Goal: Complete application form: Complete application form

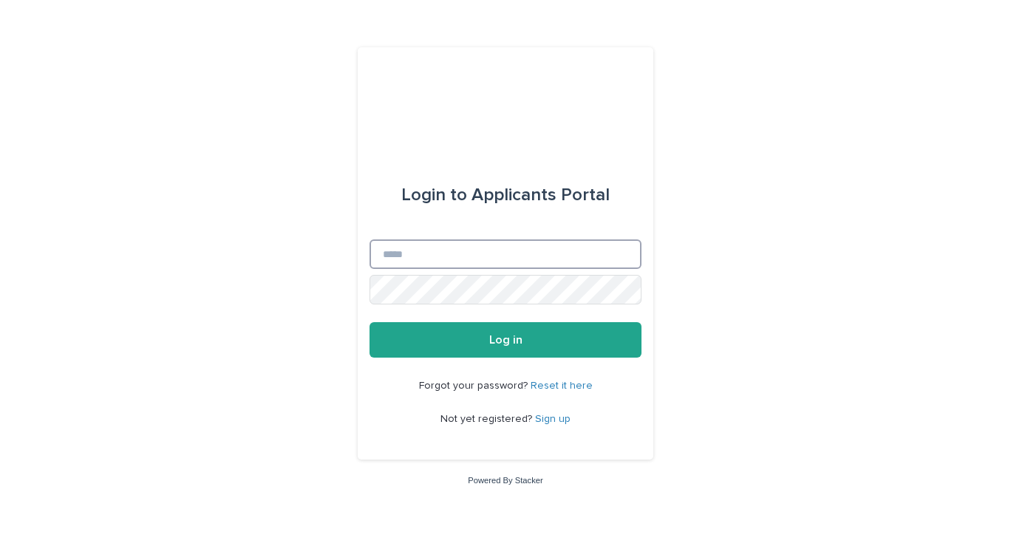
click at [410, 253] on input "Email" at bounding box center [506, 255] width 272 height 30
type input "**********"
click at [370, 322] on button "Log in" at bounding box center [506, 339] width 272 height 35
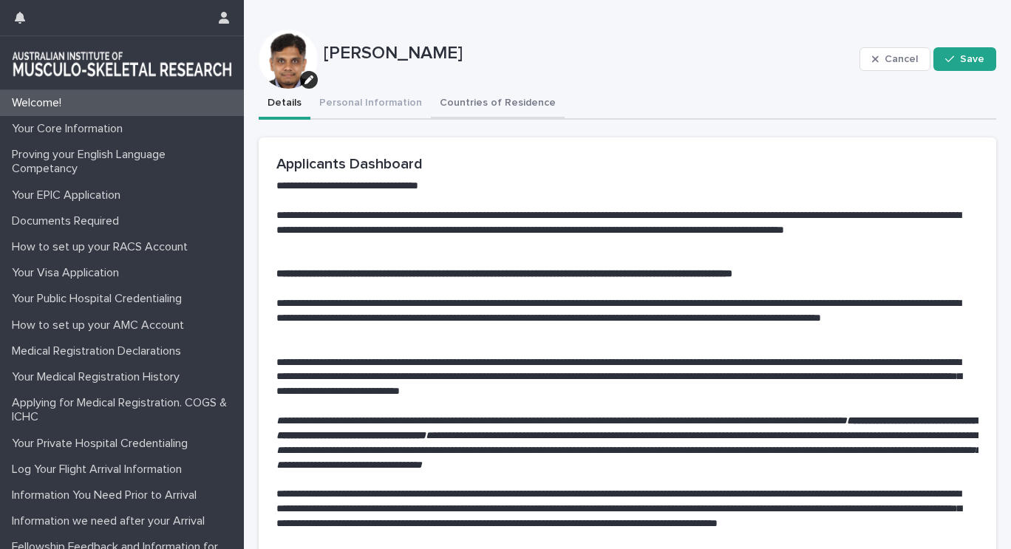
click at [499, 105] on button "Countries of Residence" at bounding box center [498, 104] width 134 height 31
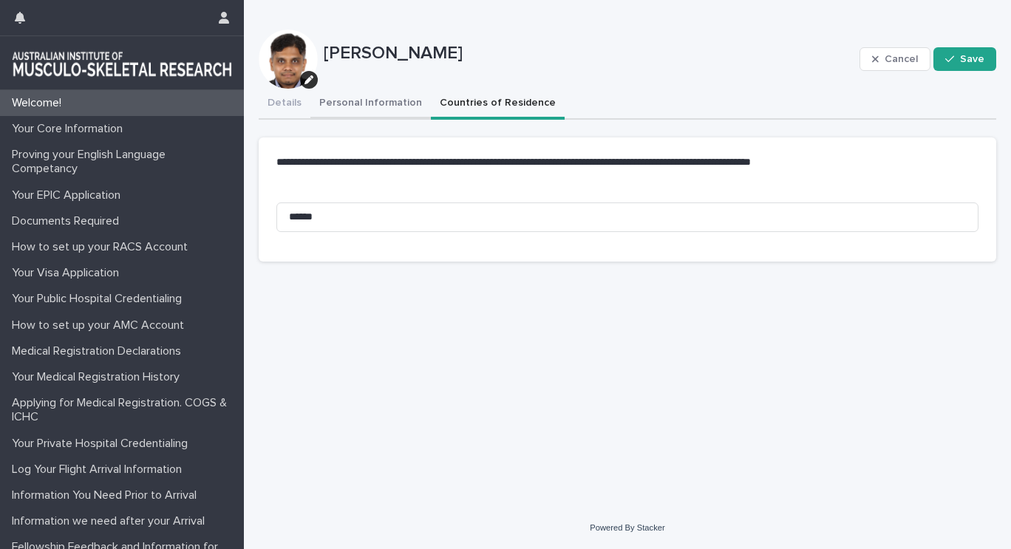
click at [367, 104] on button "Personal Information" at bounding box center [371, 104] width 121 height 31
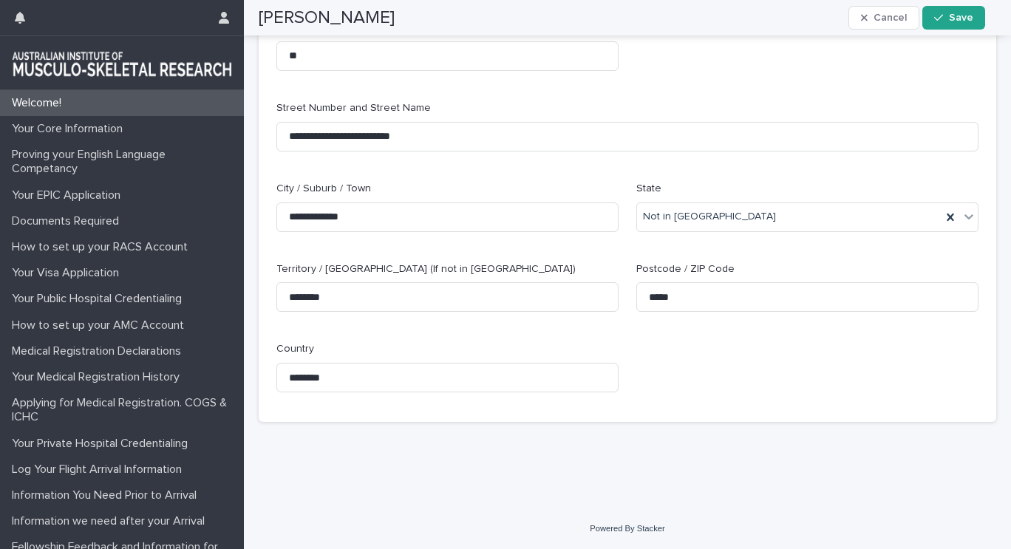
scroll to position [539, 0]
click at [153, 133] on div "Your Core Information" at bounding box center [122, 129] width 244 height 26
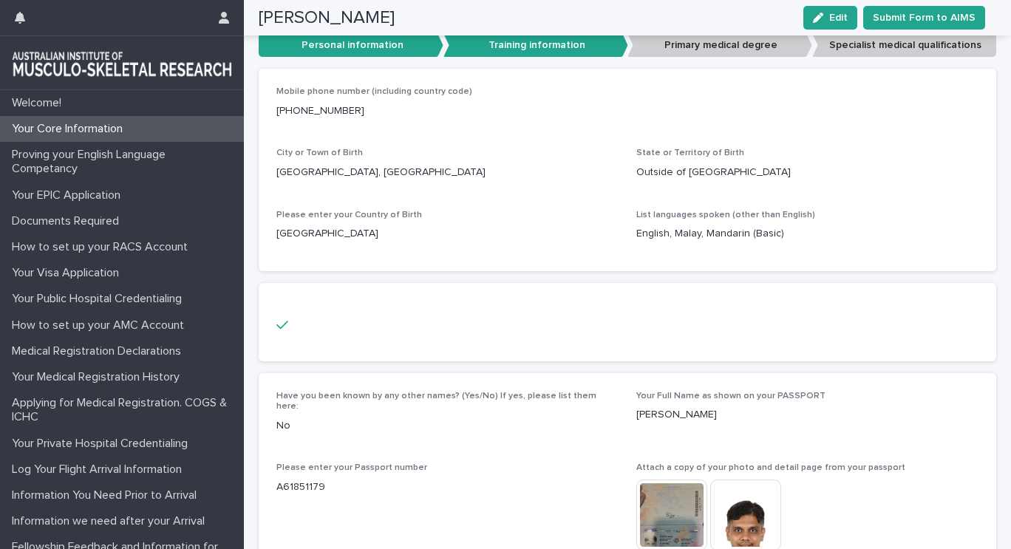
scroll to position [296, 0]
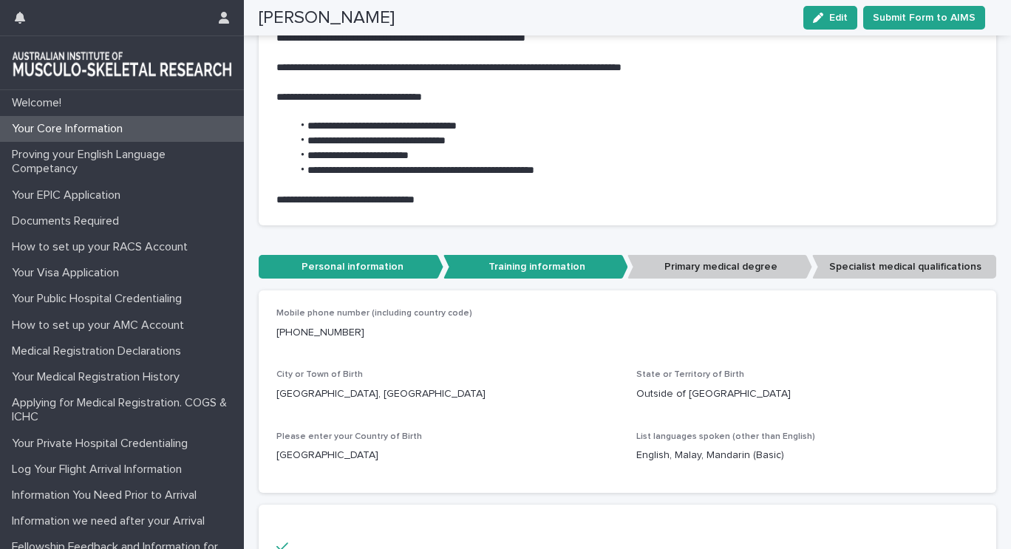
click at [509, 263] on p "Training information" at bounding box center [536, 267] width 185 height 24
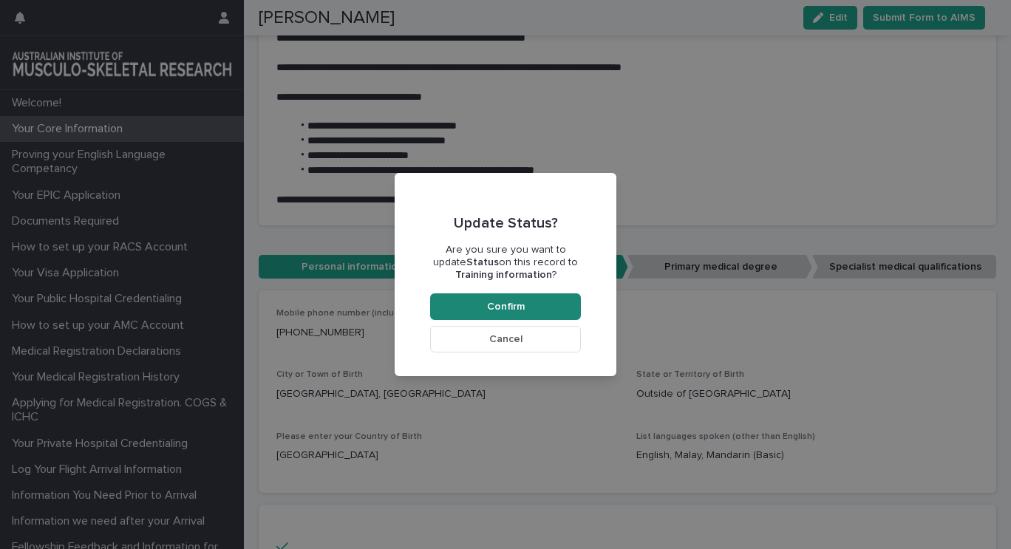
click at [534, 302] on button "Confirm" at bounding box center [505, 307] width 151 height 27
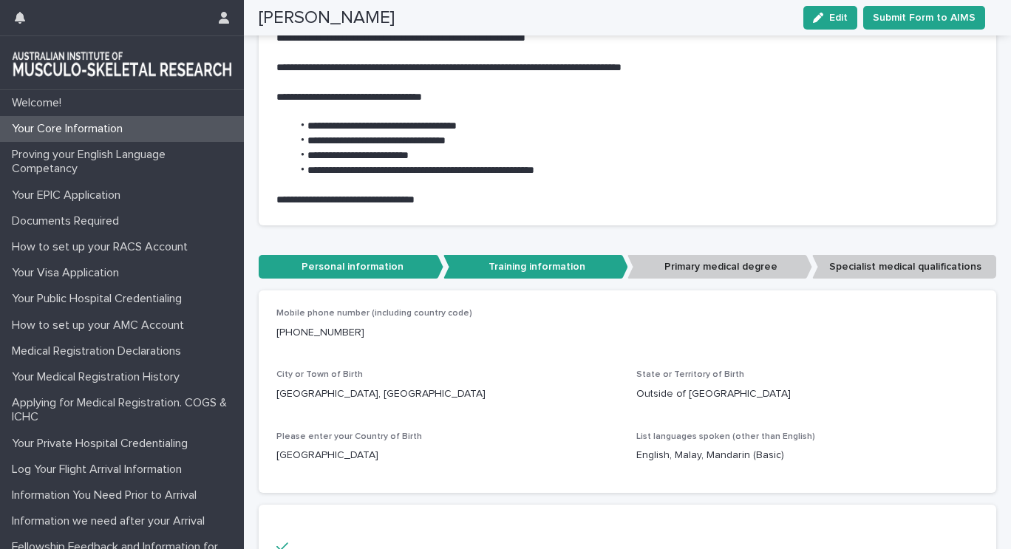
click at [573, 275] on p "Training information" at bounding box center [536, 267] width 185 height 24
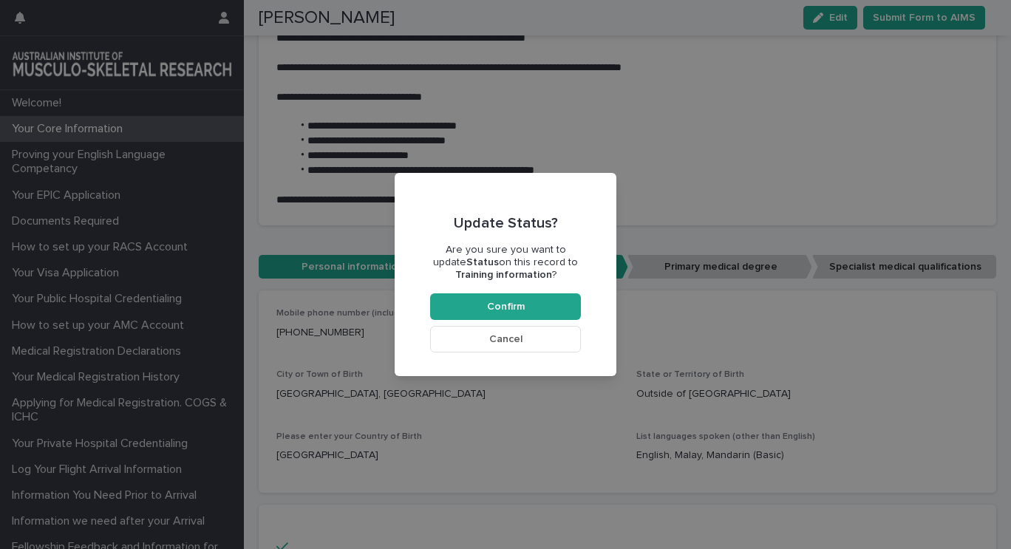
drag, startPoint x: 567, startPoint y: 341, endPoint x: 693, endPoint y: 285, distance: 137.4
click at [567, 341] on button "Cancel" at bounding box center [505, 339] width 151 height 27
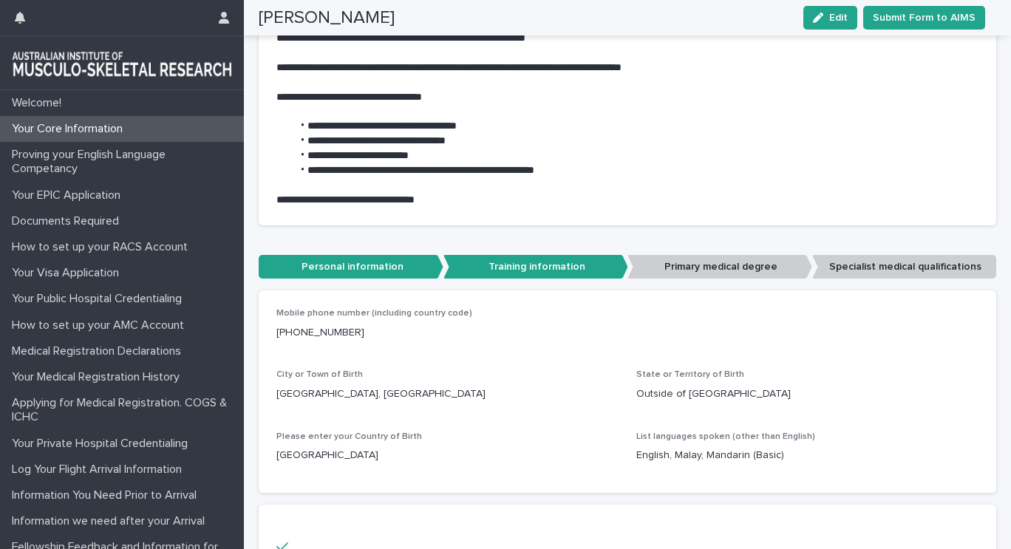
click at [551, 268] on p "Training information" at bounding box center [536, 267] width 185 height 24
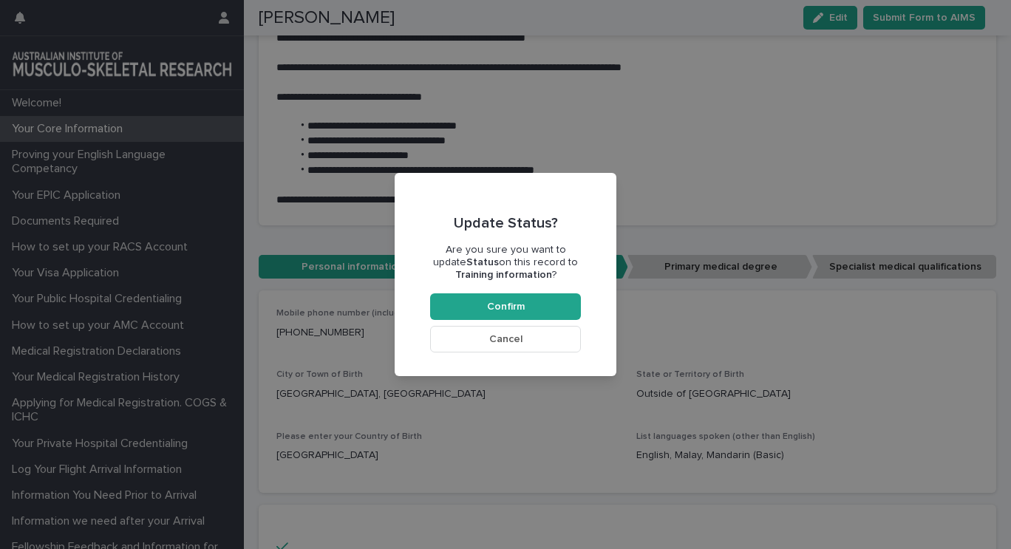
click at [540, 337] on button "Cancel" at bounding box center [505, 339] width 151 height 27
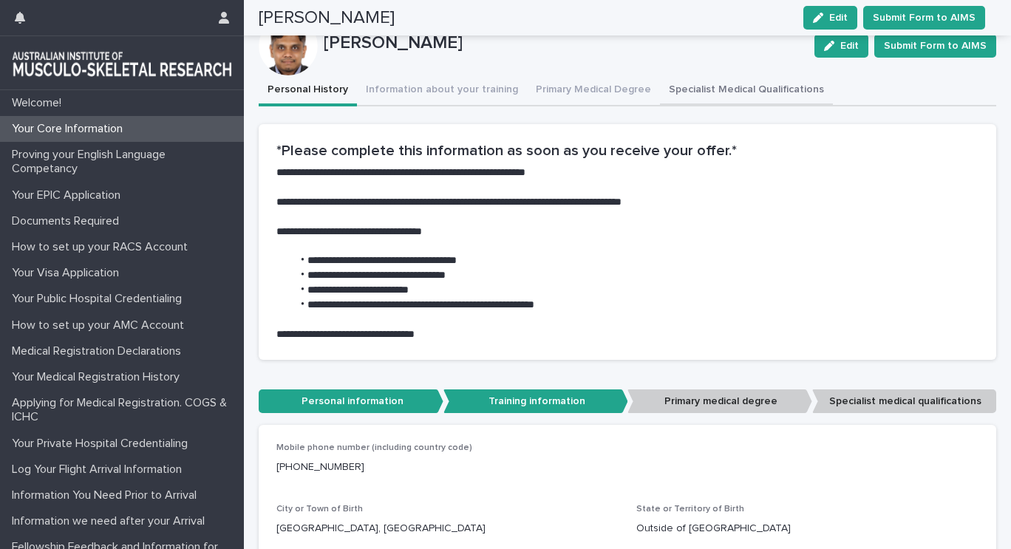
scroll to position [0, 0]
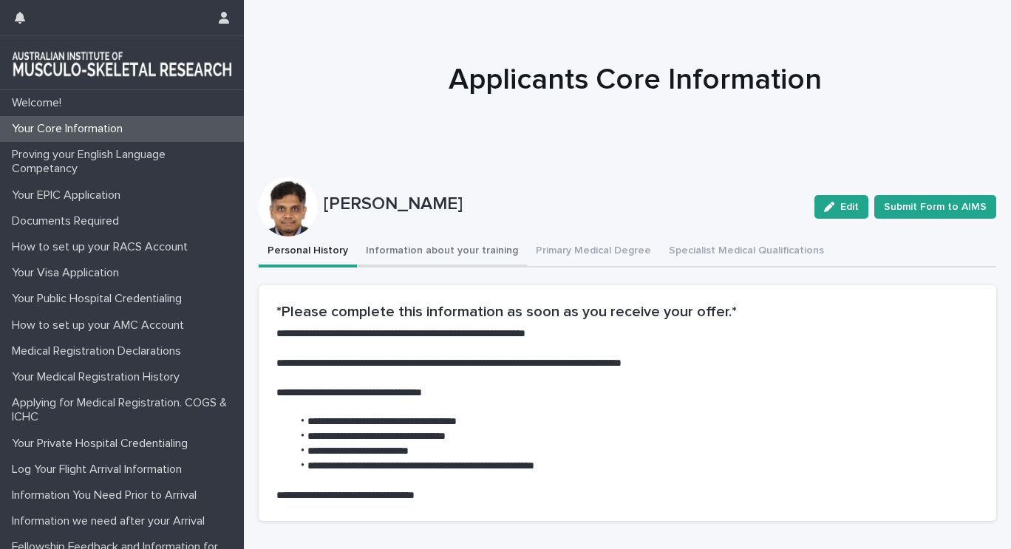
click at [422, 249] on button "Information about your training" at bounding box center [442, 252] width 170 height 31
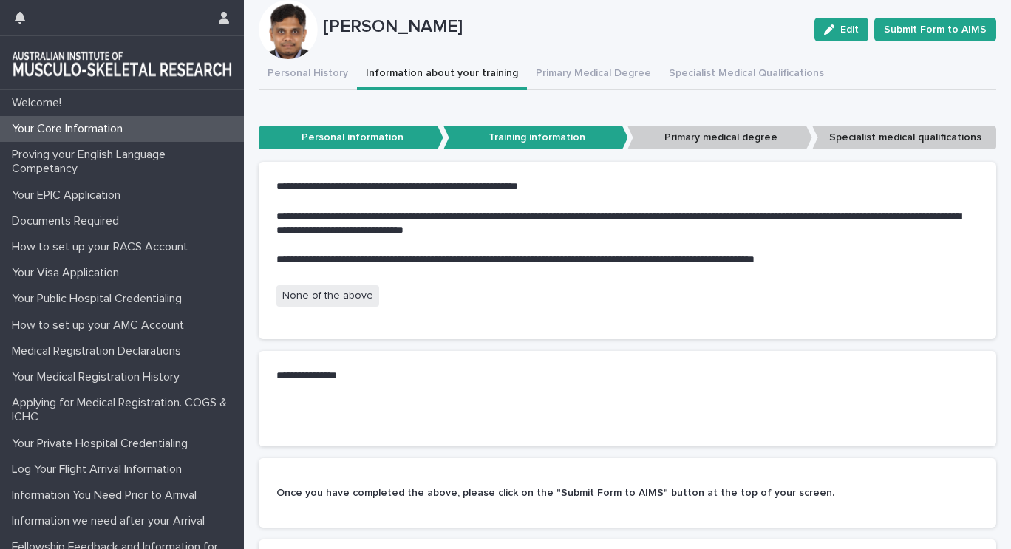
scroll to position [222, 0]
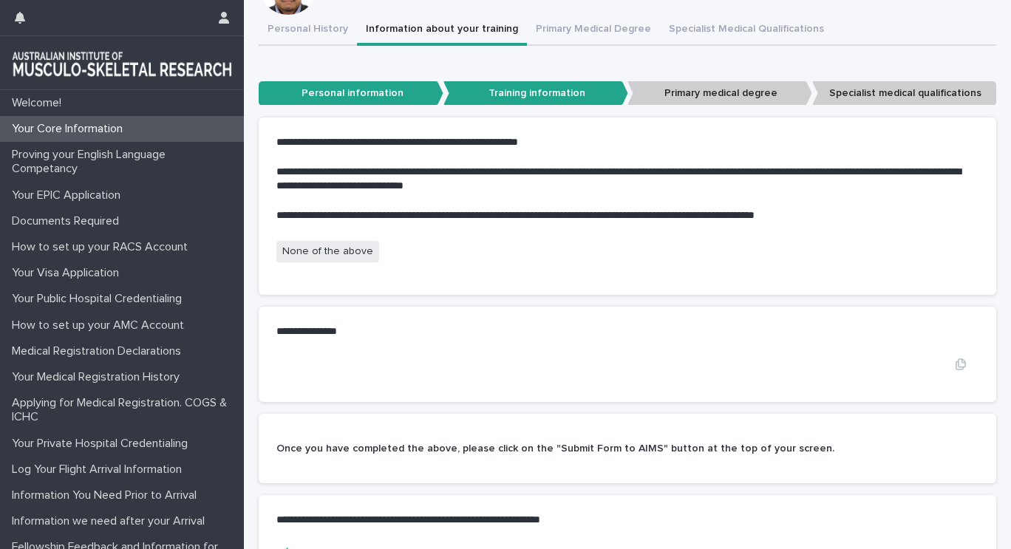
click at [360, 364] on div "•••" at bounding box center [628, 365] width 702 height 16
click at [344, 336] on p "**********" at bounding box center [619, 332] width 685 height 15
click at [390, 337] on p "**********" at bounding box center [619, 332] width 685 height 15
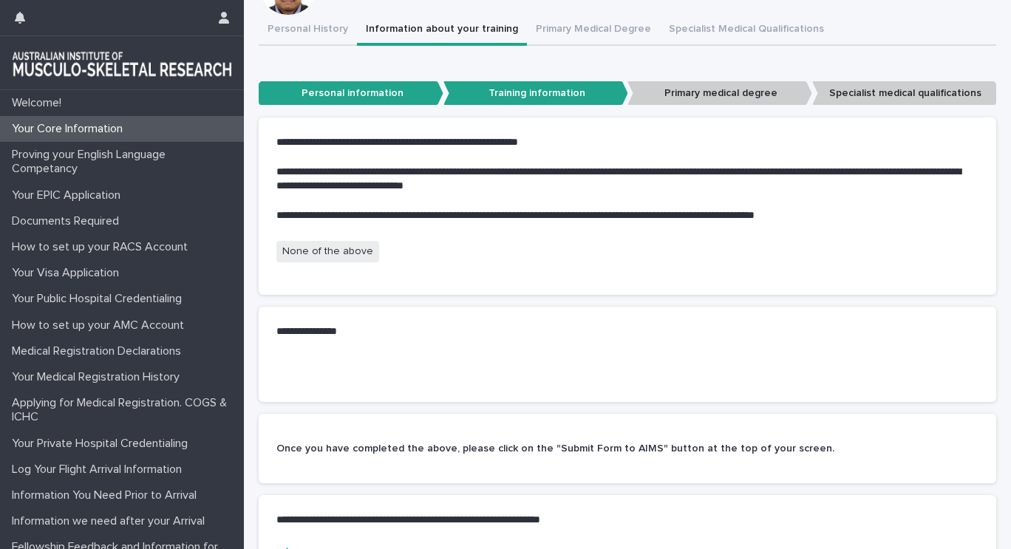
click at [390, 337] on p "**********" at bounding box center [619, 332] width 685 height 15
click at [395, 342] on div "**********" at bounding box center [628, 332] width 738 height 50
click at [685, 337] on p "**********" at bounding box center [619, 332] width 685 height 15
drag, startPoint x: 594, startPoint y: 334, endPoint x: 609, endPoint y: 345, distance: 18.5
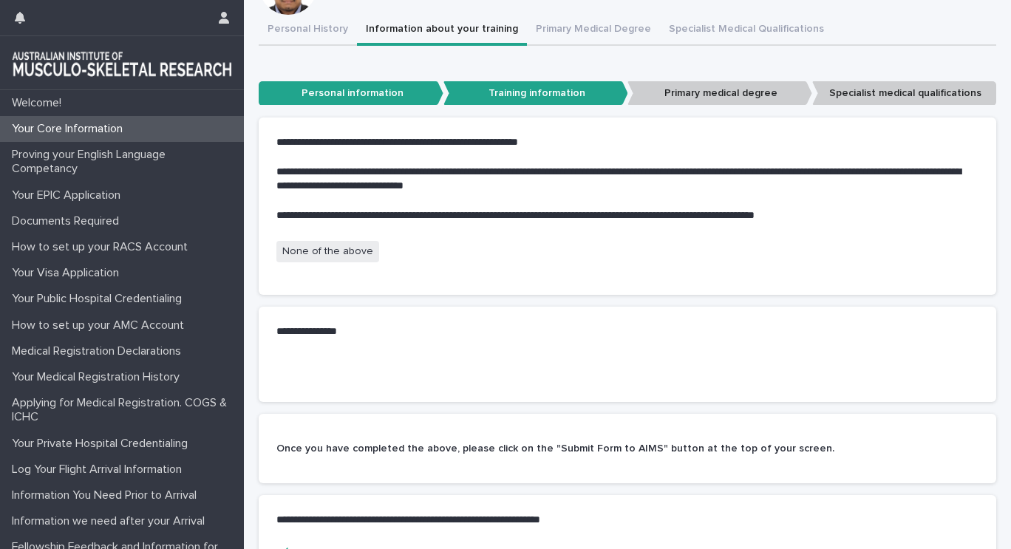
click at [609, 345] on div "**********" at bounding box center [628, 332] width 738 height 50
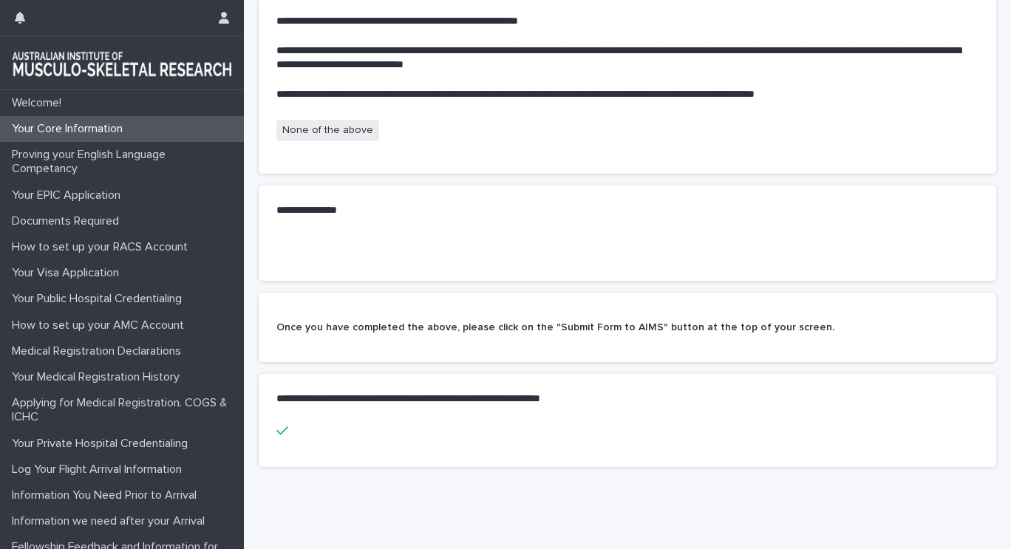
scroll to position [399, 0]
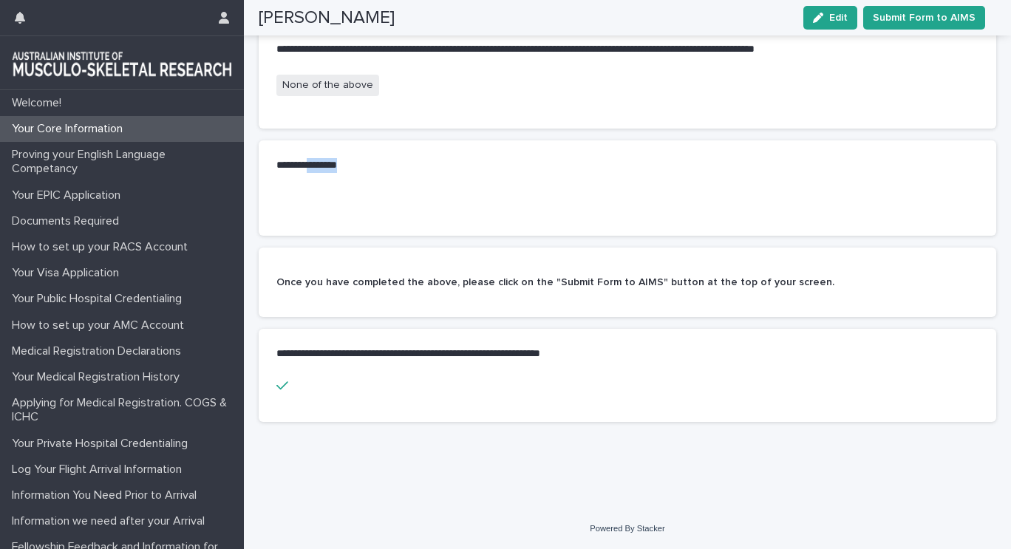
drag, startPoint x: 359, startPoint y: 150, endPoint x: 313, endPoint y: 152, distance: 45.9
click at [313, 158] on p "**********" at bounding box center [619, 165] width 685 height 15
click at [284, 158] on p "**********" at bounding box center [619, 165] width 685 height 15
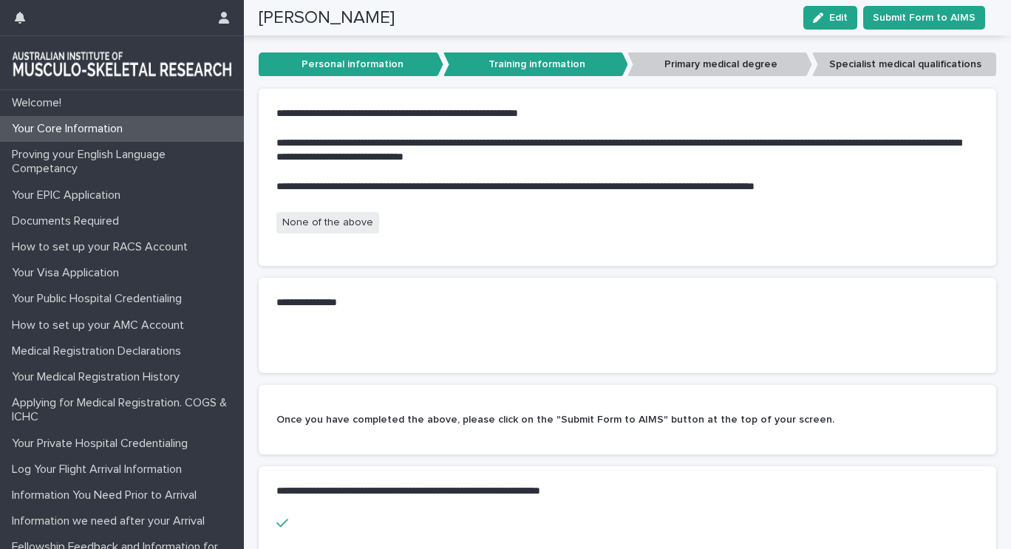
scroll to position [104, 0]
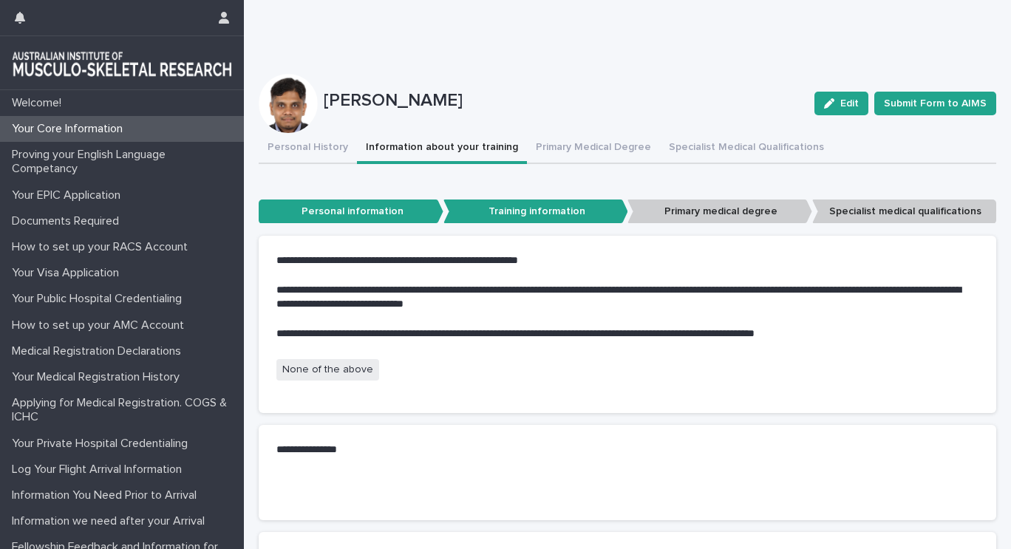
click at [691, 217] on p "Primary medical degree" at bounding box center [720, 212] width 185 height 24
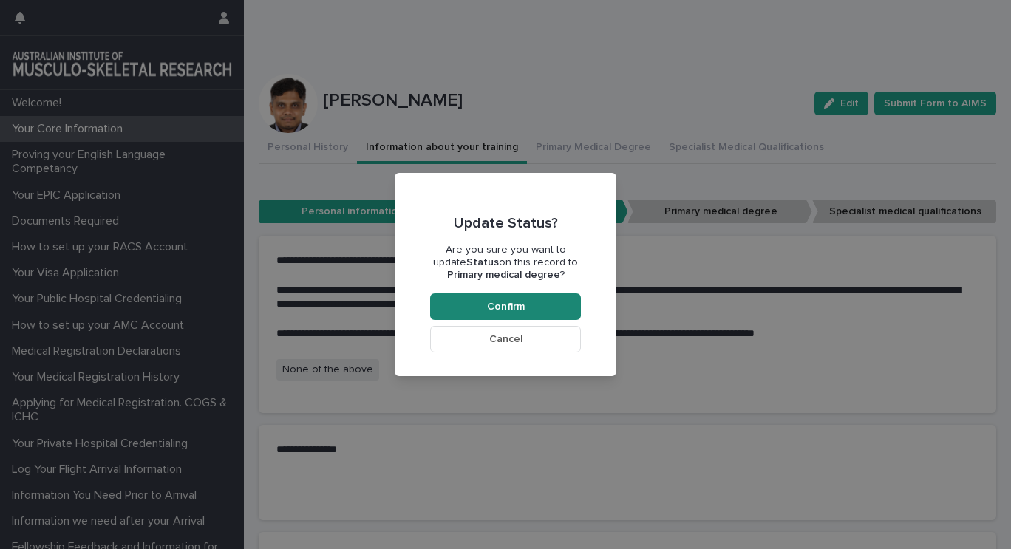
click at [562, 303] on button "Confirm" at bounding box center [505, 307] width 151 height 27
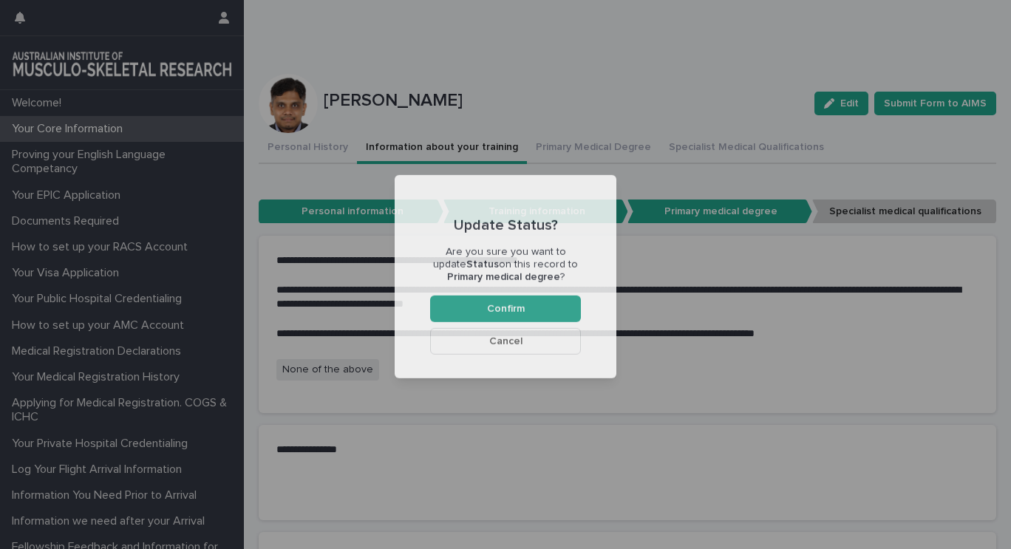
scroll to position [271, 0]
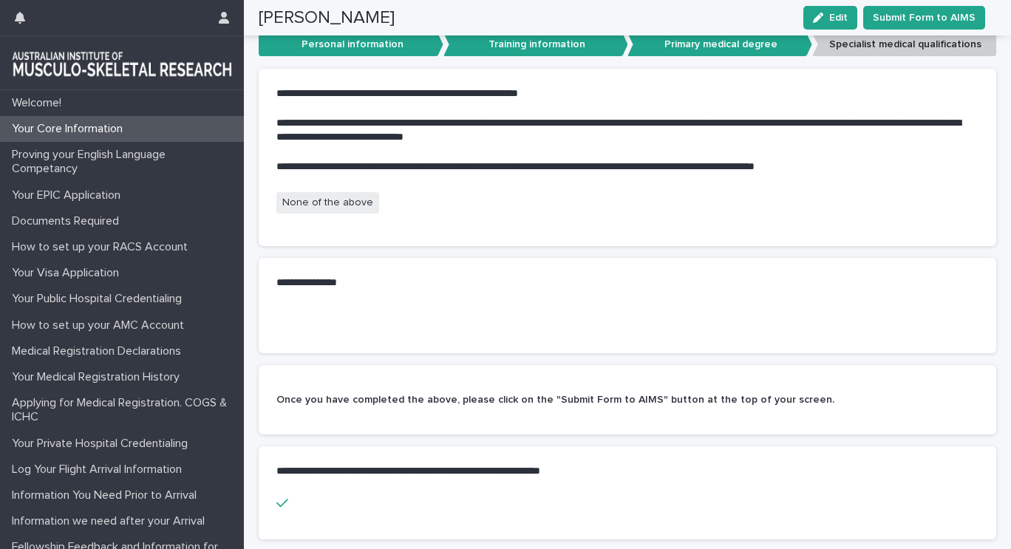
click at [404, 293] on div "**********" at bounding box center [628, 283] width 738 height 50
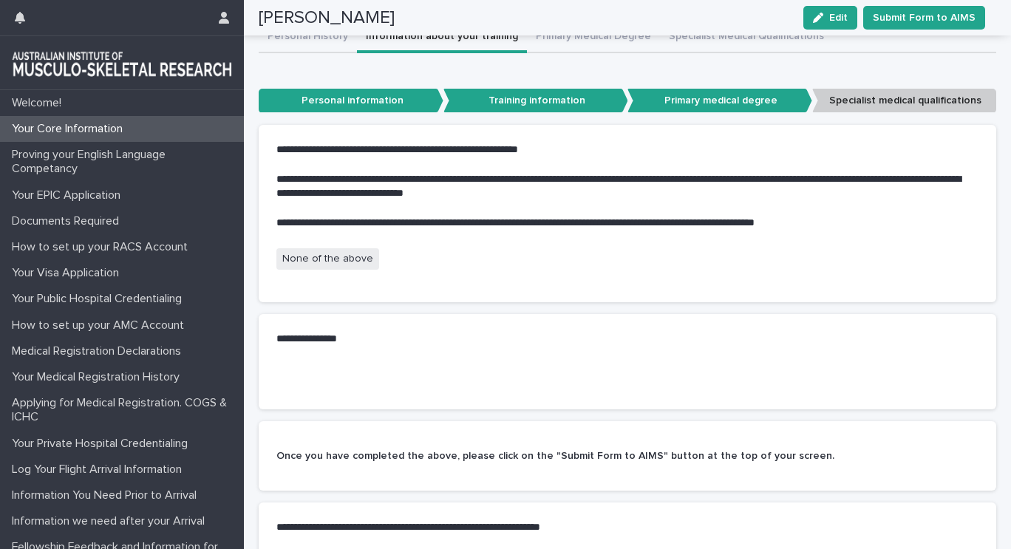
scroll to position [197, 0]
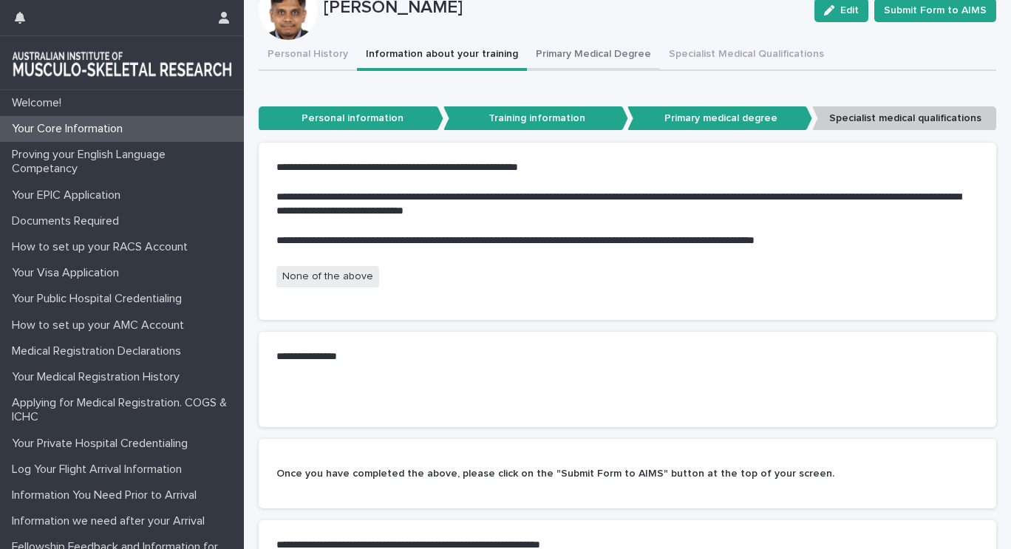
click at [585, 58] on div "**********" at bounding box center [628, 333] width 738 height 586
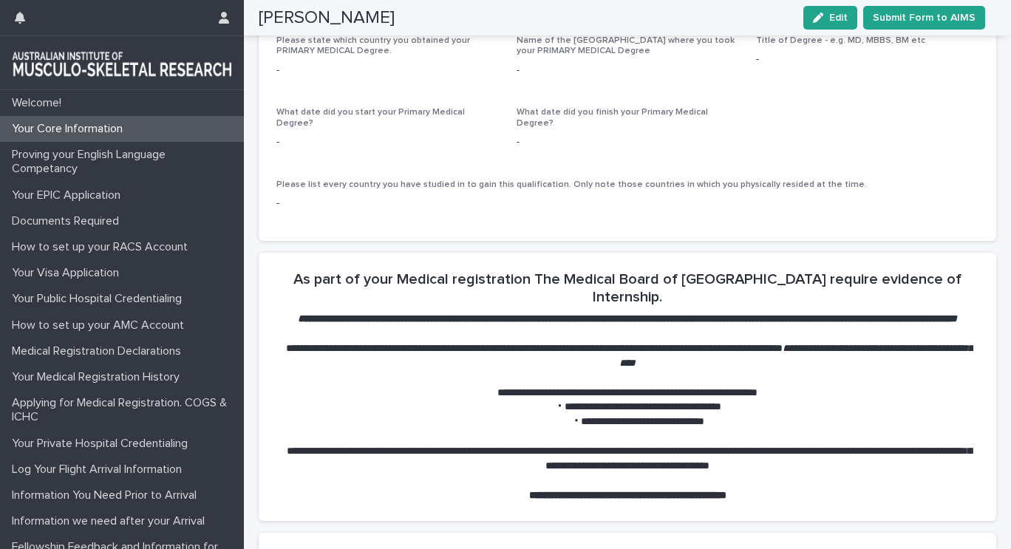
scroll to position [313, 0]
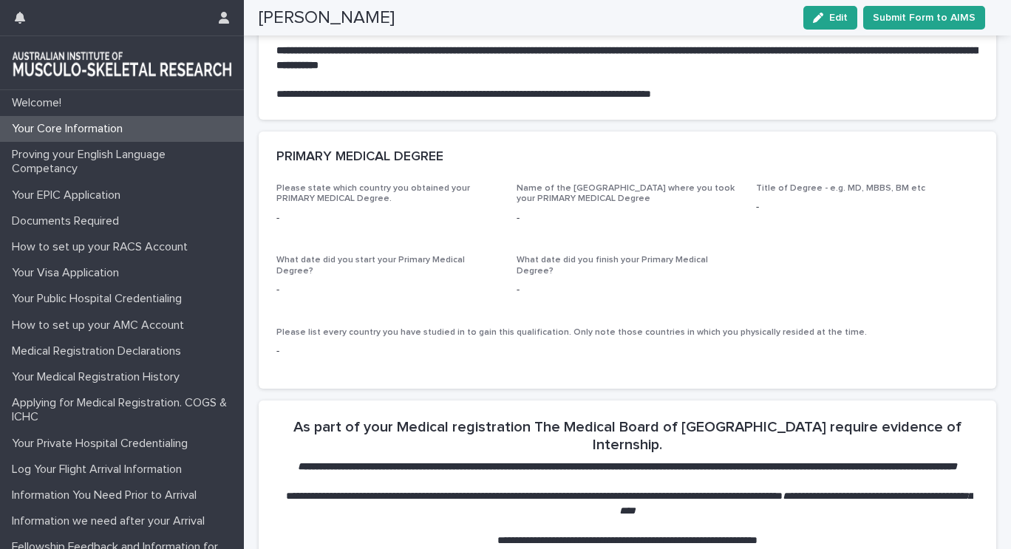
click at [600, 192] on span "Name of the [GEOGRAPHIC_DATA] where you took your PRIMARY MEDICAL Degree" at bounding box center [626, 193] width 218 height 19
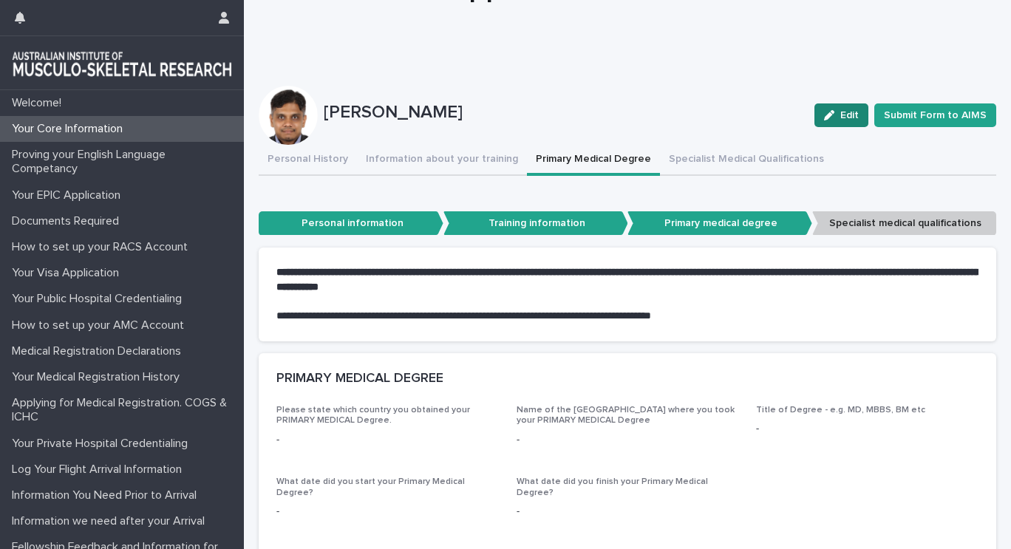
click at [829, 119] on div "button" at bounding box center [832, 115] width 16 height 10
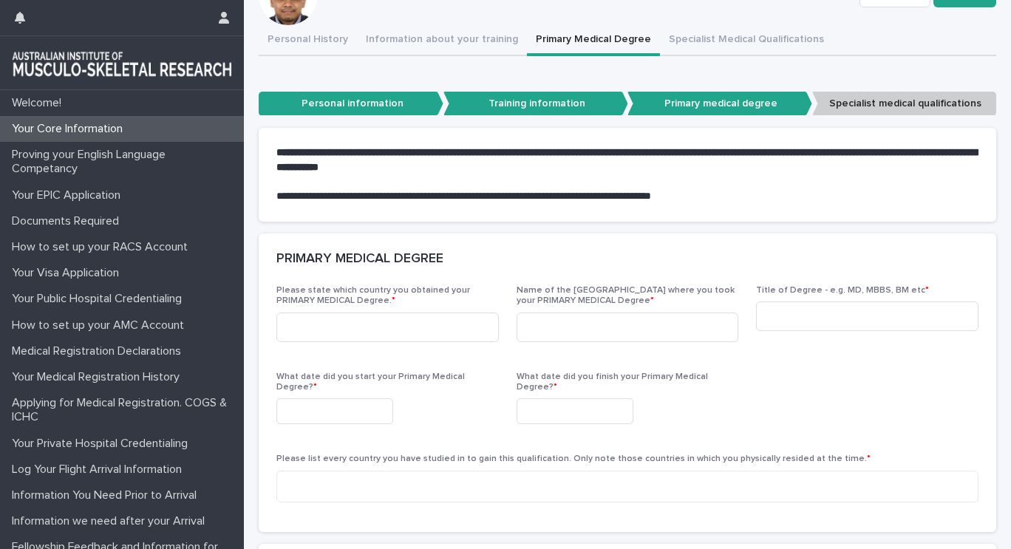
scroll to position [240, 0]
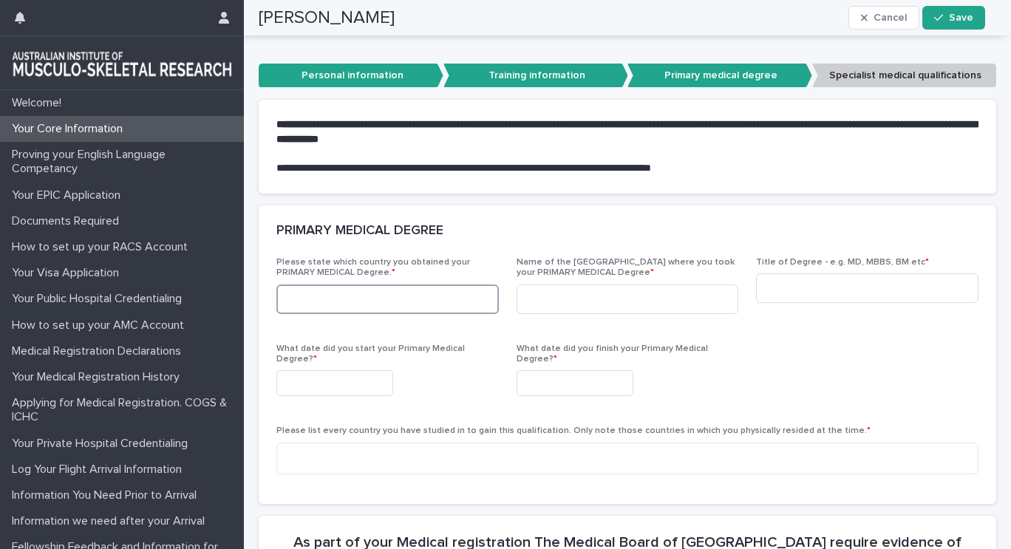
click at [390, 293] on input at bounding box center [388, 300] width 223 height 30
type input "******"
click at [562, 302] on input at bounding box center [628, 300] width 223 height 30
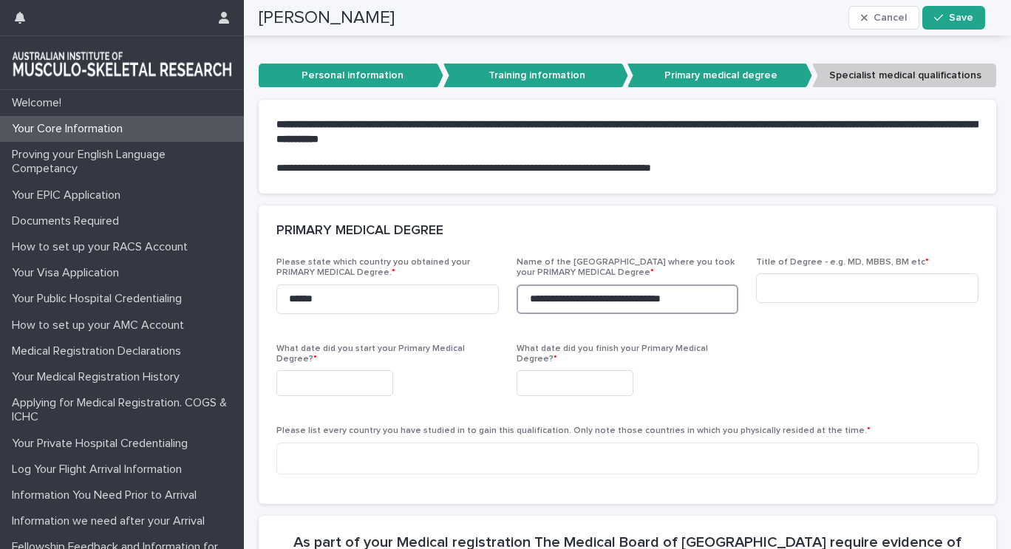
type input "**********"
click at [864, 322] on span "Title of Degree - e.g. MD, MBBS, BM etc *" at bounding box center [867, 291] width 223 height 69
click at [866, 294] on input at bounding box center [867, 289] width 223 height 30
type input "**"
click at [337, 377] on input "text" at bounding box center [335, 383] width 117 height 26
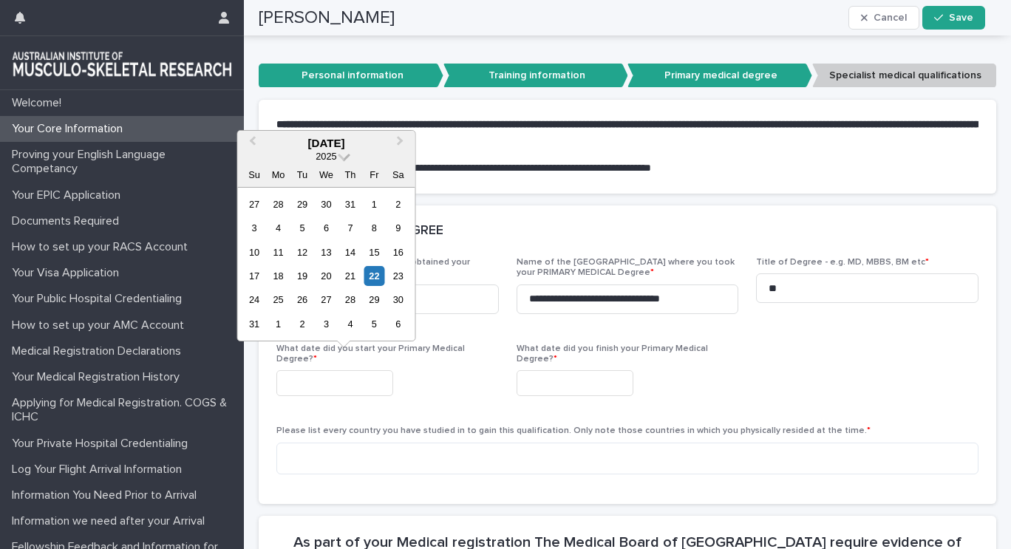
click at [330, 154] on span "2025" at bounding box center [326, 156] width 21 height 11
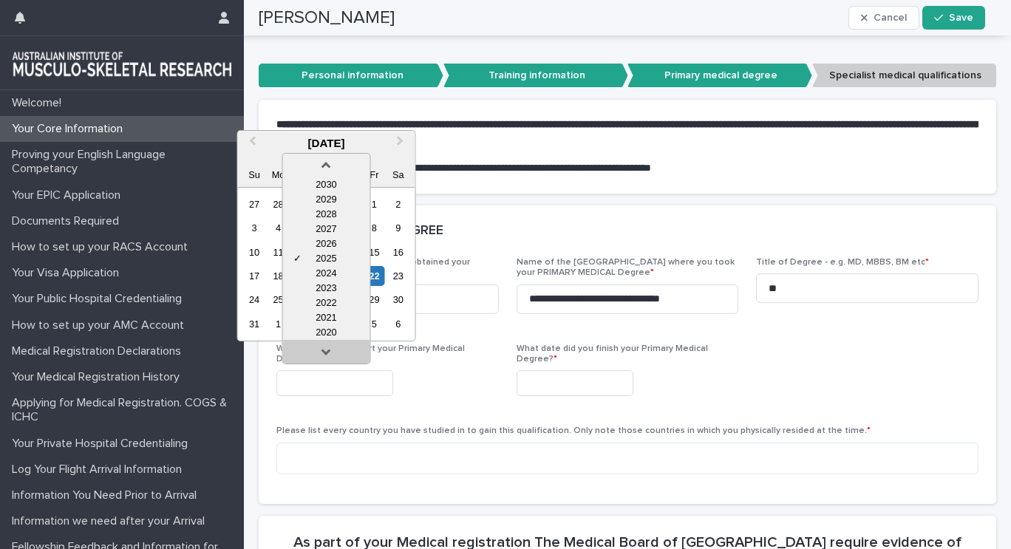
click at [336, 353] on link at bounding box center [326, 355] width 24 height 24
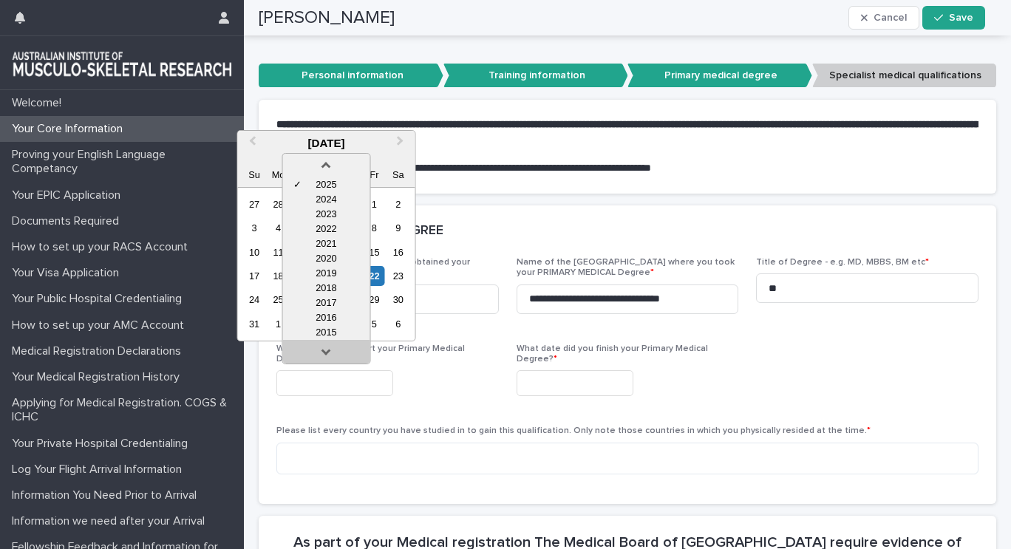
click at [336, 353] on link at bounding box center [326, 355] width 24 height 24
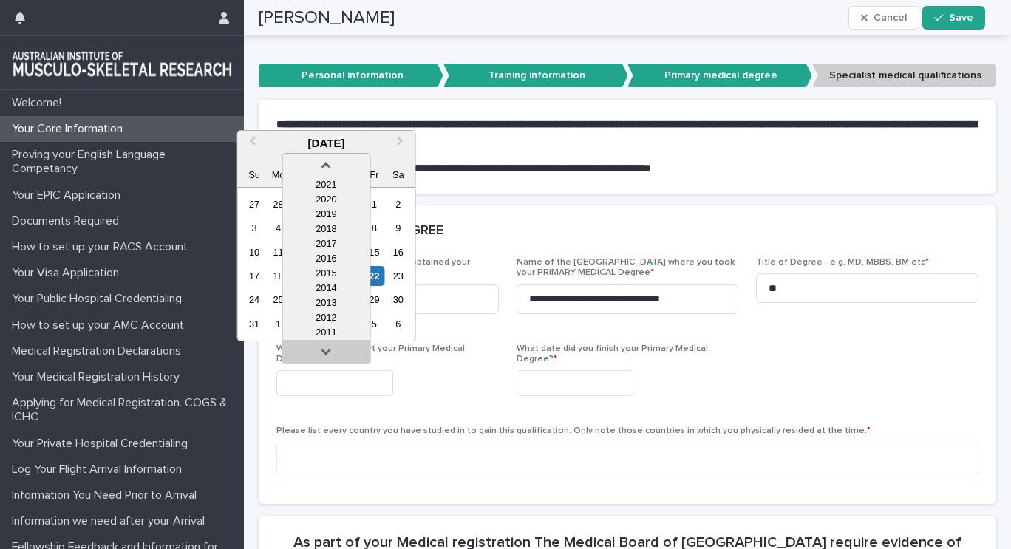
click at [336, 353] on link at bounding box center [326, 355] width 24 height 24
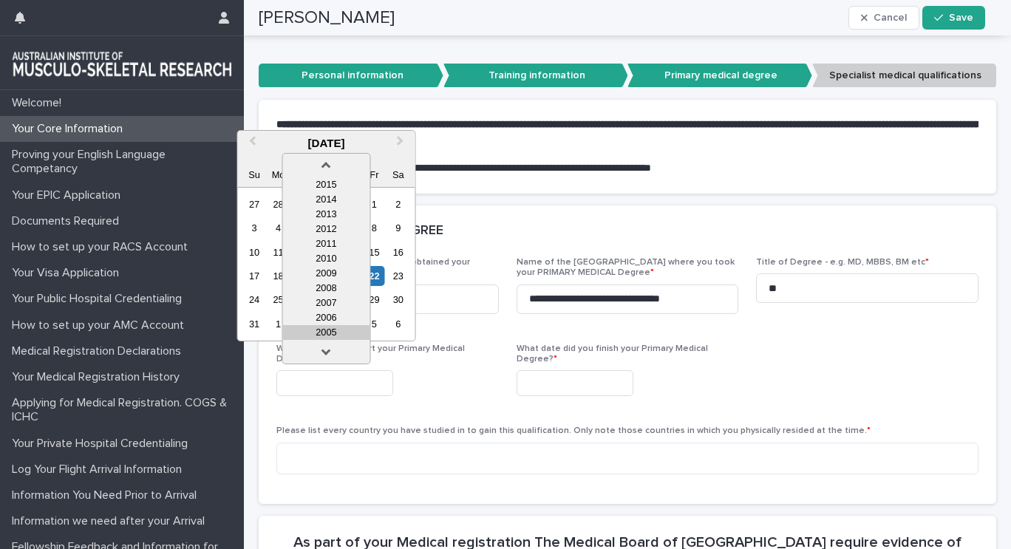
click at [332, 334] on div "2005" at bounding box center [325, 332] width 87 height 15
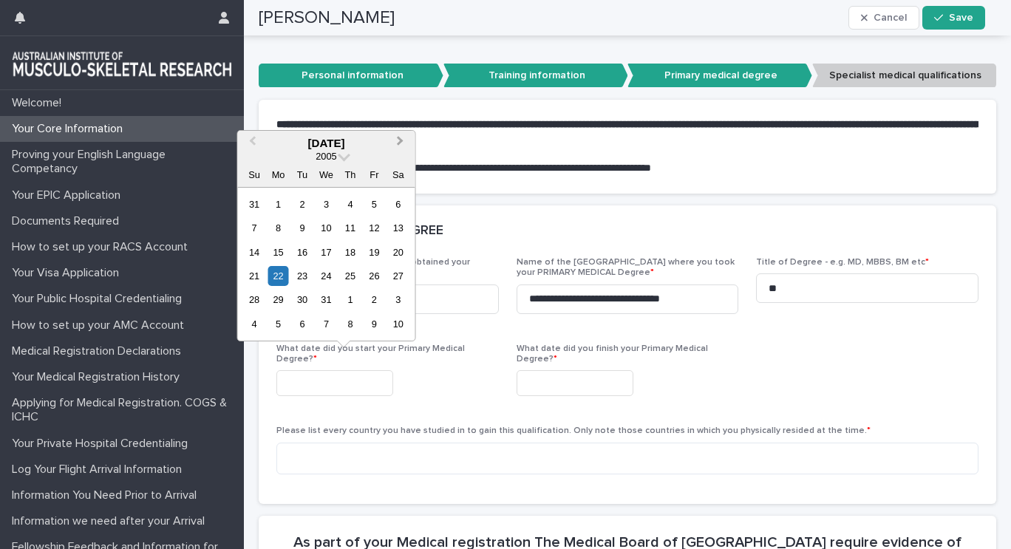
click at [393, 143] on button "Next Month" at bounding box center [402, 144] width 24 height 24
click at [401, 142] on span "Next Month" at bounding box center [401, 143] width 0 height 20
click at [274, 227] on div "3" at bounding box center [278, 228] width 20 height 20
type input "**********"
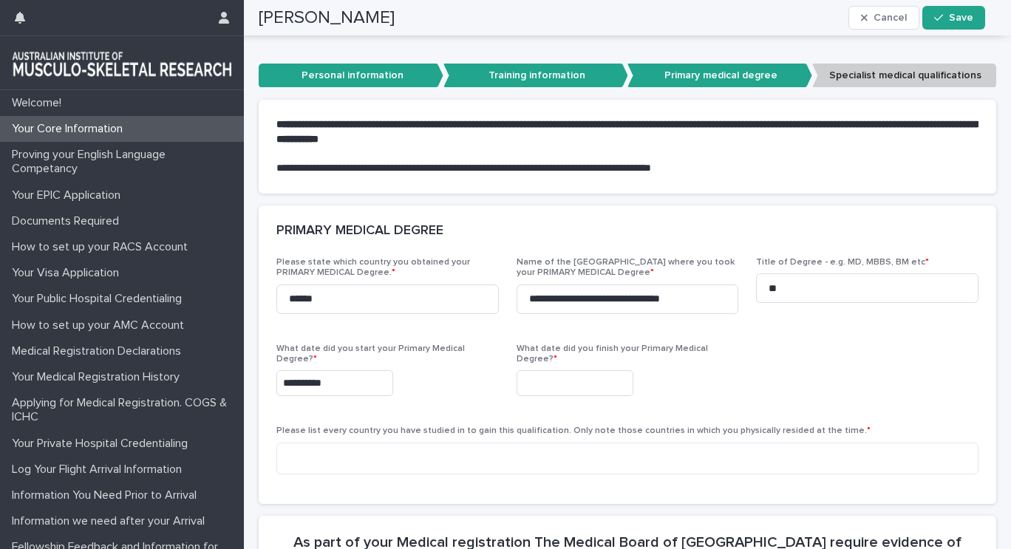
click at [541, 374] on input "text" at bounding box center [575, 383] width 117 height 26
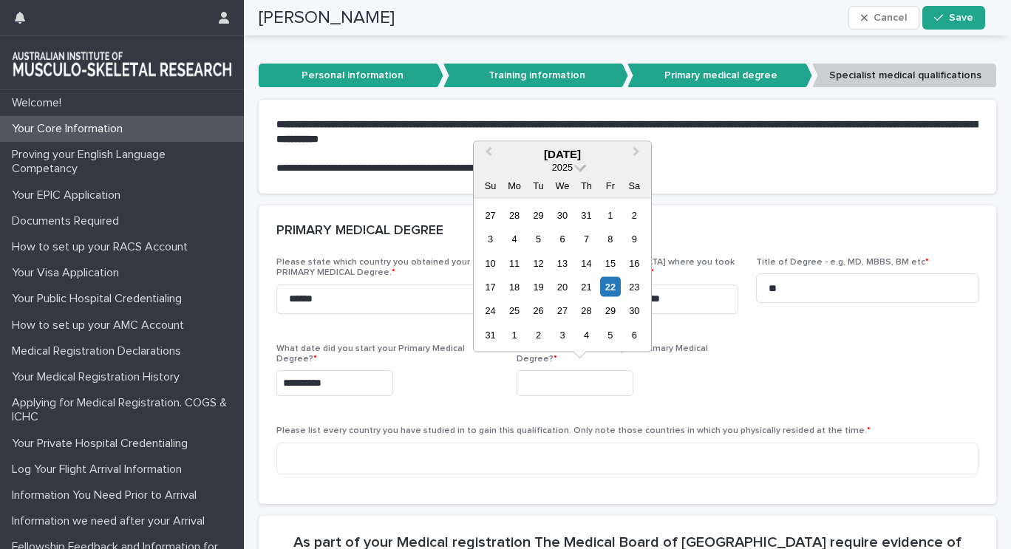
click at [583, 163] on span at bounding box center [580, 166] width 13 height 13
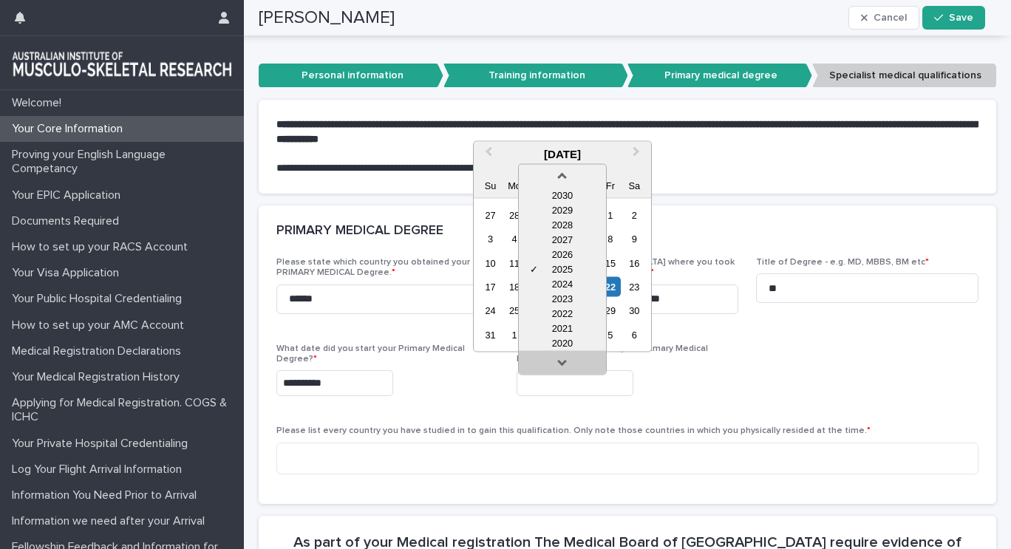
click at [560, 364] on link at bounding box center [563, 365] width 24 height 24
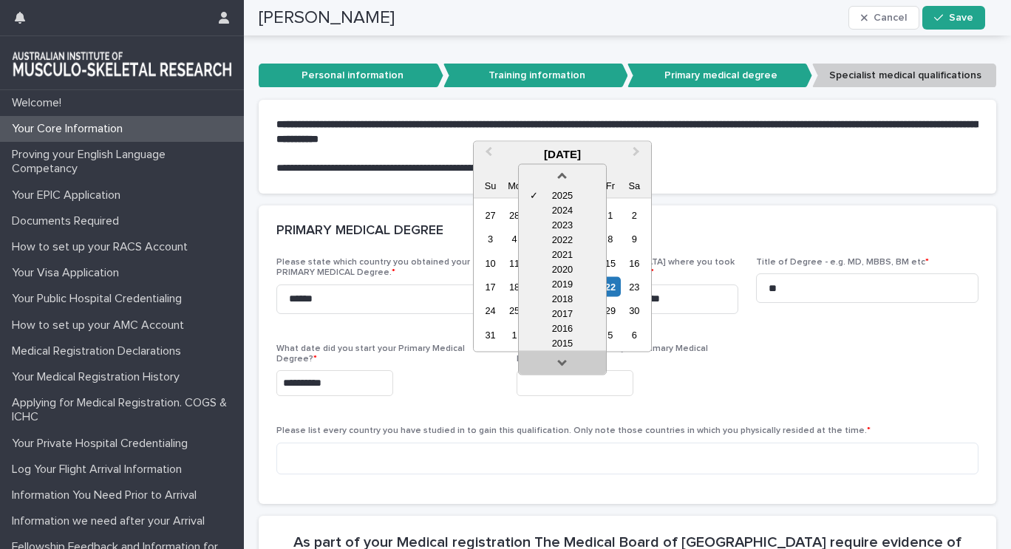
click at [560, 364] on link at bounding box center [563, 365] width 24 height 24
click at [566, 341] on div "2011" at bounding box center [562, 343] width 87 height 15
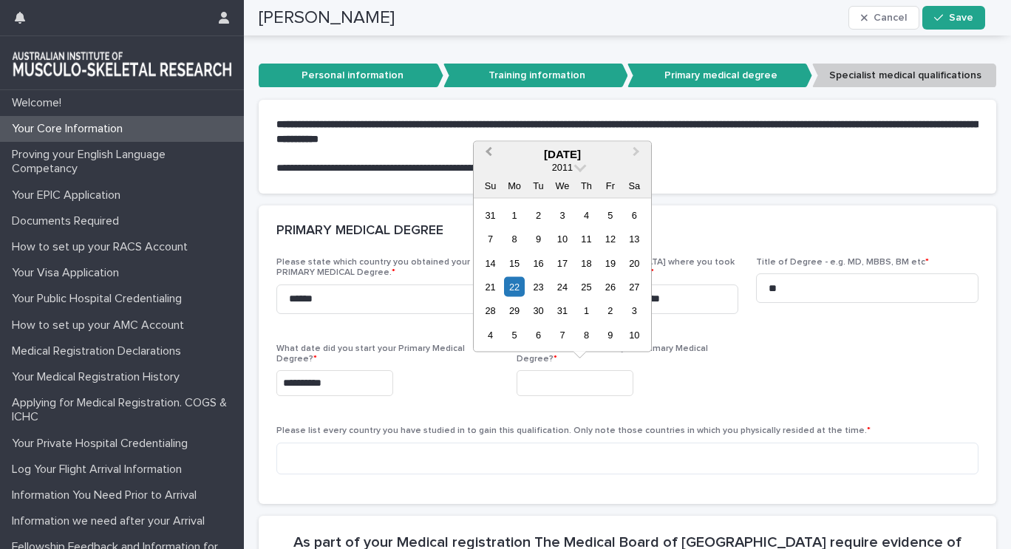
click at [489, 149] on span "Previous Month" at bounding box center [489, 153] width 0 height 20
click at [616, 242] on div "10" at bounding box center [610, 239] width 20 height 20
type input "**********"
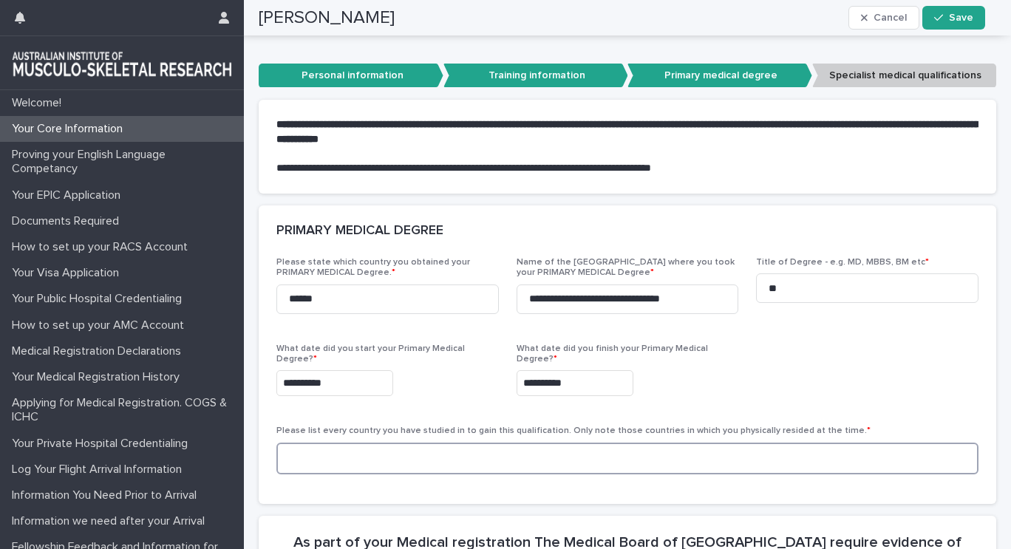
click at [664, 448] on textarea at bounding box center [628, 459] width 702 height 32
type textarea "*"
type textarea "******"
click at [551, 154] on p at bounding box center [628, 154] width 702 height 15
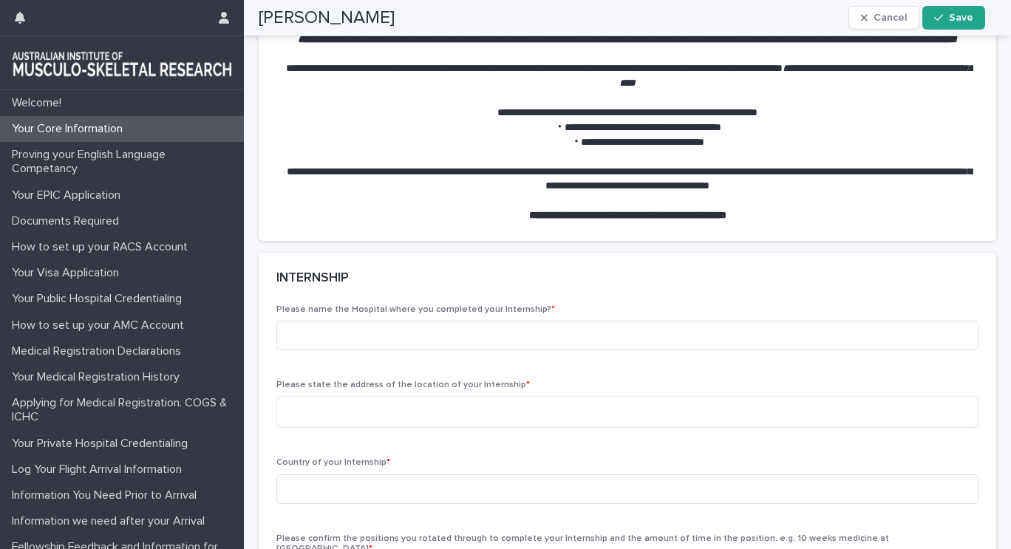
scroll to position [831, 0]
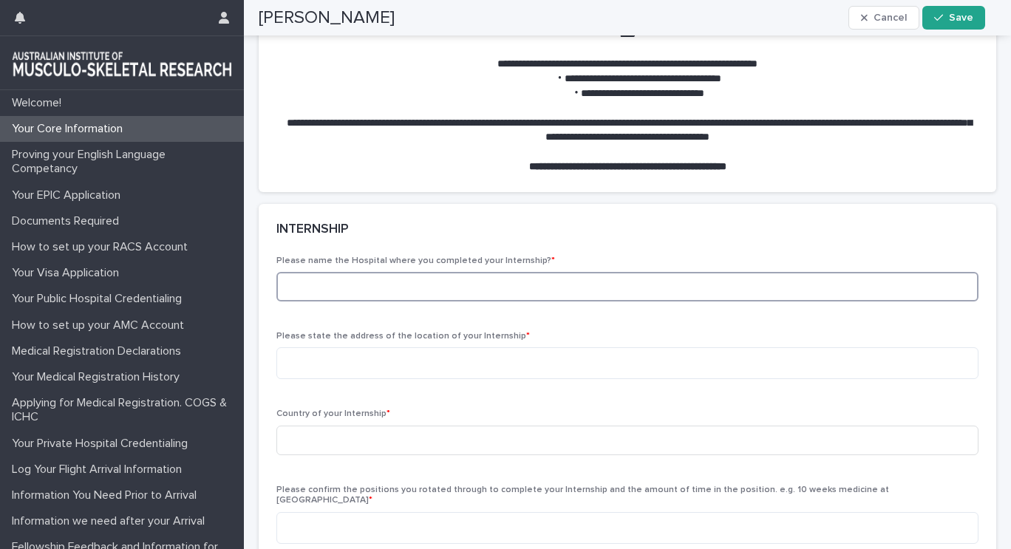
click at [465, 292] on input at bounding box center [628, 287] width 702 height 30
drag, startPoint x: 577, startPoint y: 283, endPoint x: 441, endPoint y: 284, distance: 136.8
click at [441, 284] on input "**********" at bounding box center [628, 287] width 702 height 30
type input "**********"
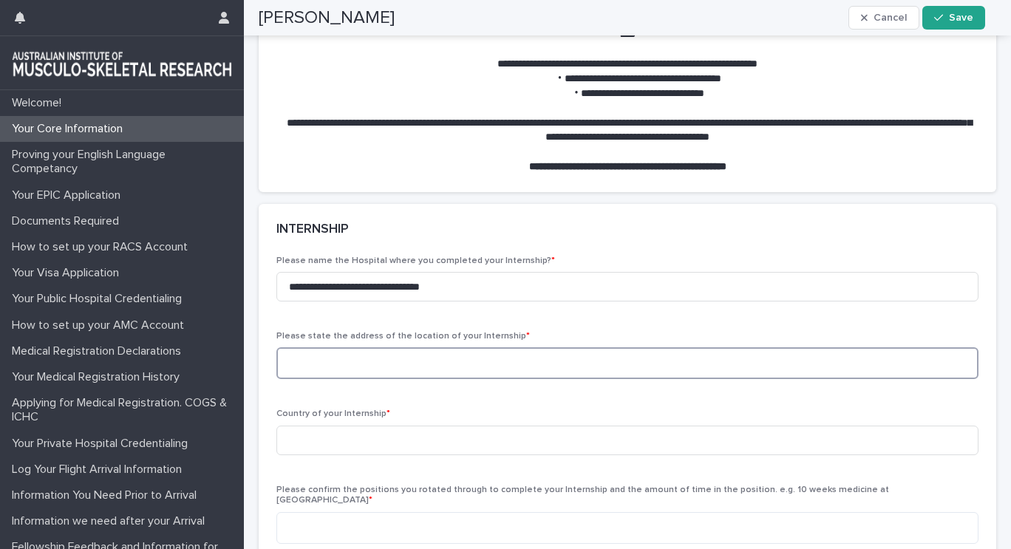
click at [590, 359] on textarea at bounding box center [628, 363] width 702 height 32
click at [597, 315] on div "**********" at bounding box center [628, 442] width 702 height 372
click at [410, 360] on textarea at bounding box center [628, 363] width 702 height 32
paste textarea "**********"
type textarea "**********"
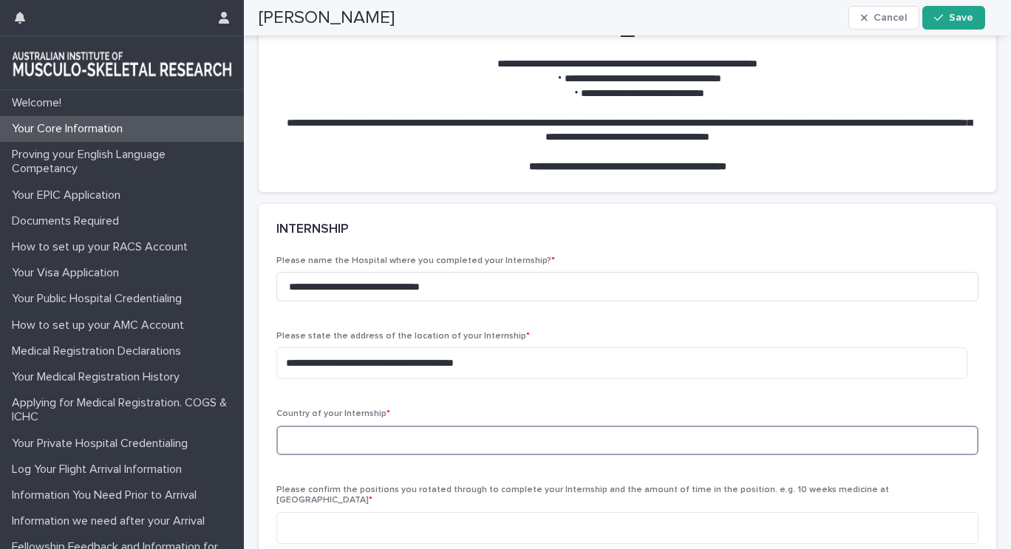
click at [569, 432] on input at bounding box center [628, 441] width 702 height 30
type input "********"
click at [645, 397] on div "**********" at bounding box center [628, 442] width 702 height 372
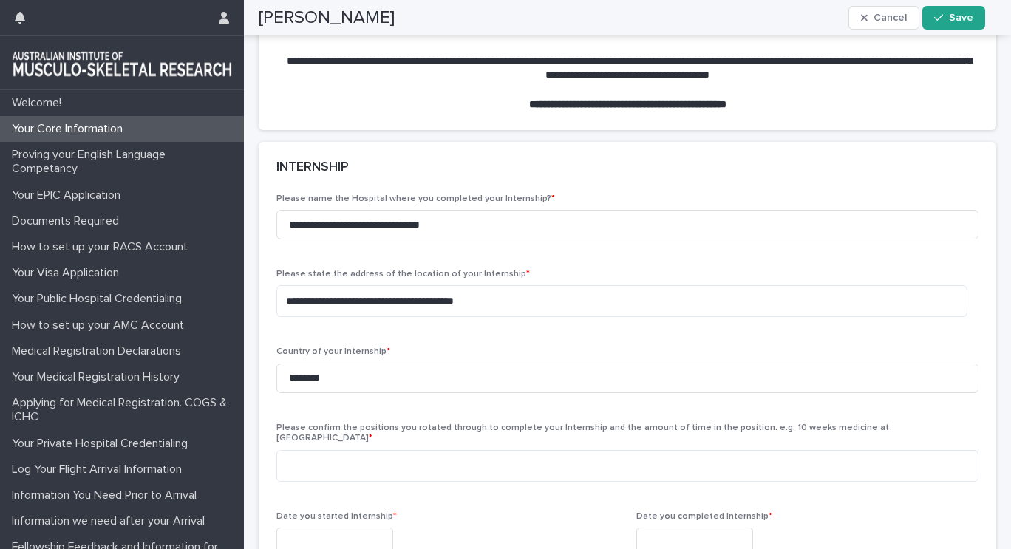
scroll to position [979, 0]
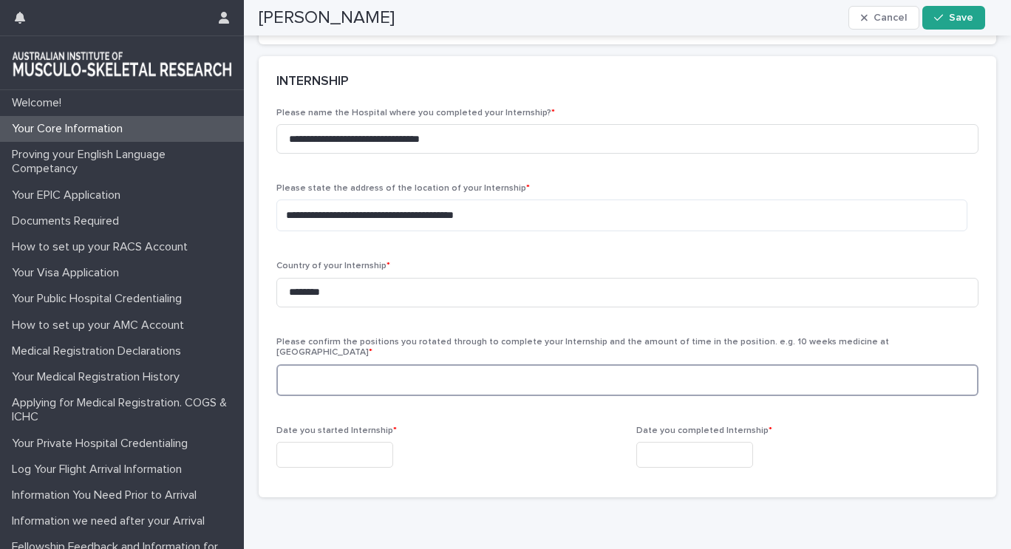
click at [573, 379] on textarea at bounding box center [628, 380] width 702 height 32
type textarea "*"
click at [387, 365] on textarea "**********" at bounding box center [622, 380] width 691 height 32
click at [779, 364] on textarea "**********" at bounding box center [622, 380] width 691 height 32
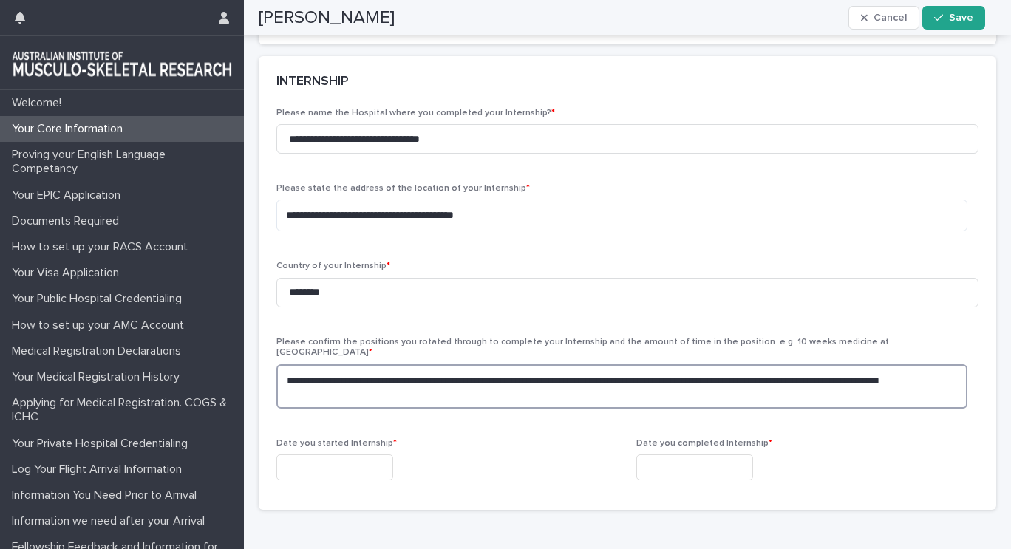
type textarea "**********"
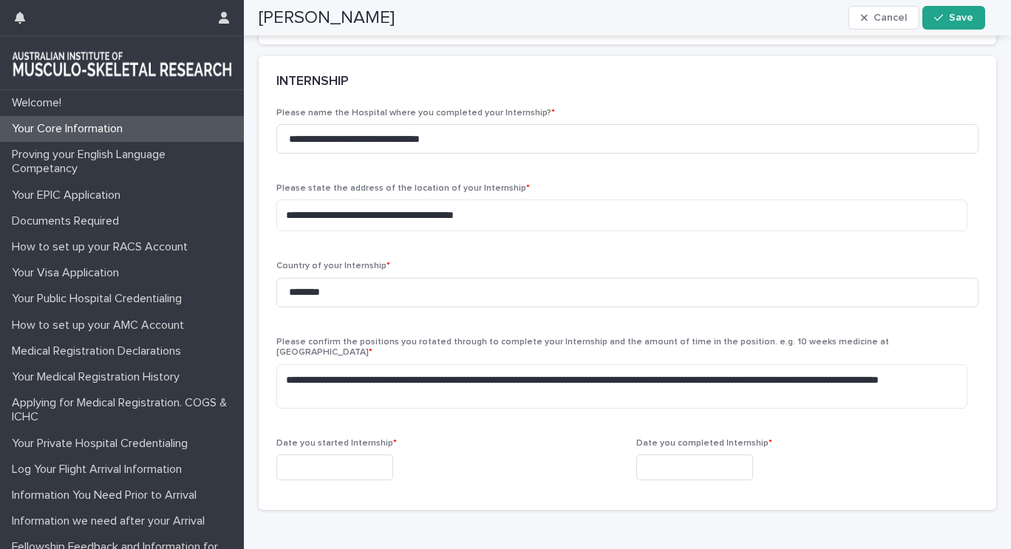
click at [375, 455] on input "text" at bounding box center [335, 468] width 117 height 26
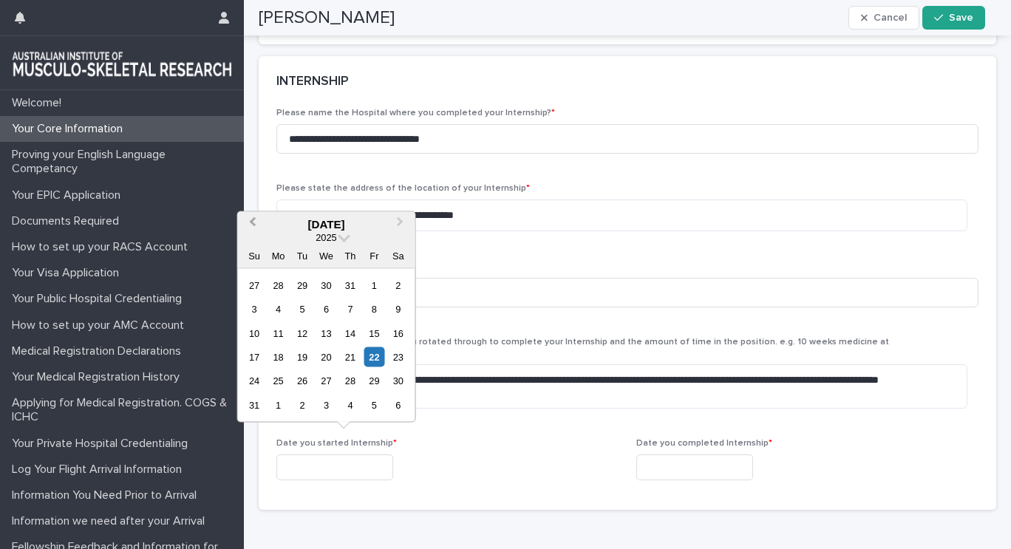
click at [248, 227] on button "Previous Month" at bounding box center [251, 225] width 24 height 24
click at [332, 235] on span "2025" at bounding box center [326, 236] width 21 height 11
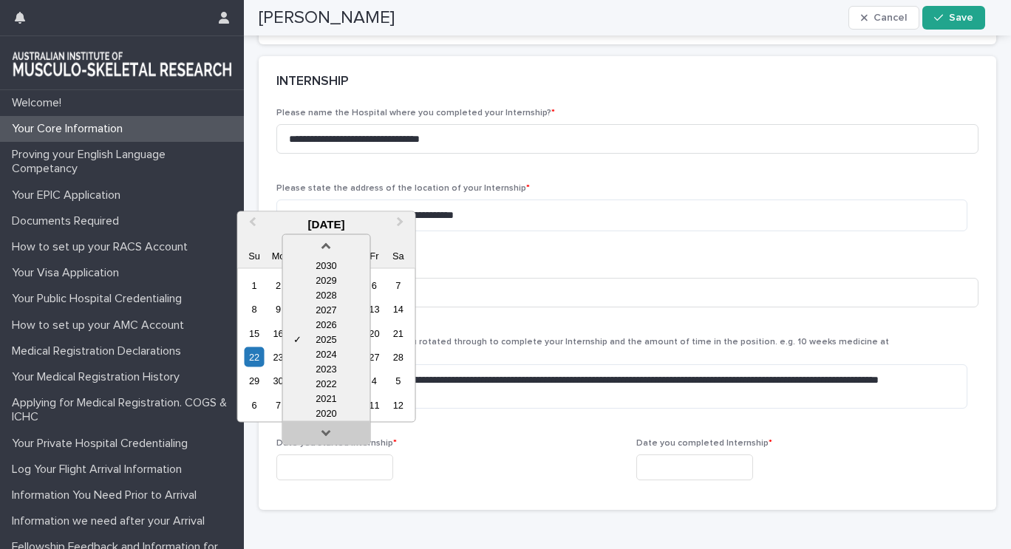
click at [337, 429] on link at bounding box center [326, 436] width 24 height 24
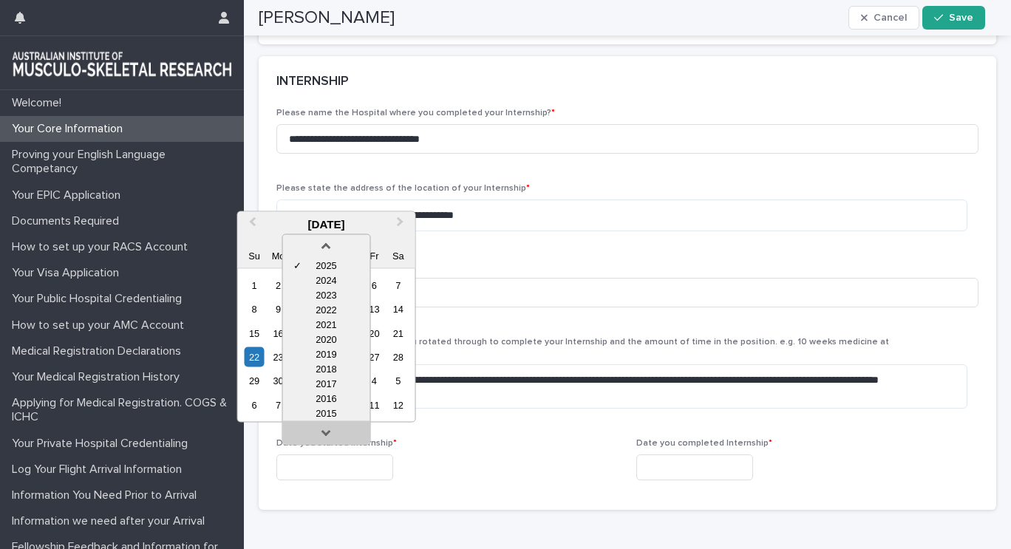
click at [337, 429] on link at bounding box center [326, 436] width 24 height 24
click at [341, 413] on div "2011" at bounding box center [325, 413] width 87 height 15
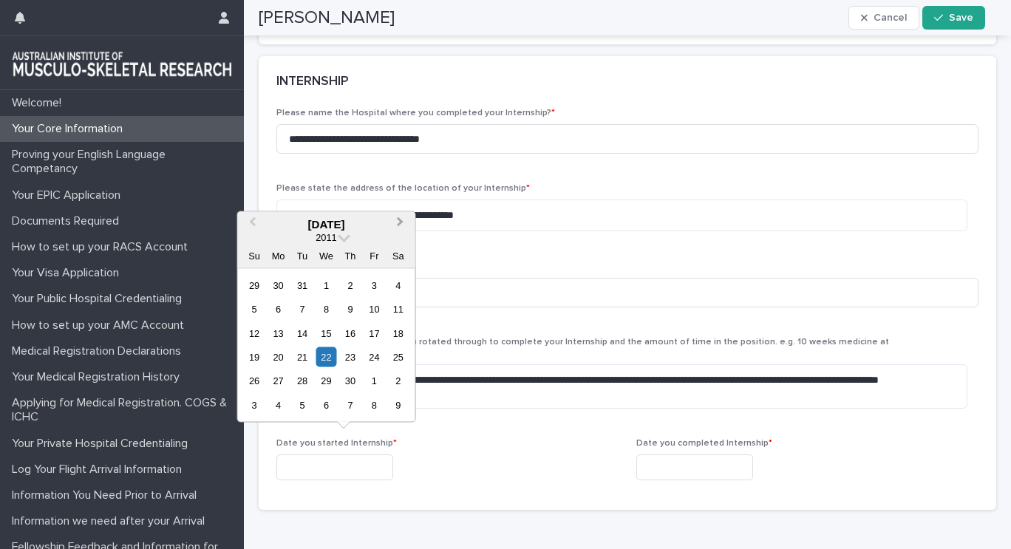
click at [398, 229] on button "Next Month" at bounding box center [402, 225] width 24 height 24
click at [271, 339] on div "10" at bounding box center [278, 333] width 20 height 20
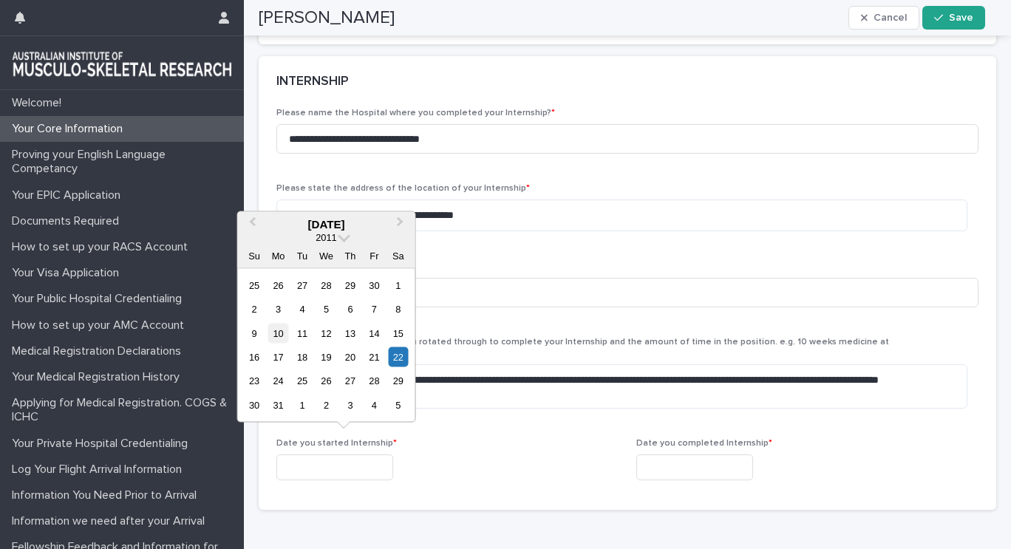
type input "**********"
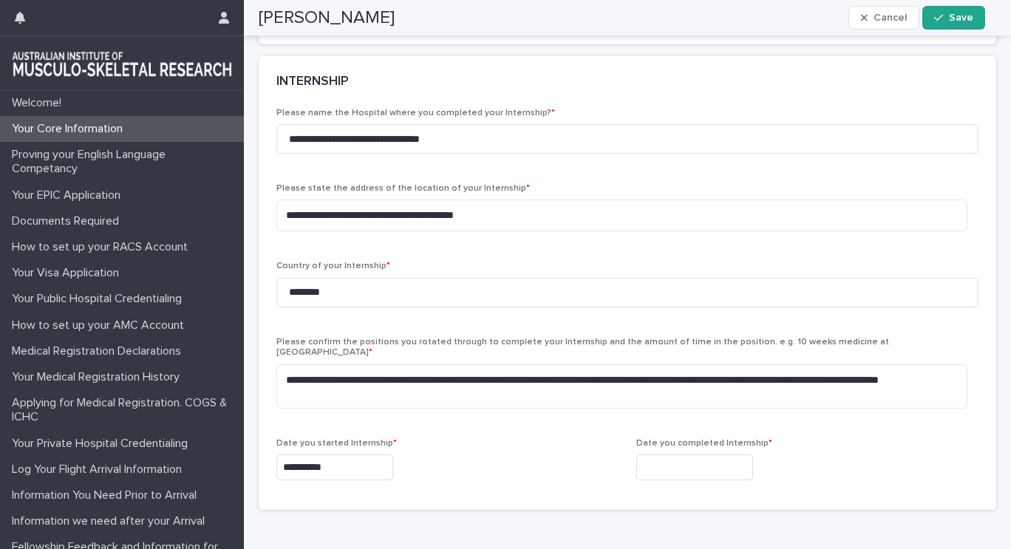
click at [654, 455] on input "text" at bounding box center [695, 468] width 117 height 26
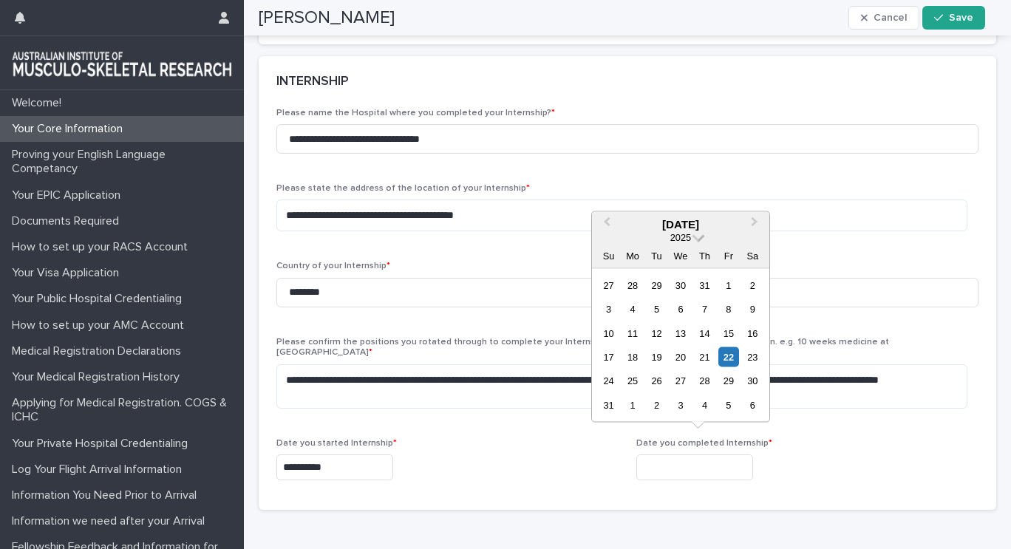
click at [699, 231] on span at bounding box center [699, 236] width 13 height 13
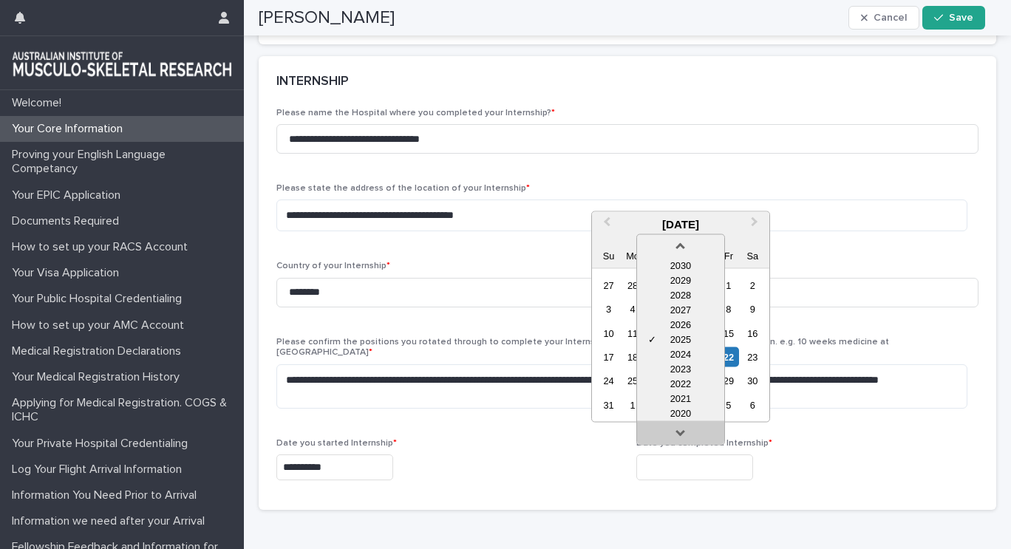
click at [681, 432] on link at bounding box center [681, 436] width 24 height 24
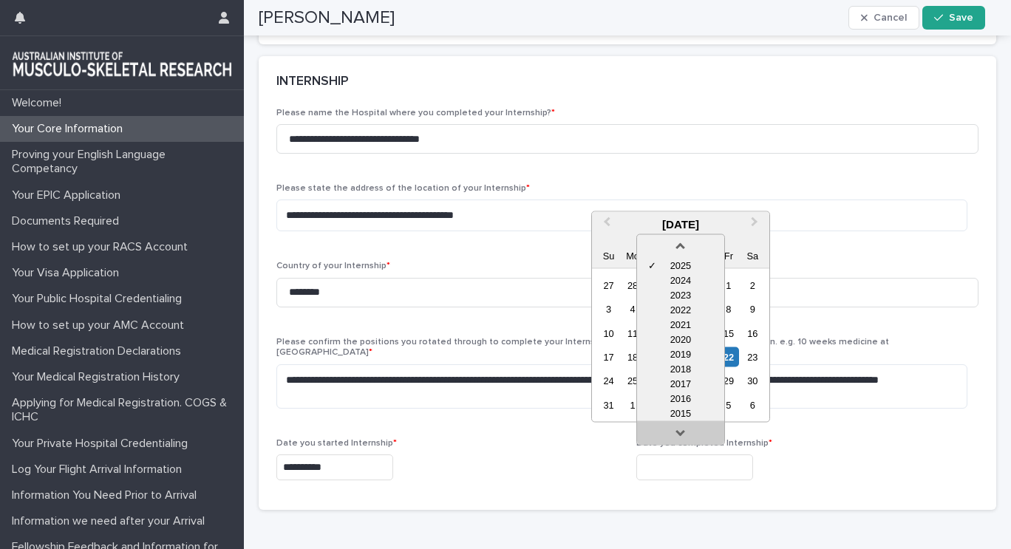
click at [681, 432] on link at bounding box center [681, 436] width 24 height 24
click at [682, 407] on div "2013" at bounding box center [680, 413] width 87 height 15
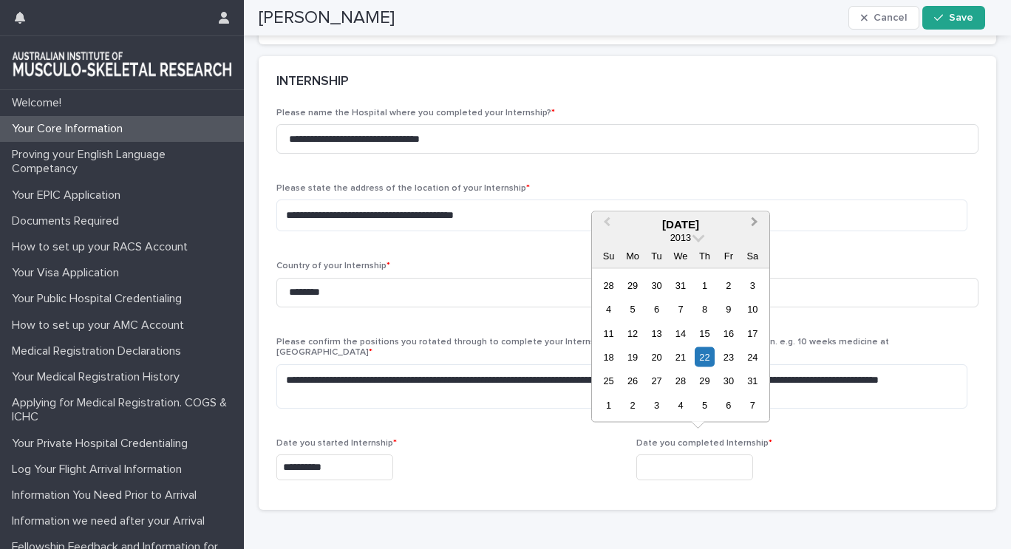
click at [753, 217] on button "Next Month" at bounding box center [756, 225] width 24 height 24
click at [700, 313] on div "10" at bounding box center [705, 309] width 20 height 20
type input "**********"
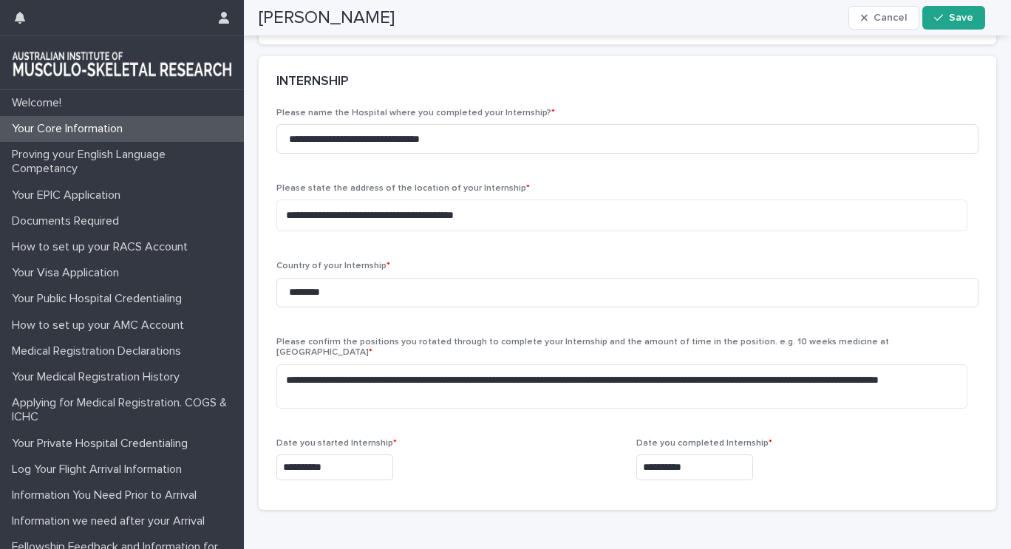
click at [559, 438] on p "Date you started Internship *" at bounding box center [448, 443] width 342 height 10
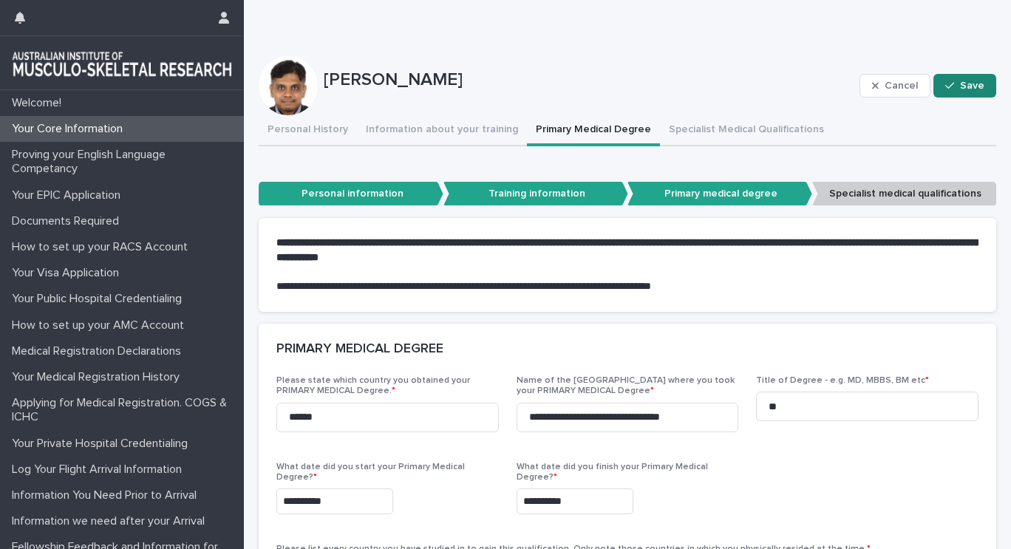
scroll to position [104, 0]
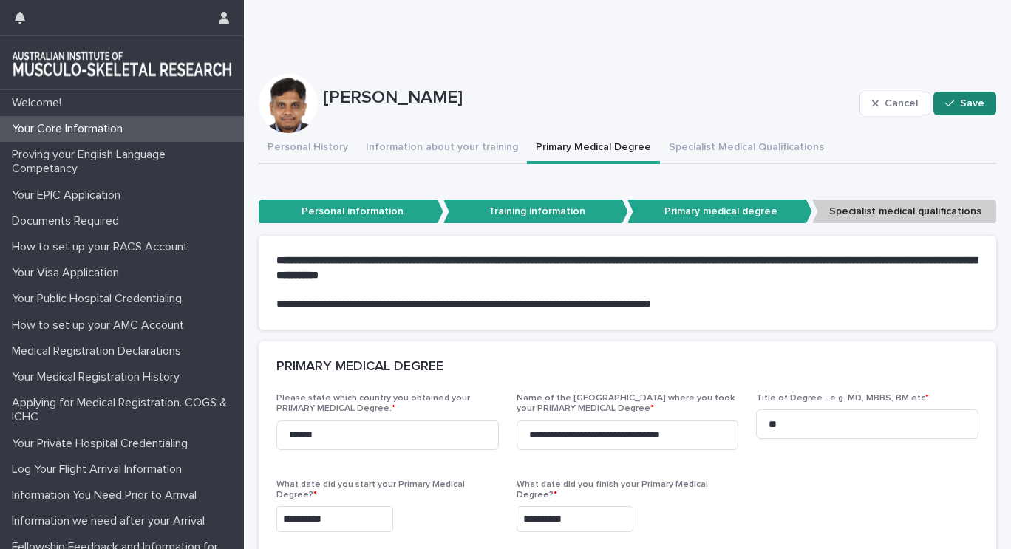
click at [948, 115] on button "Save" at bounding box center [965, 104] width 63 height 24
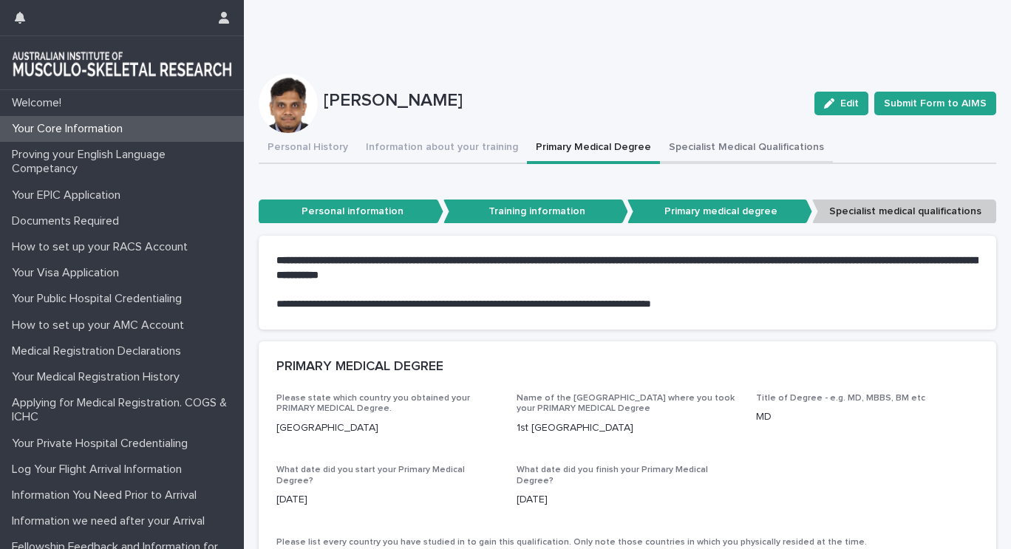
click at [725, 149] on button "Specialist Medical Qualifications" at bounding box center [746, 148] width 173 height 31
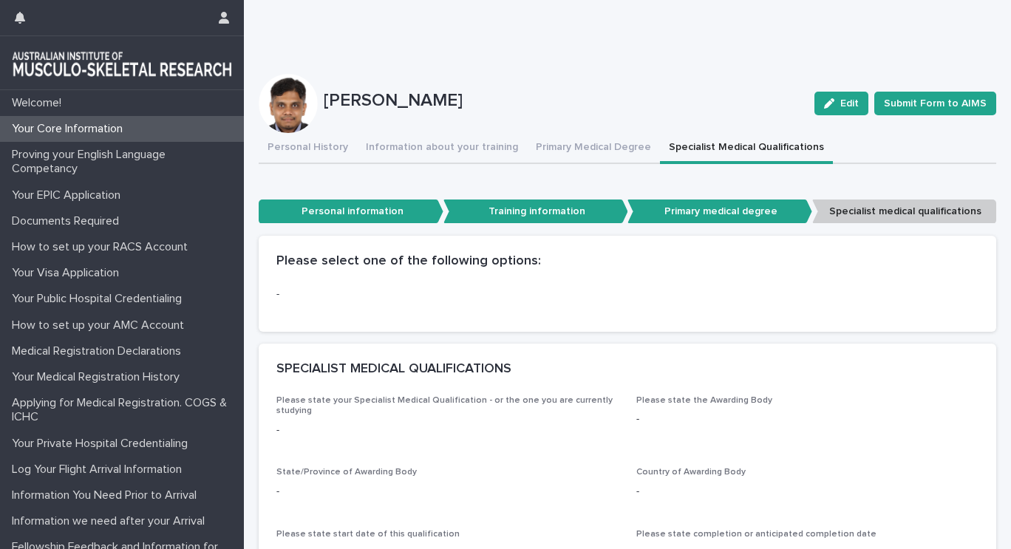
scroll to position [177, 0]
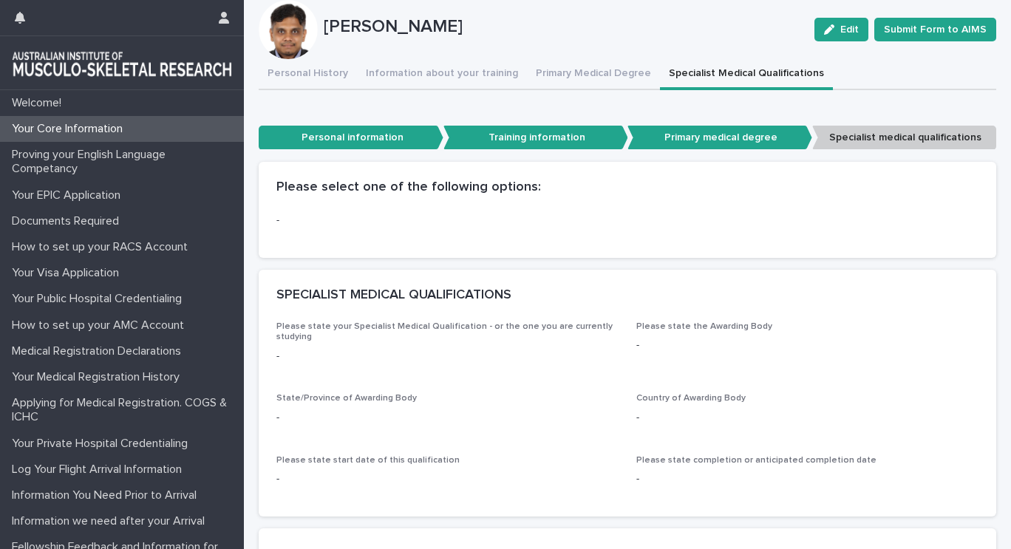
click at [381, 213] on p "-" at bounding box center [628, 221] width 702 height 16
click at [849, 34] on span "Edit" at bounding box center [850, 29] width 18 height 10
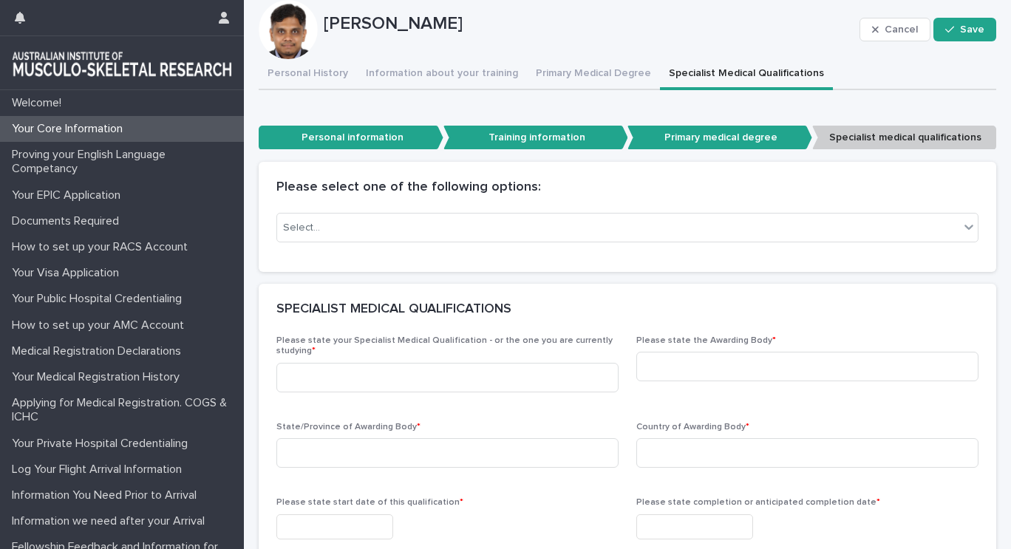
scroll to position [211, 0]
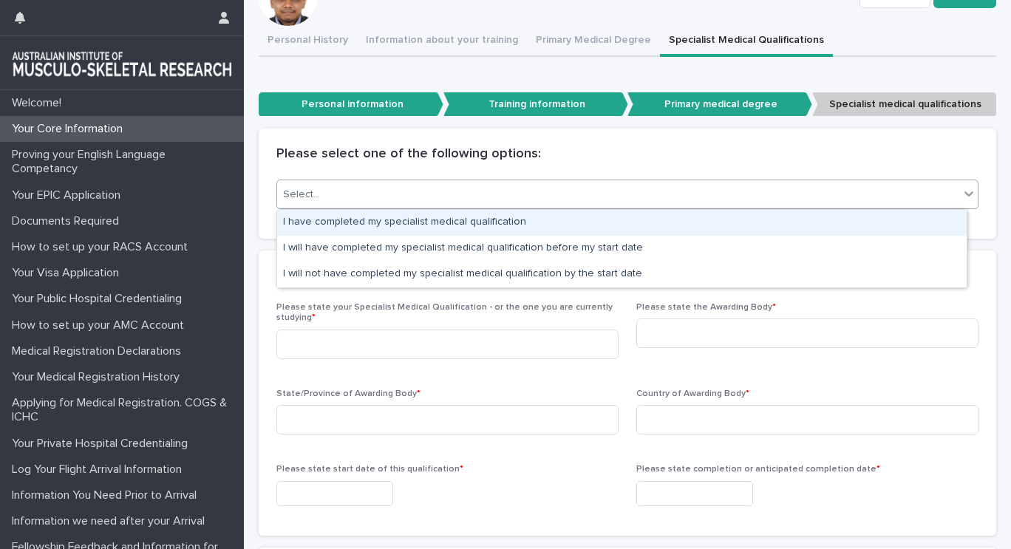
click at [672, 185] on div "Select..." at bounding box center [618, 195] width 682 height 24
click at [633, 223] on div "I have completed my specialist medical qualification" at bounding box center [622, 223] width 690 height 26
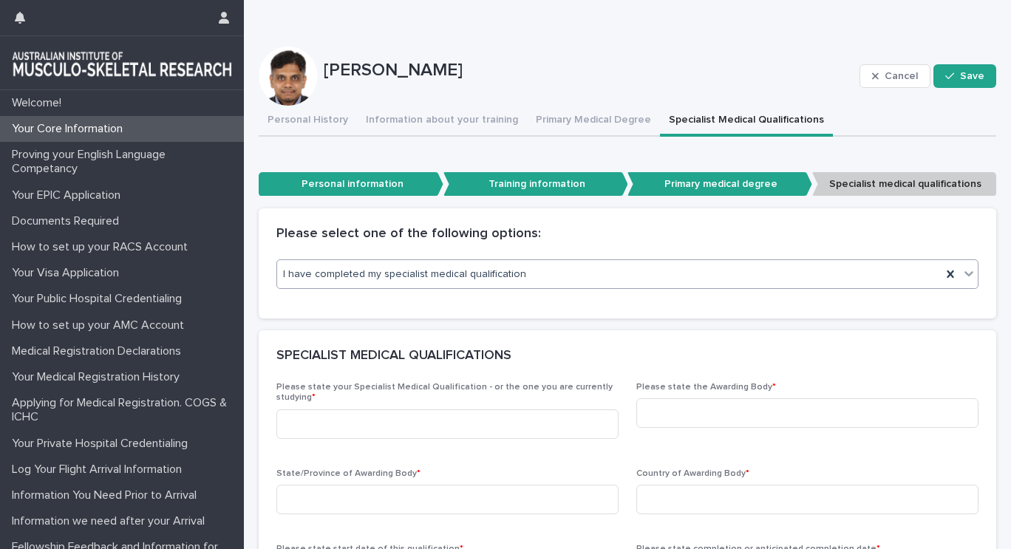
scroll to position [121, 0]
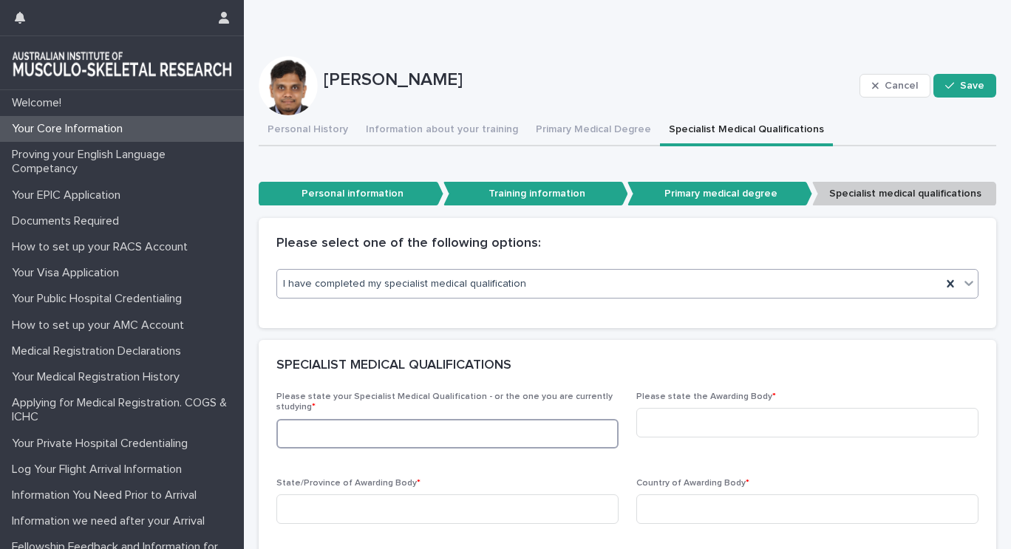
click at [417, 433] on input at bounding box center [448, 434] width 342 height 30
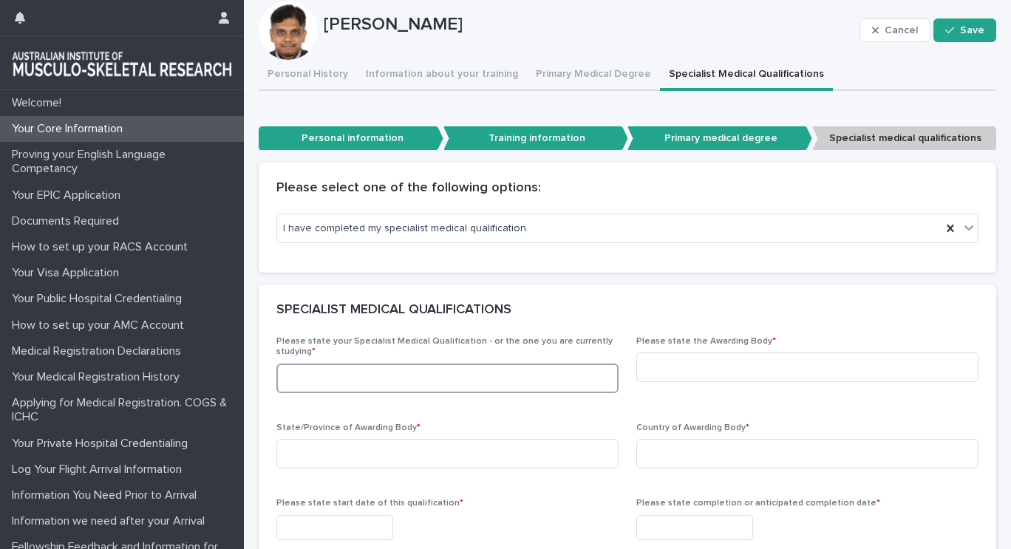
scroll to position [195, 0]
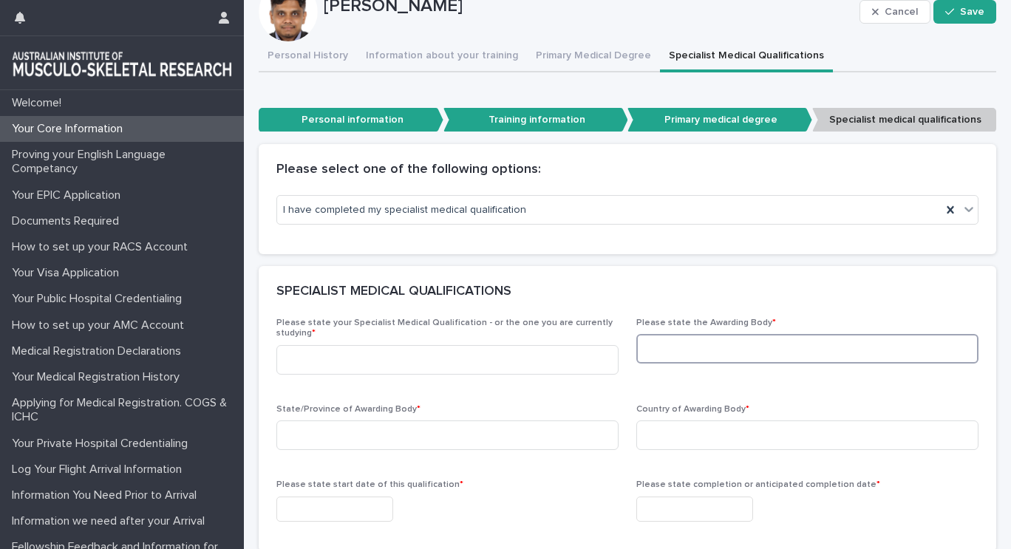
click at [729, 353] on input at bounding box center [808, 349] width 342 height 30
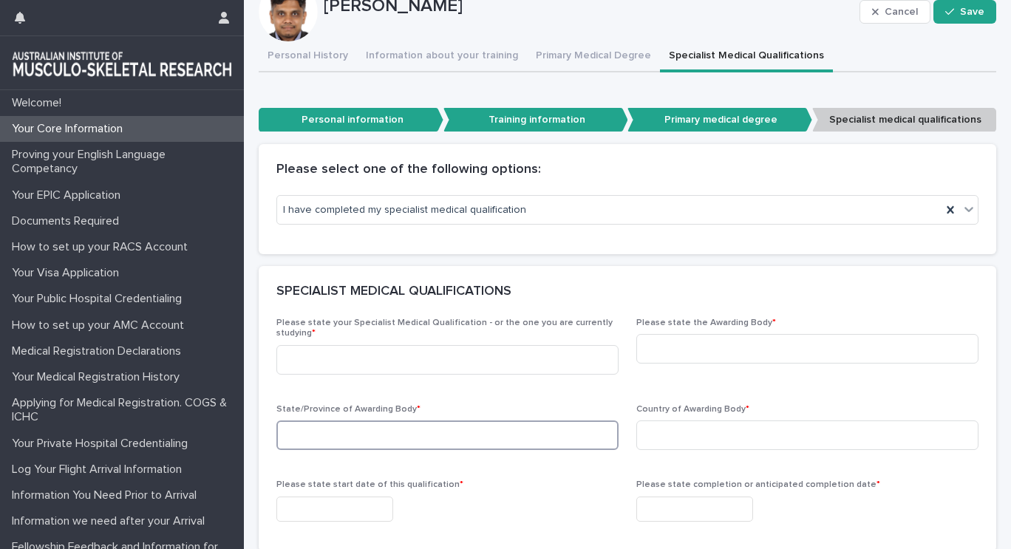
click at [420, 430] on input at bounding box center [448, 436] width 342 height 30
click at [729, 446] on input at bounding box center [808, 436] width 342 height 30
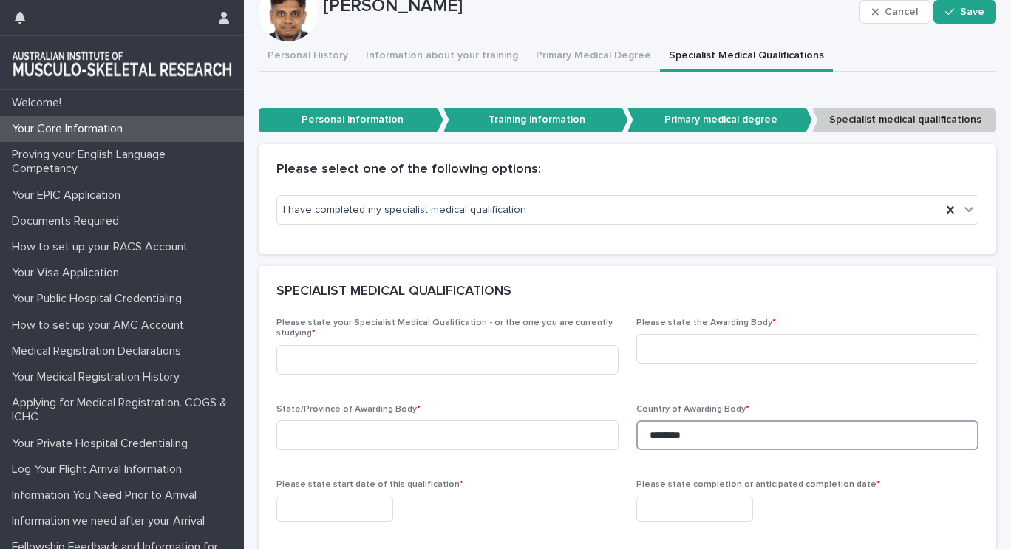
type input "********"
click at [387, 324] on span "Please state your Specialist Medical Qualification - or the one you are current…" at bounding box center [445, 328] width 336 height 19
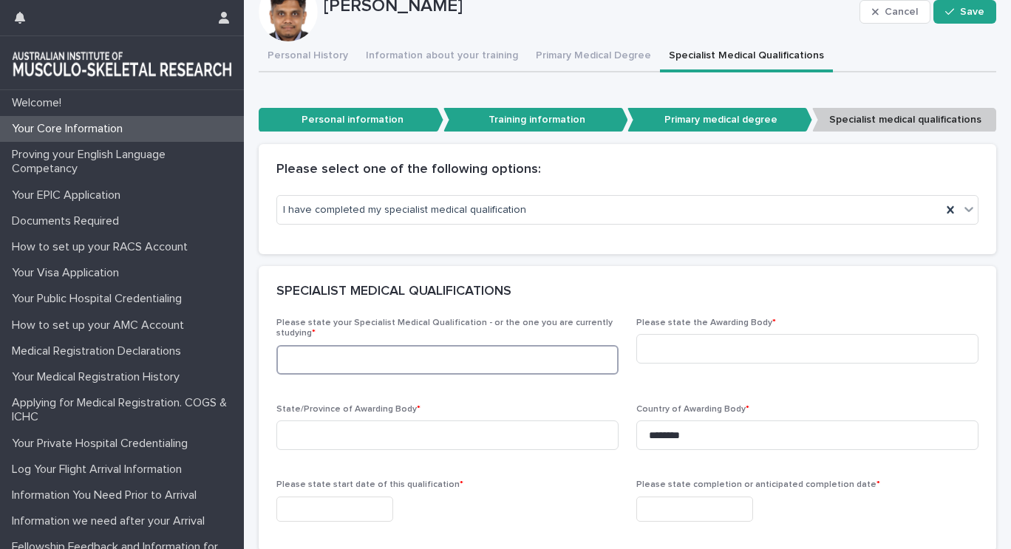
click at [372, 347] on input at bounding box center [448, 360] width 342 height 30
type input "**********"
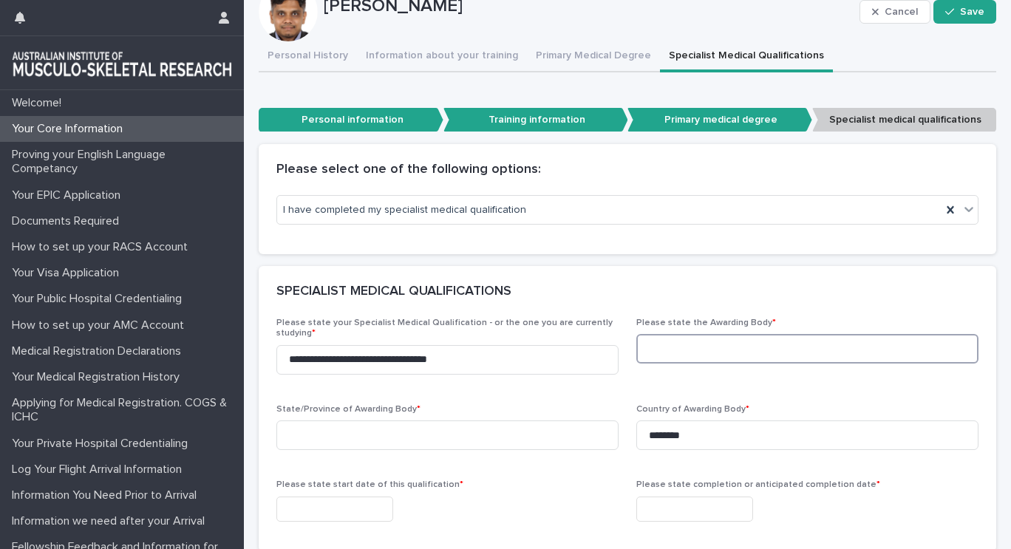
click at [687, 351] on input at bounding box center [808, 349] width 342 height 30
type input "**********"
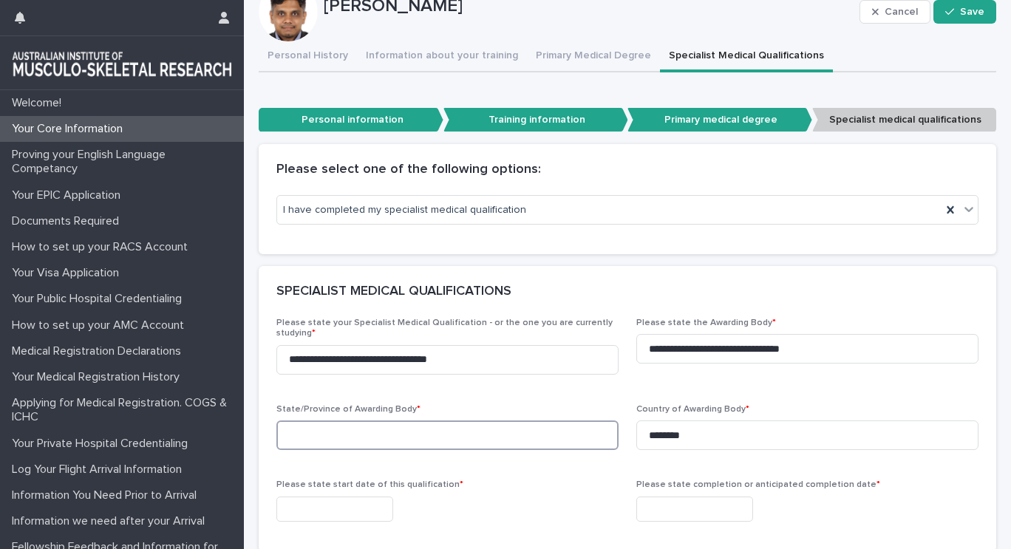
click at [478, 440] on input at bounding box center [448, 436] width 342 height 30
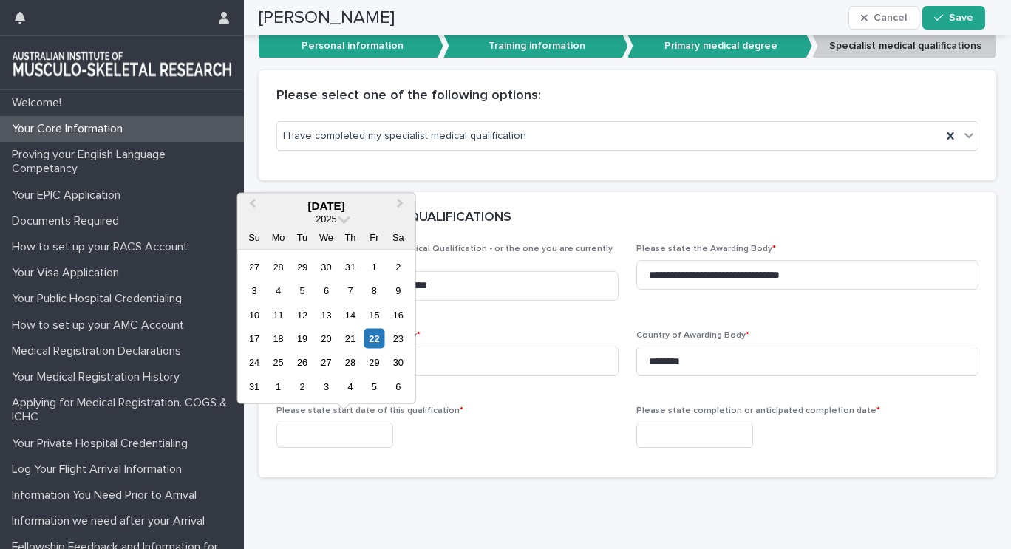
click at [327, 440] on input "text" at bounding box center [335, 436] width 117 height 26
click at [573, 427] on div at bounding box center [448, 436] width 342 height 26
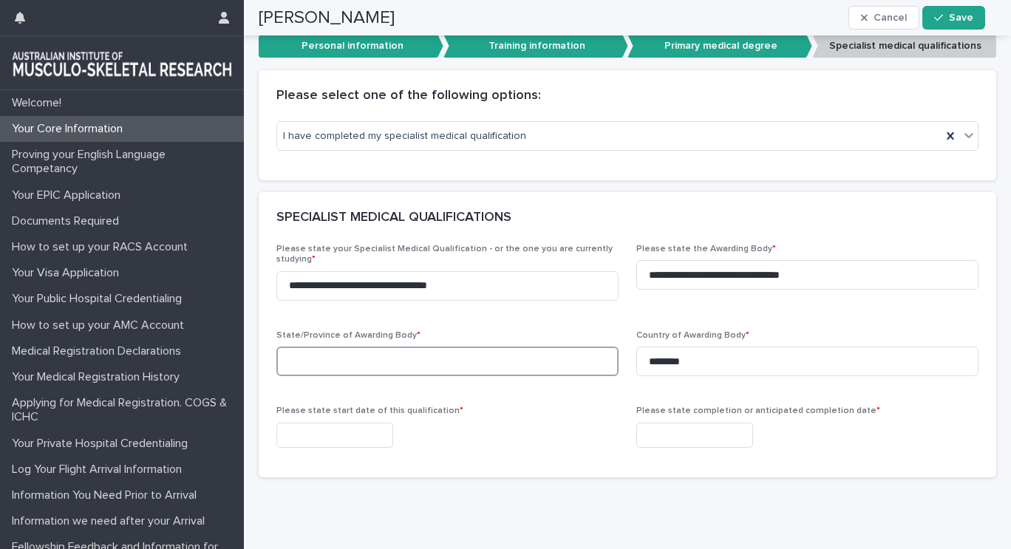
click at [474, 372] on input at bounding box center [448, 362] width 342 height 30
type input "********"
click at [447, 458] on div "Please state start date of this qualification *" at bounding box center [448, 433] width 342 height 54
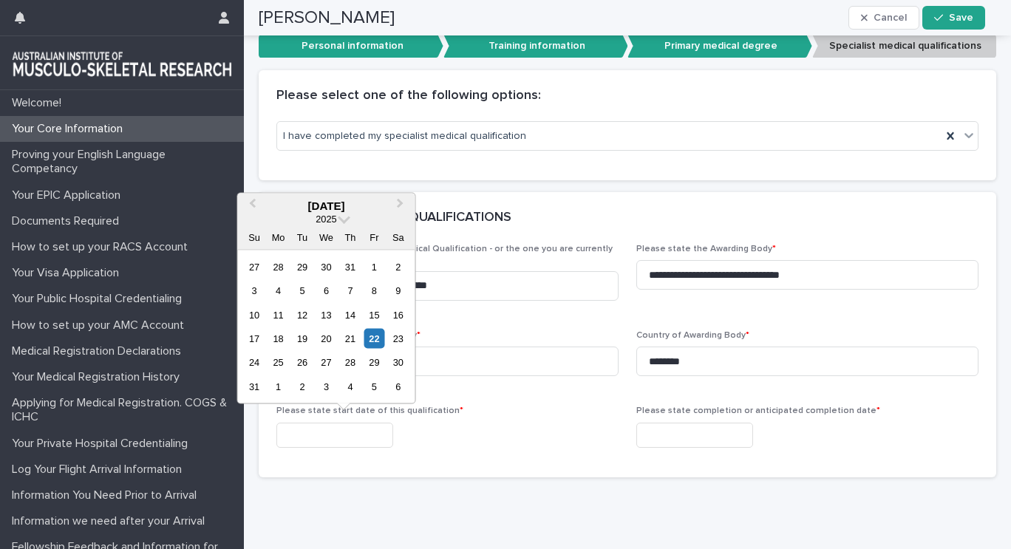
click at [382, 430] on input "text" at bounding box center [335, 436] width 117 height 26
click at [339, 215] on div "2025" at bounding box center [325, 218] width 177 height 13
click at [342, 221] on span at bounding box center [344, 217] width 13 height 13
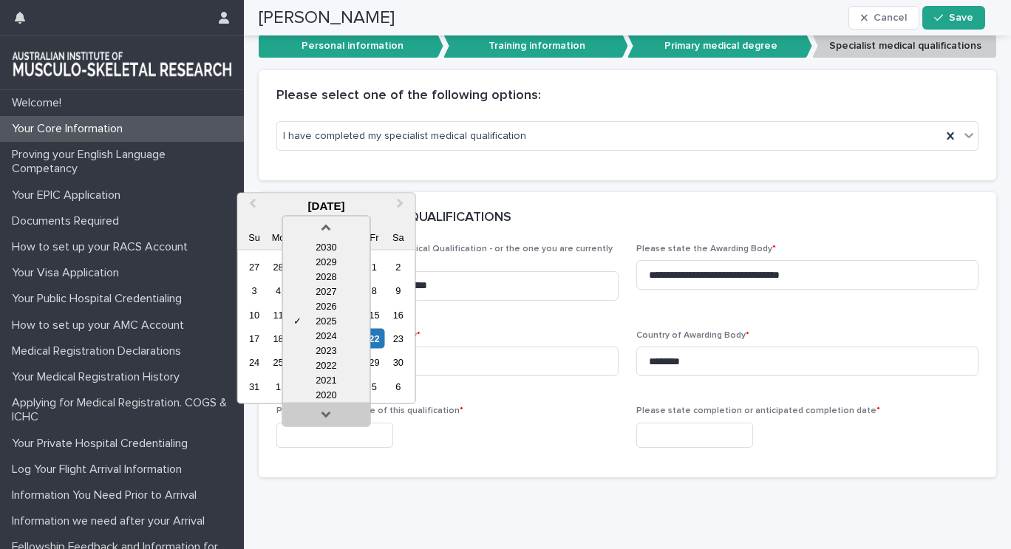
click at [322, 415] on link at bounding box center [326, 417] width 24 height 24
click at [325, 399] on div "2017" at bounding box center [325, 394] width 87 height 15
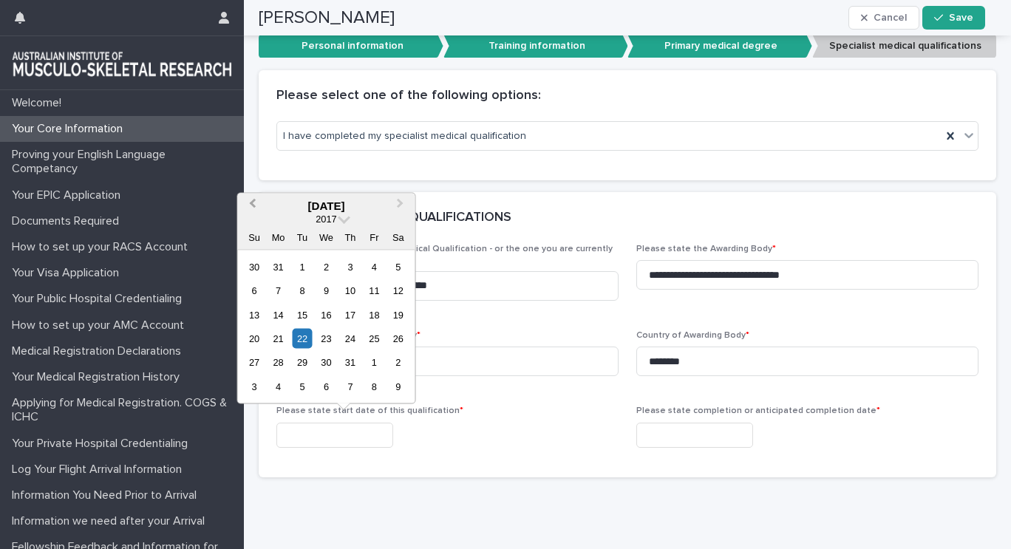
click at [252, 206] on span "Previous Month" at bounding box center [252, 205] width 0 height 20
click at [355, 268] on div "1" at bounding box center [350, 267] width 20 height 20
type input "**********"
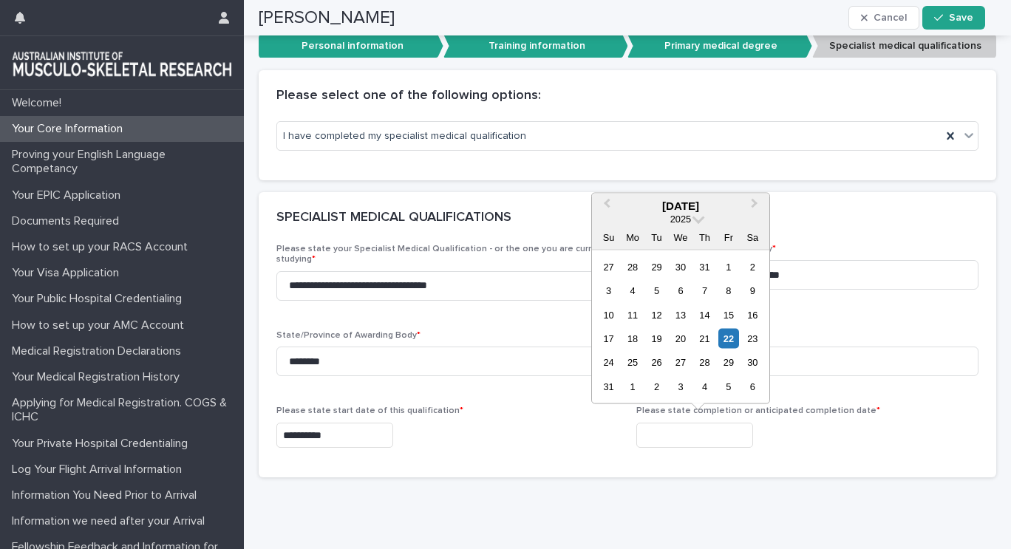
click at [654, 431] on input "text" at bounding box center [695, 436] width 117 height 26
click at [690, 223] on span "2025" at bounding box center [681, 218] width 21 height 11
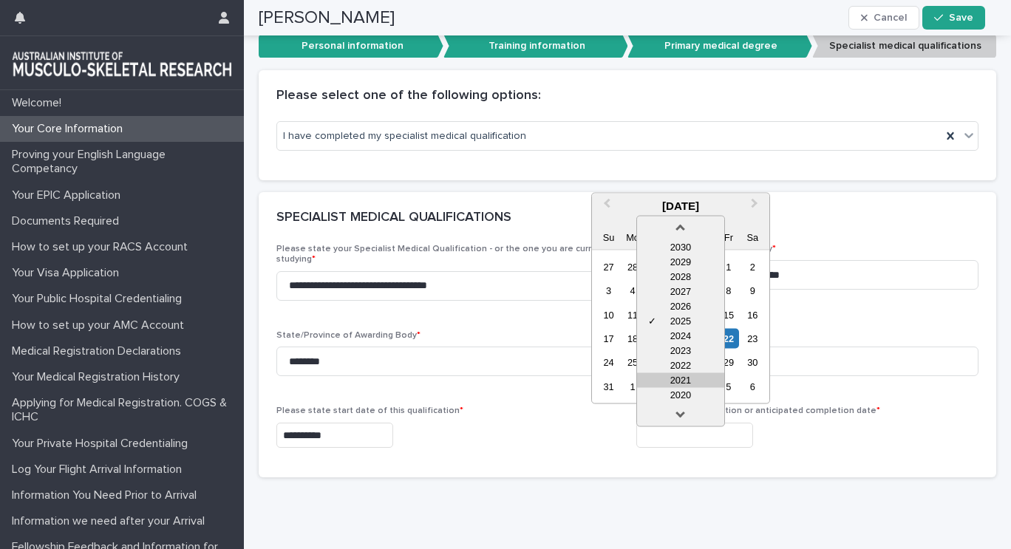
click at [671, 376] on div "2021" at bounding box center [680, 380] width 87 height 15
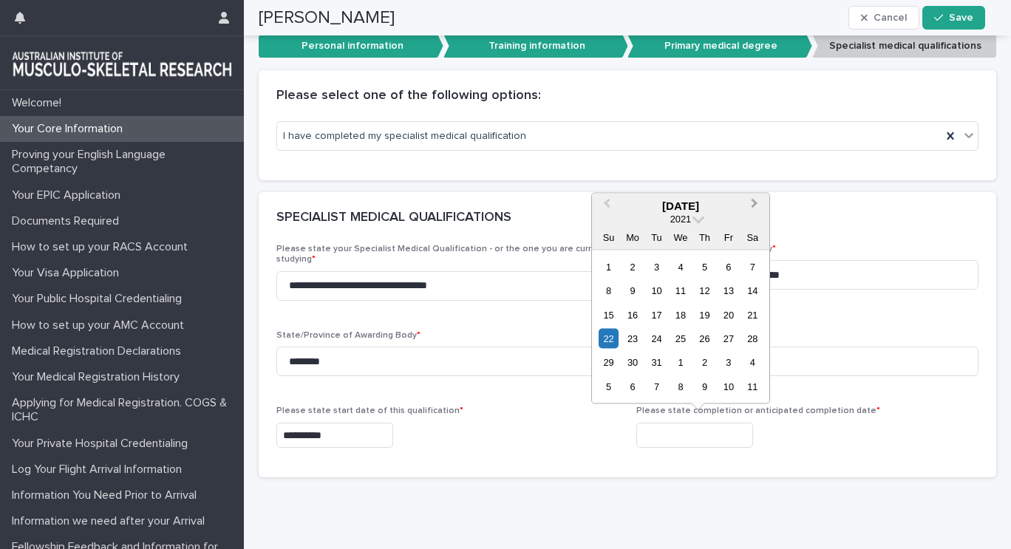
click at [750, 206] on button "Next Month" at bounding box center [756, 206] width 24 height 24
click at [655, 361] on div "30" at bounding box center [657, 363] width 20 height 20
type input "**********"
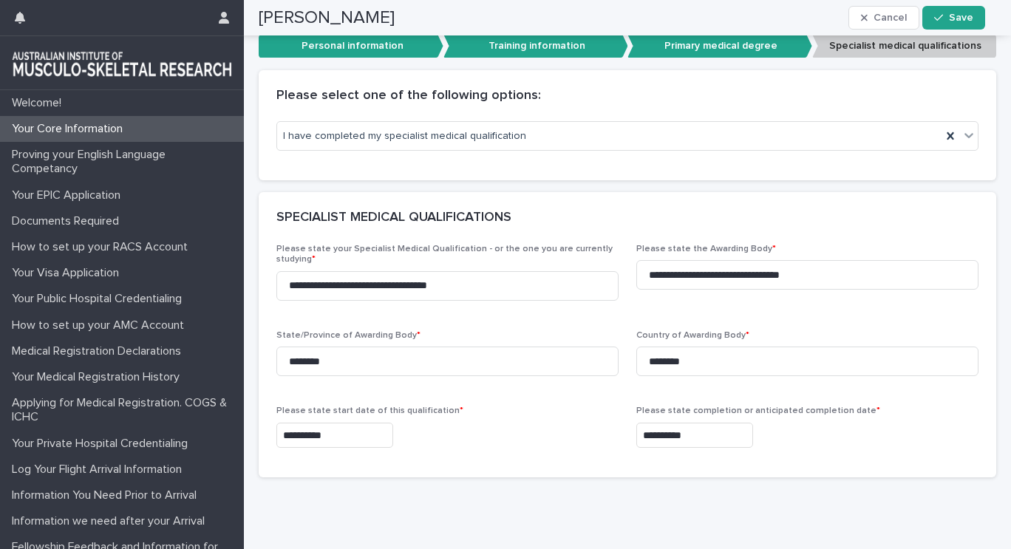
click at [573, 471] on div "**********" at bounding box center [628, 361] width 738 height 234
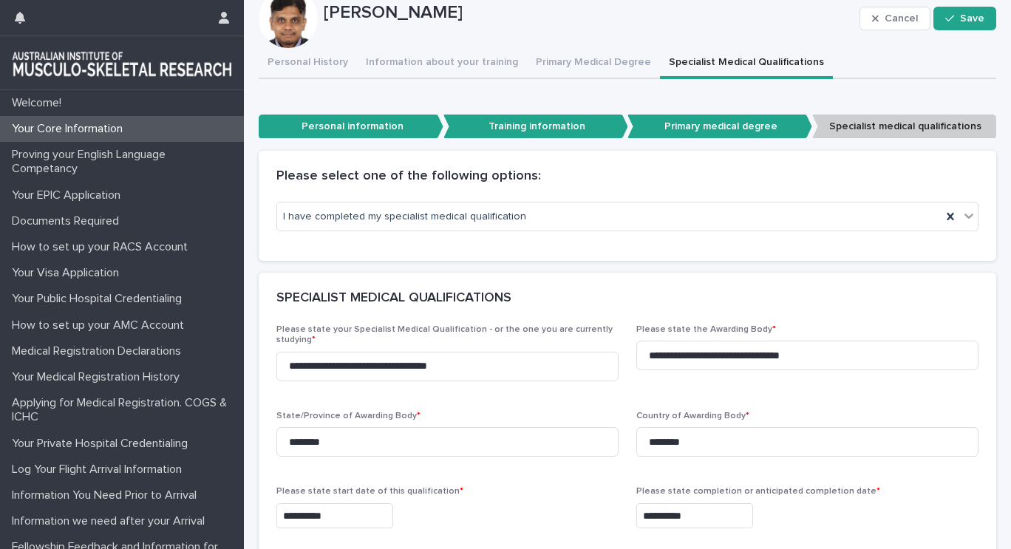
scroll to position [115, 0]
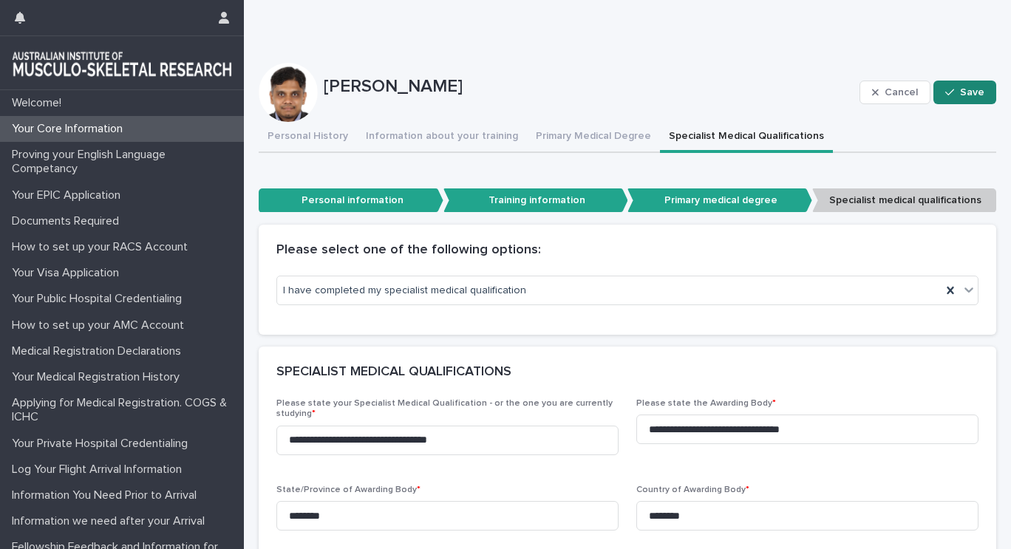
click at [959, 101] on button "Save" at bounding box center [965, 93] width 63 height 24
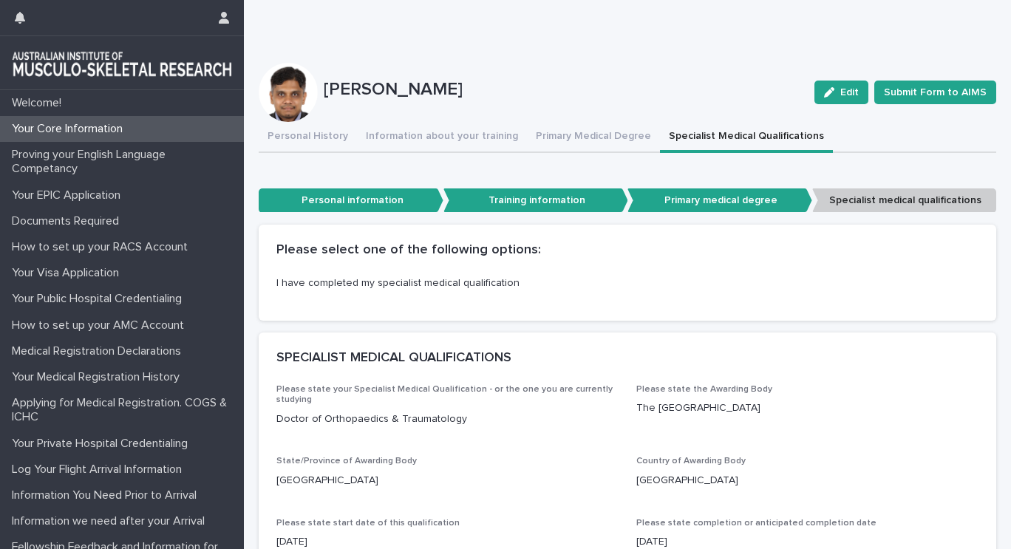
click at [864, 202] on p "Specialist medical qualifications" at bounding box center [905, 201] width 185 height 24
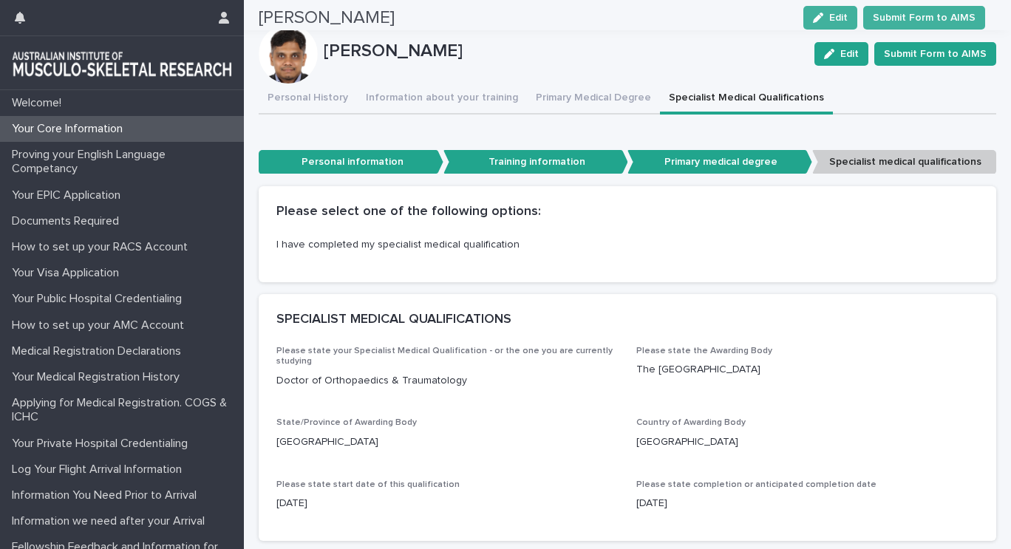
scroll to position [61, 0]
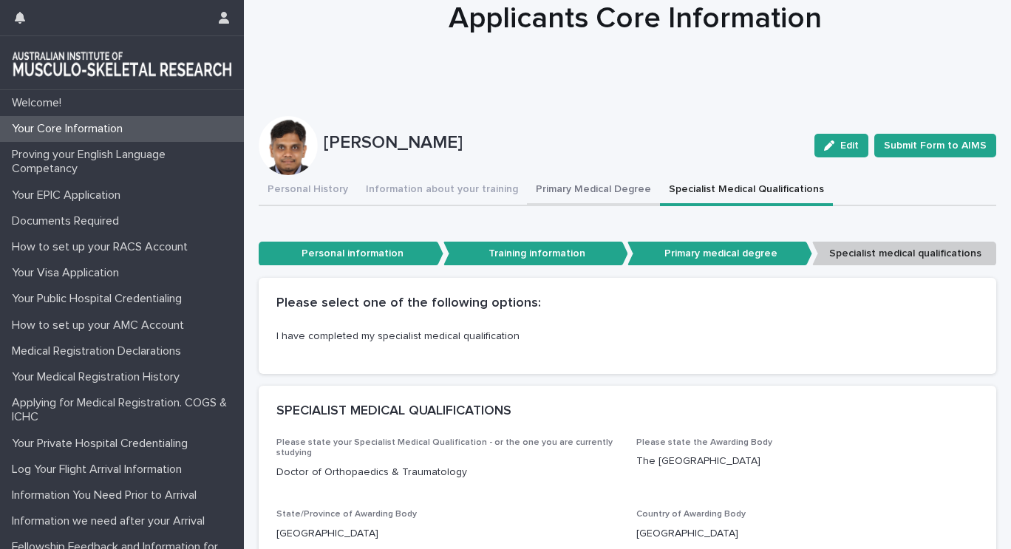
click at [582, 192] on button "Primary Medical Degree" at bounding box center [593, 190] width 133 height 31
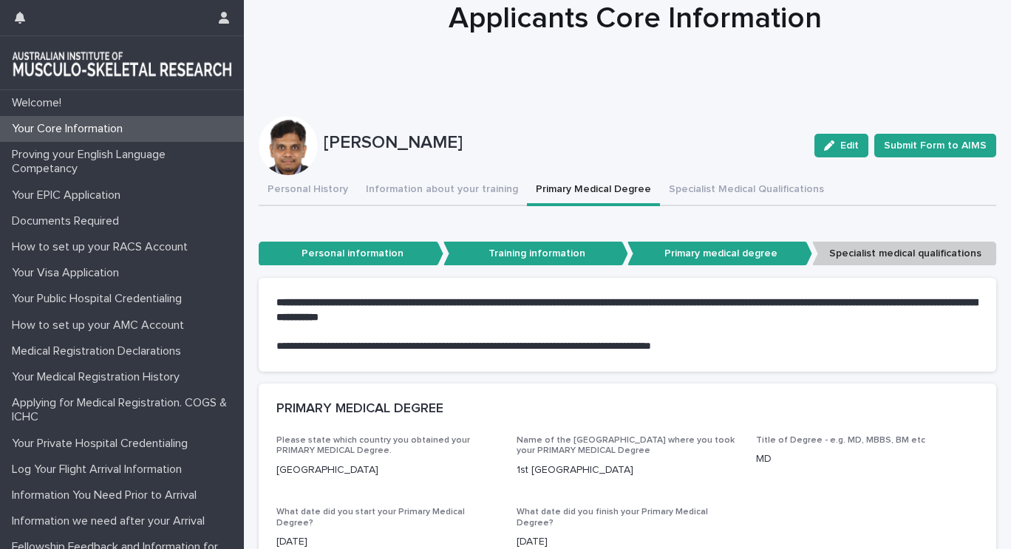
scroll to position [209, 0]
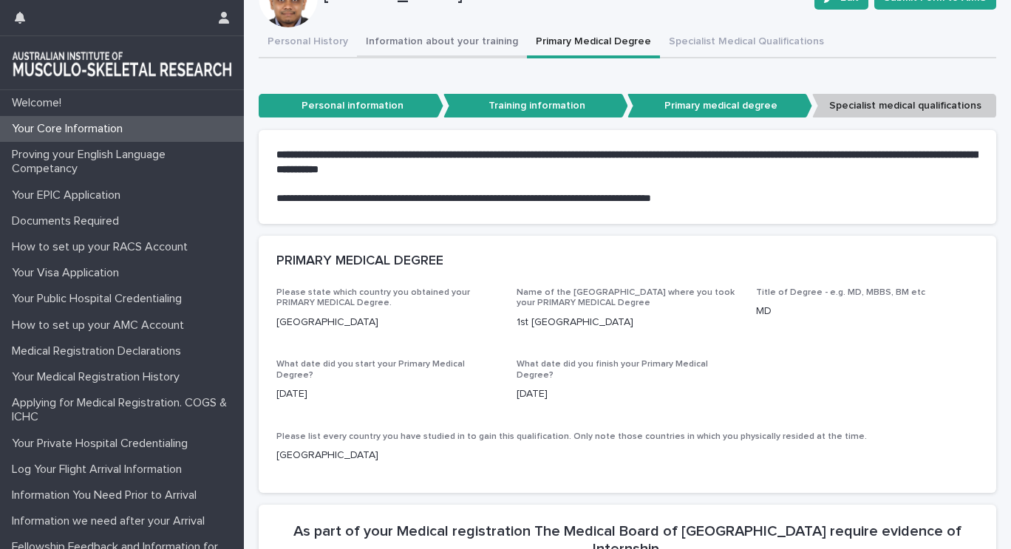
click at [468, 45] on button "Information about your training" at bounding box center [442, 42] width 170 height 31
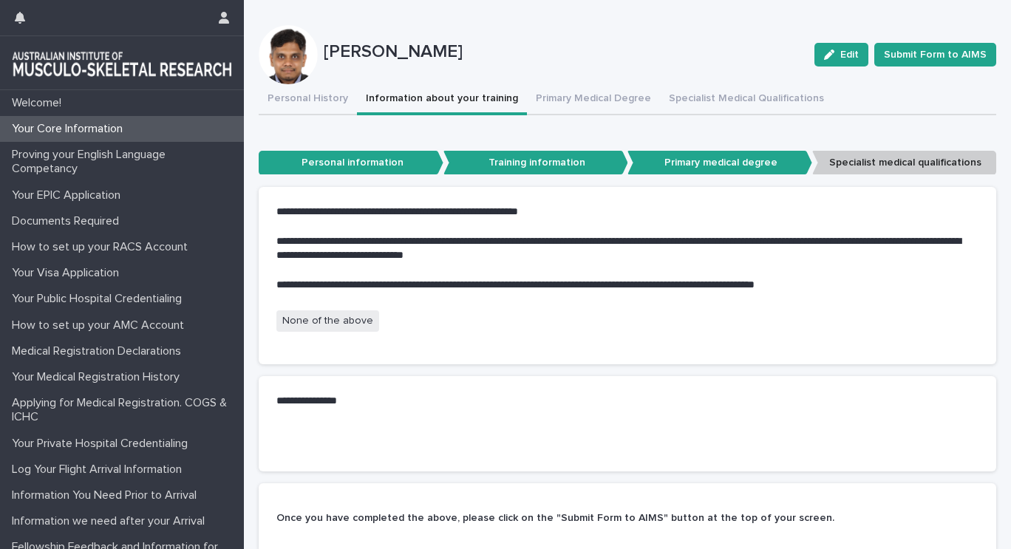
scroll to position [177, 0]
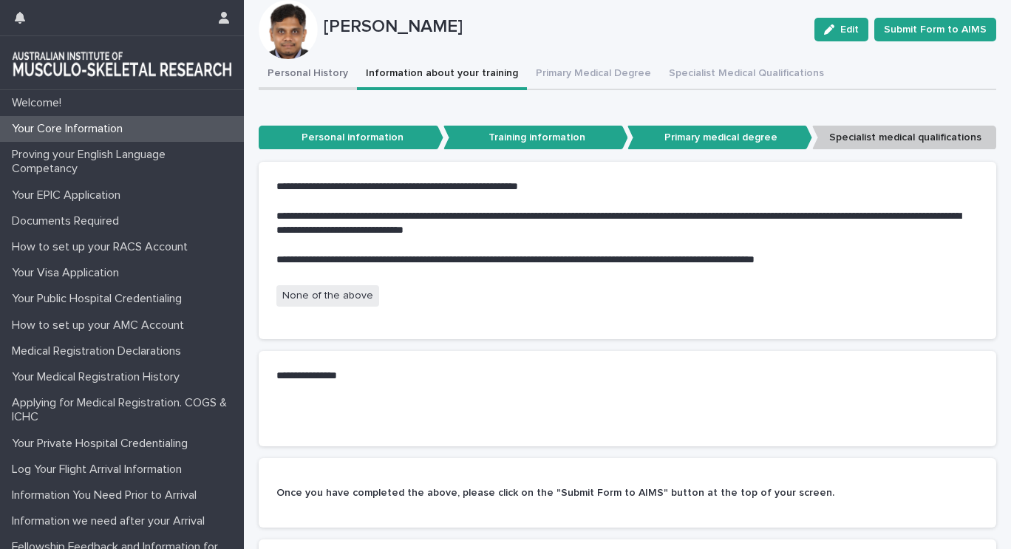
click at [297, 77] on div "**********" at bounding box center [628, 352] width 738 height 586
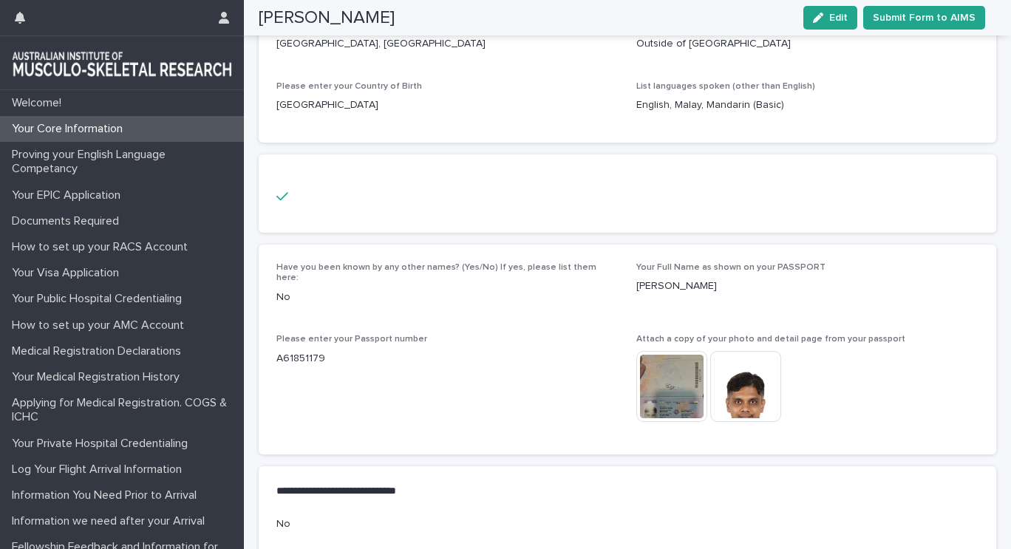
scroll to position [350, 0]
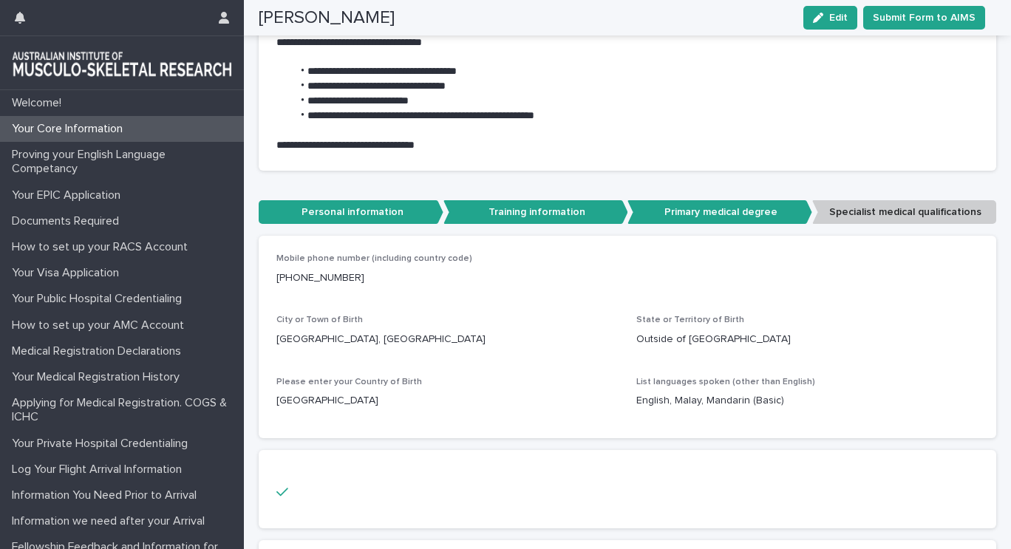
click at [912, 203] on p "Specialist medical qualifications" at bounding box center [905, 212] width 185 height 24
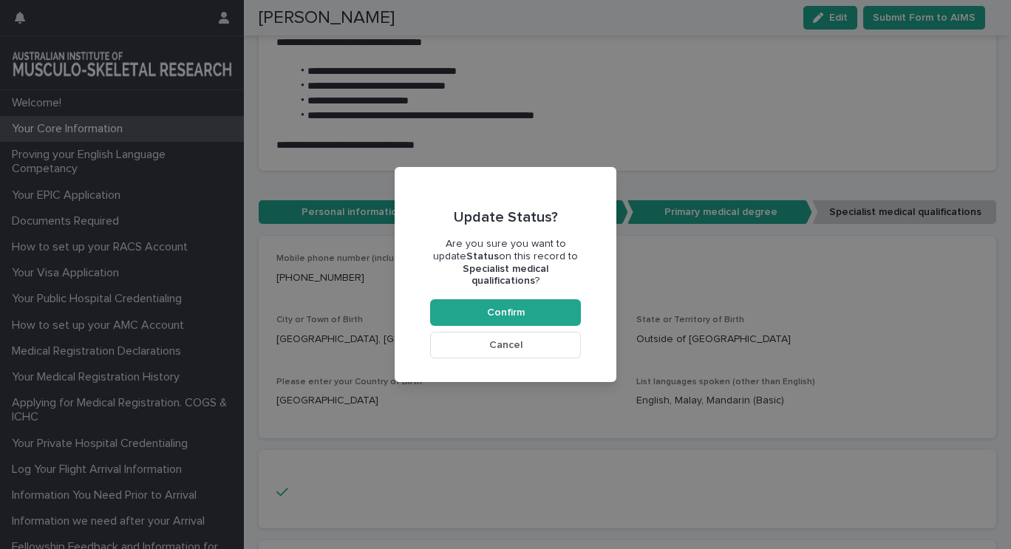
click at [520, 350] on span "Cancel" at bounding box center [505, 345] width 33 height 10
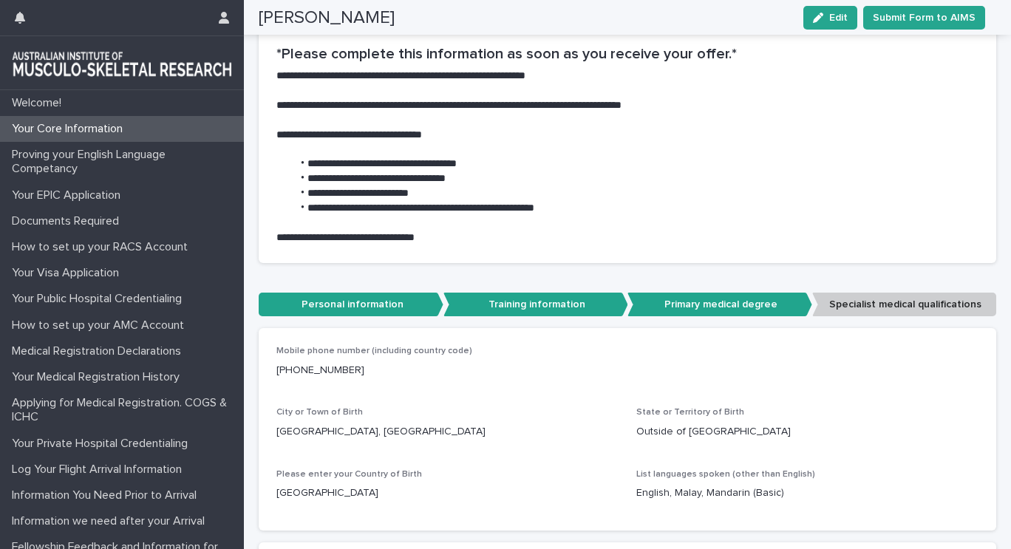
scroll to position [129, 0]
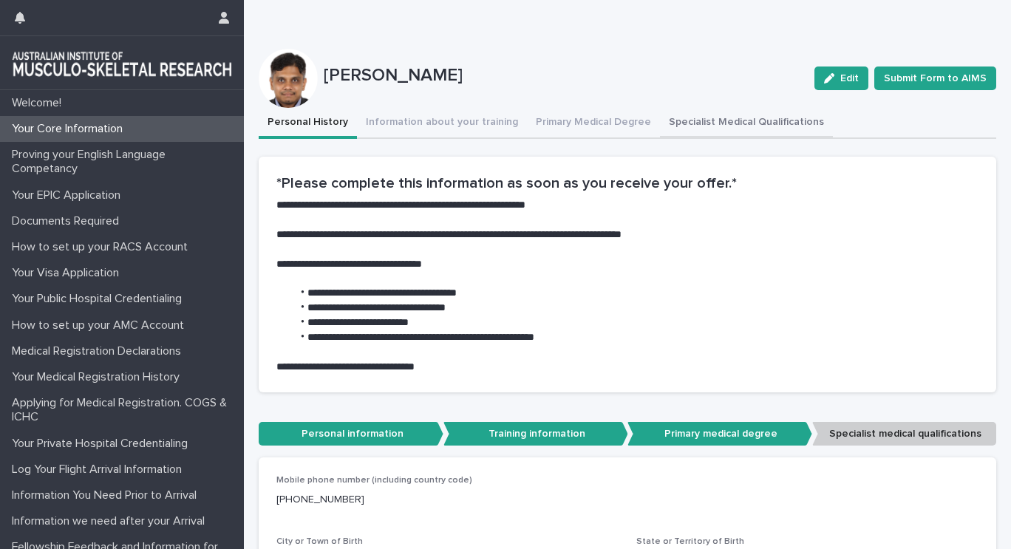
click at [712, 131] on button "Specialist Medical Qualifications" at bounding box center [746, 123] width 173 height 31
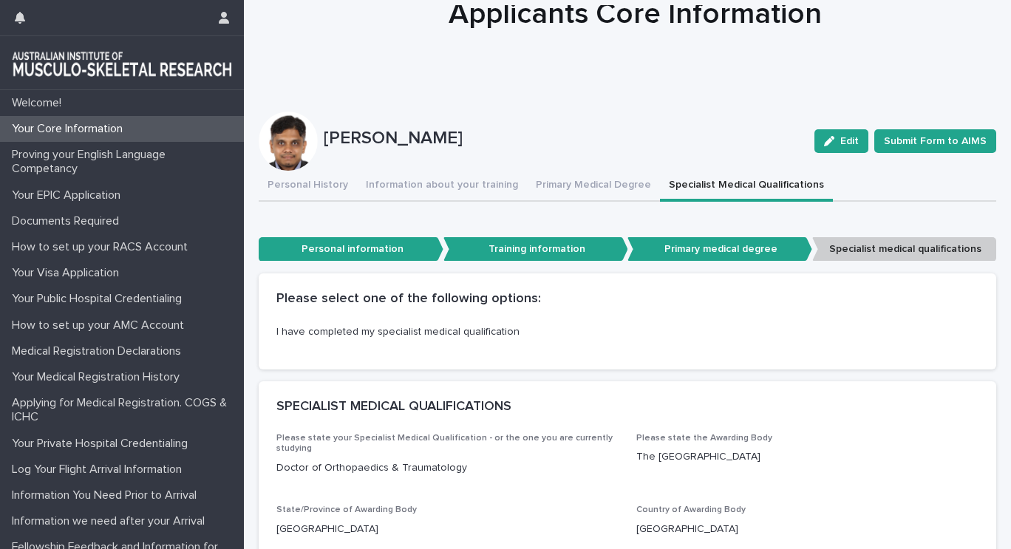
scroll to position [61, 0]
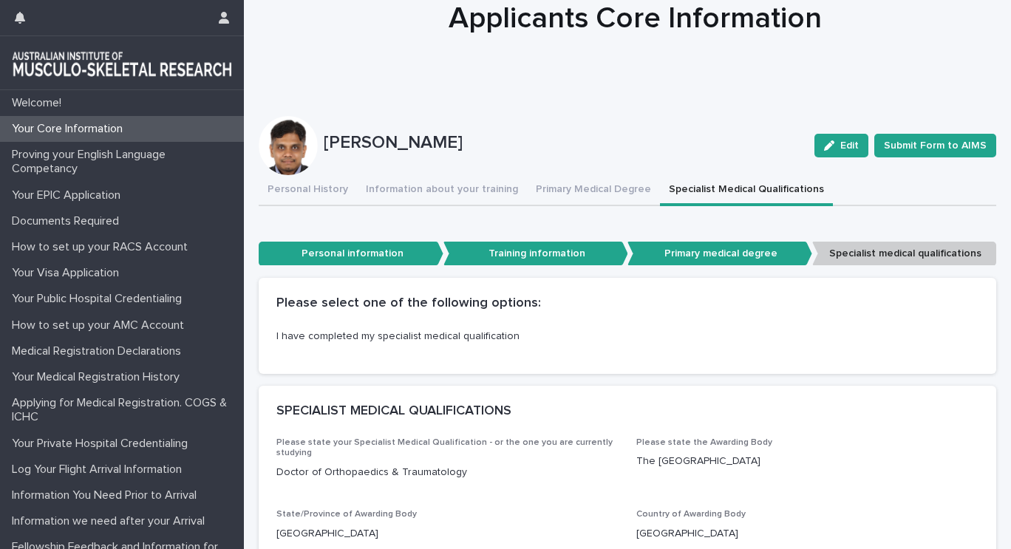
click at [877, 255] on p "Specialist medical qualifications" at bounding box center [905, 254] width 185 height 24
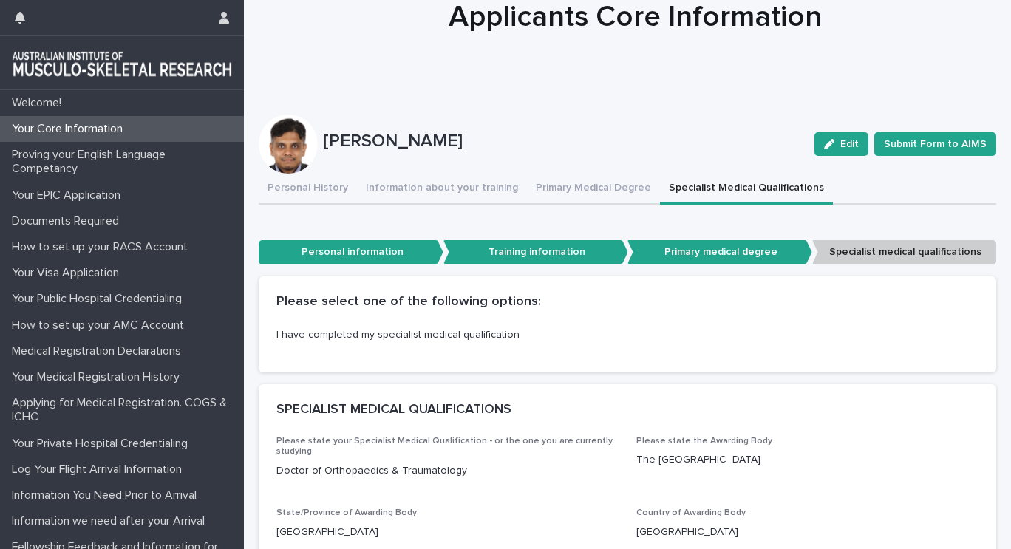
scroll to position [0, 0]
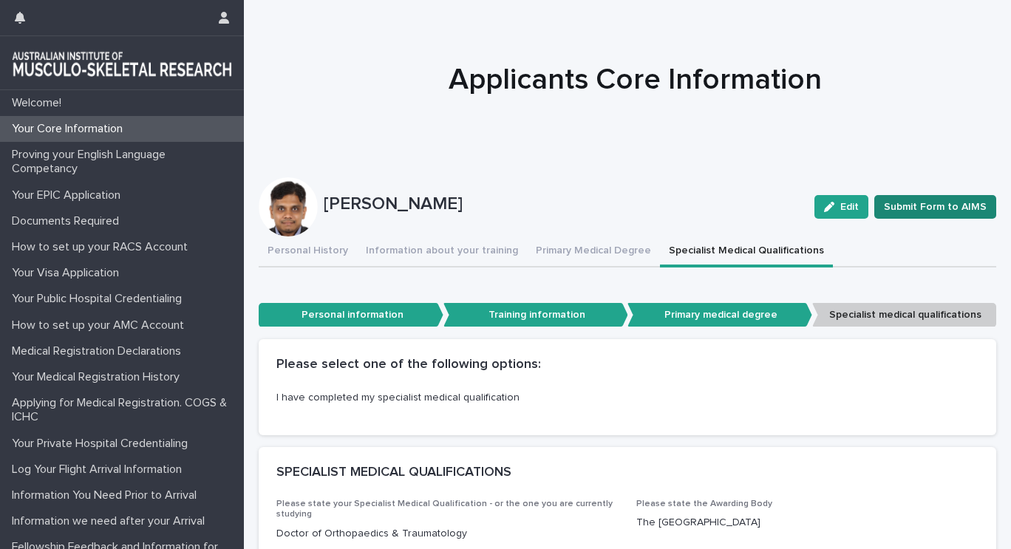
click at [899, 214] on button "Submit Form to AIMS" at bounding box center [936, 207] width 122 height 24
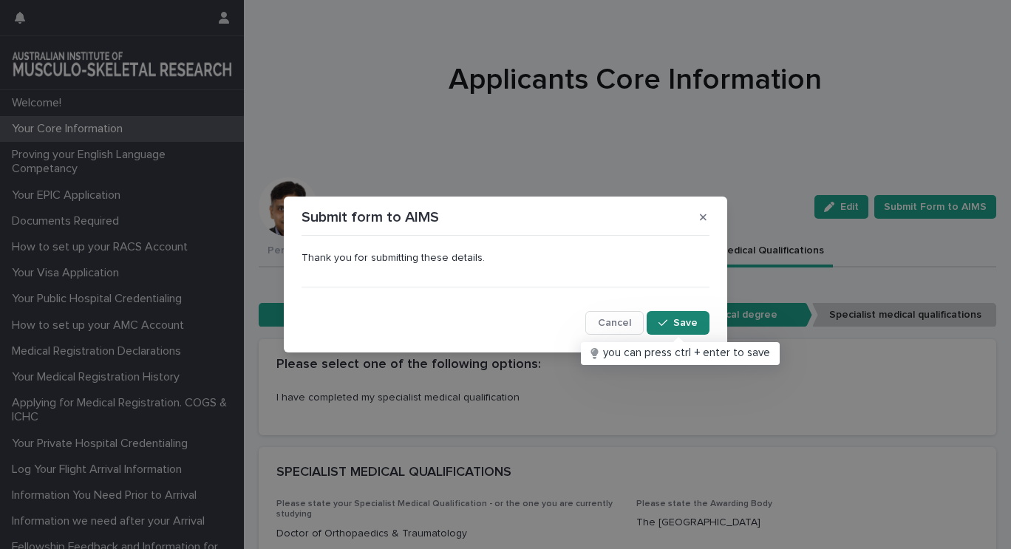
click at [684, 325] on span "Save" at bounding box center [686, 323] width 24 height 10
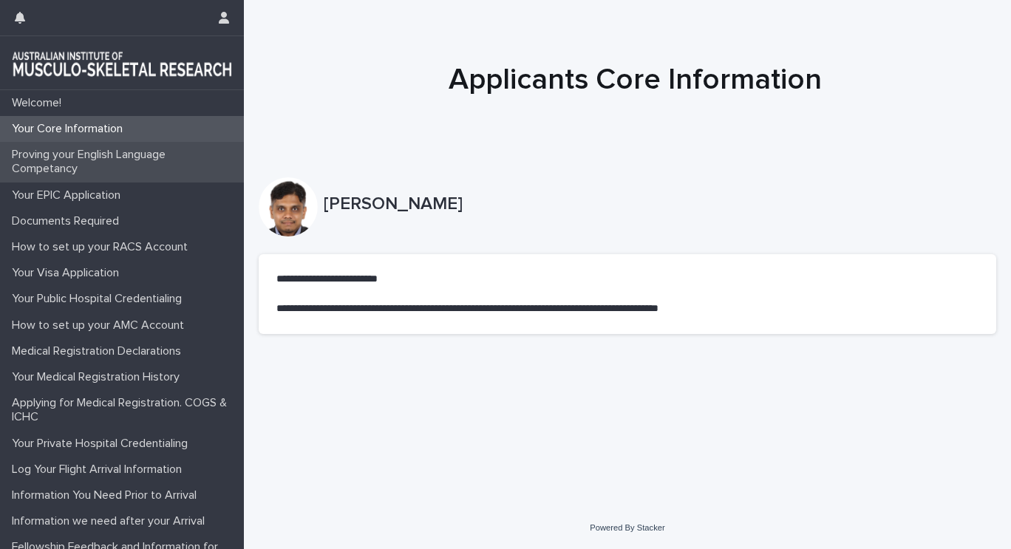
click at [81, 166] on p "Proving your English Language Competancy" at bounding box center [125, 162] width 238 height 28
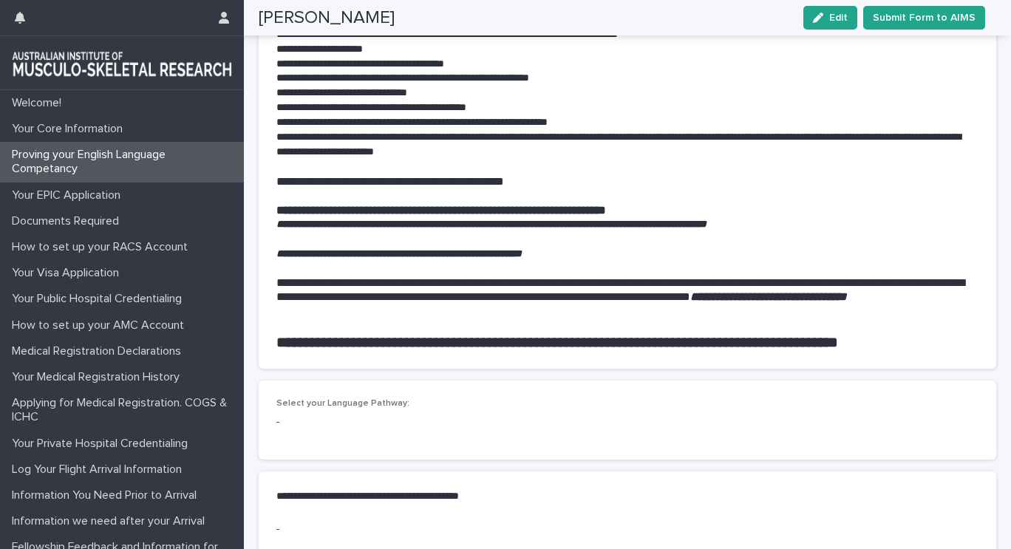
scroll to position [1331, 0]
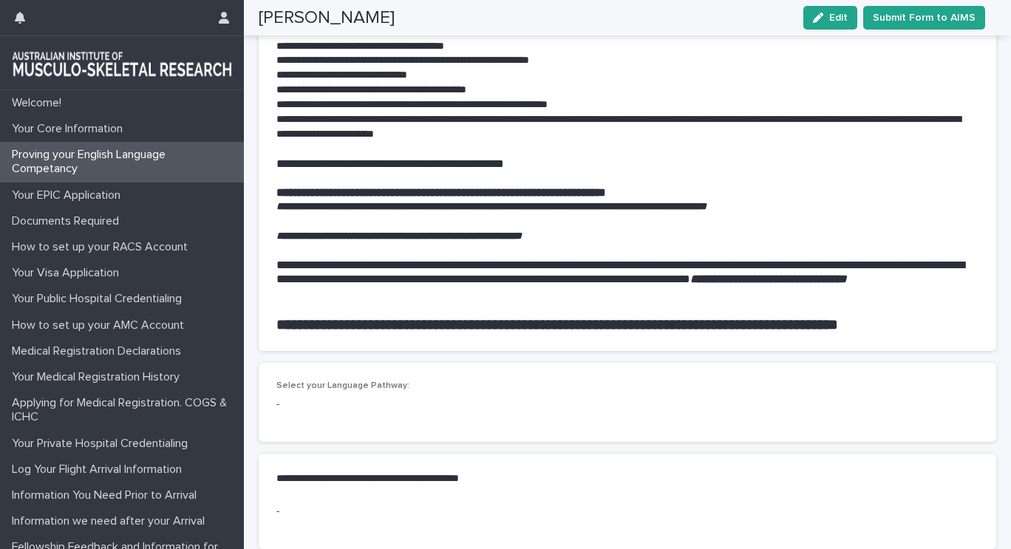
click at [333, 413] on div "-" at bounding box center [628, 403] width 702 height 18
click at [326, 413] on p "-" at bounding box center [628, 405] width 702 height 16
click at [839, 13] on span "Edit" at bounding box center [839, 18] width 18 height 10
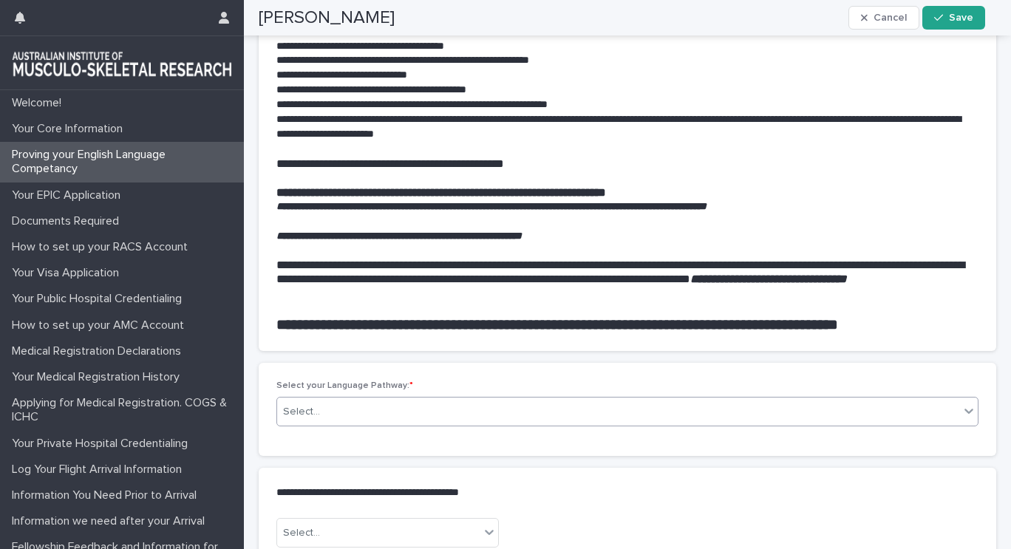
click at [429, 424] on div "Select..." at bounding box center [618, 412] width 682 height 24
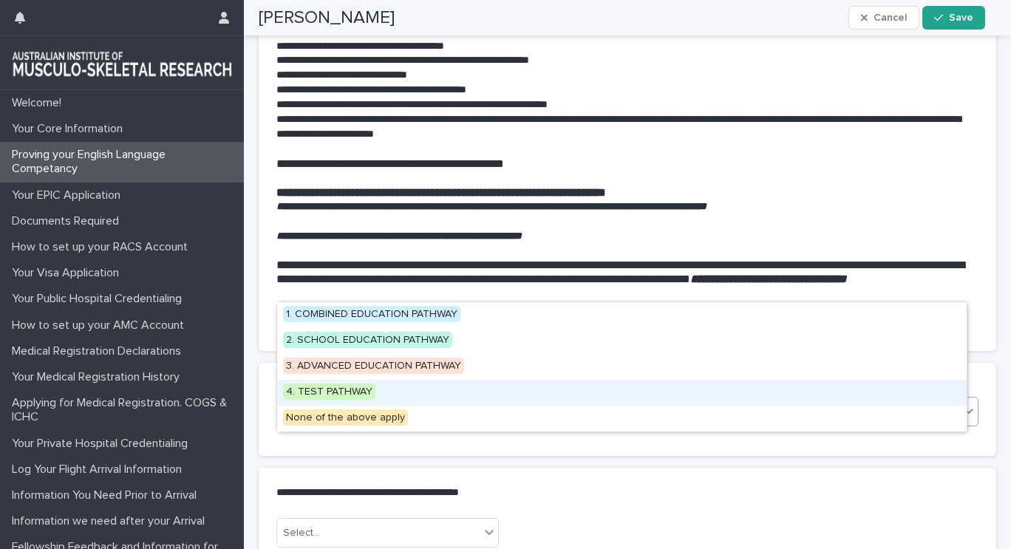
click at [362, 395] on span "4. TEST PATHWAY" at bounding box center [329, 392] width 92 height 16
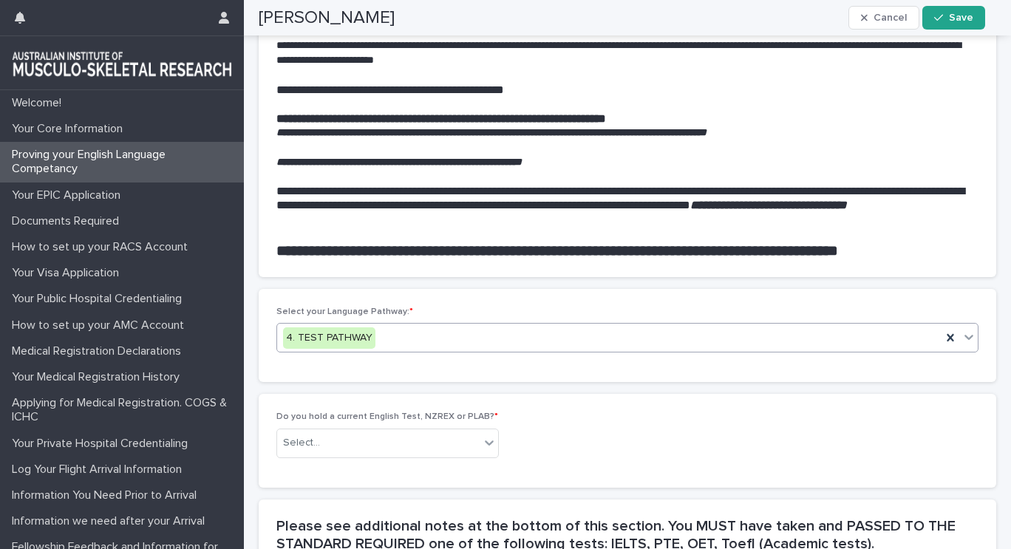
scroll to position [1479, 0]
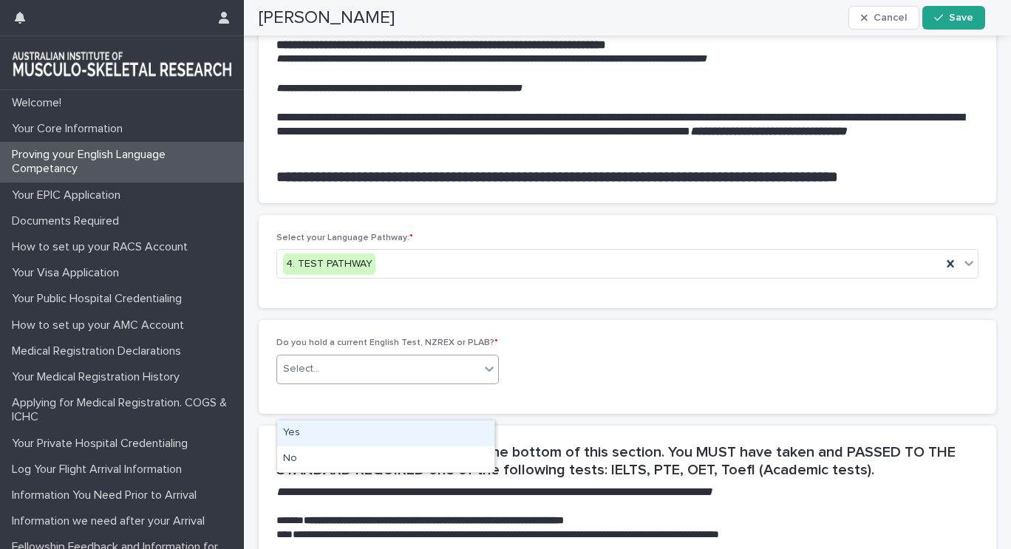
click at [461, 381] on div "Select..." at bounding box center [378, 369] width 203 height 24
click at [377, 438] on div "Yes" at bounding box center [385, 434] width 217 height 26
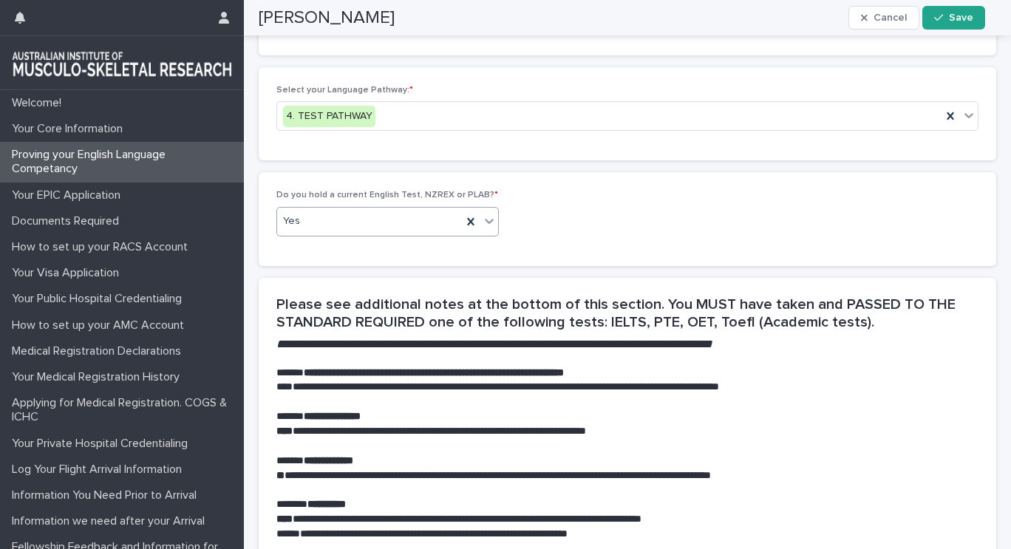
scroll to position [1700, 0]
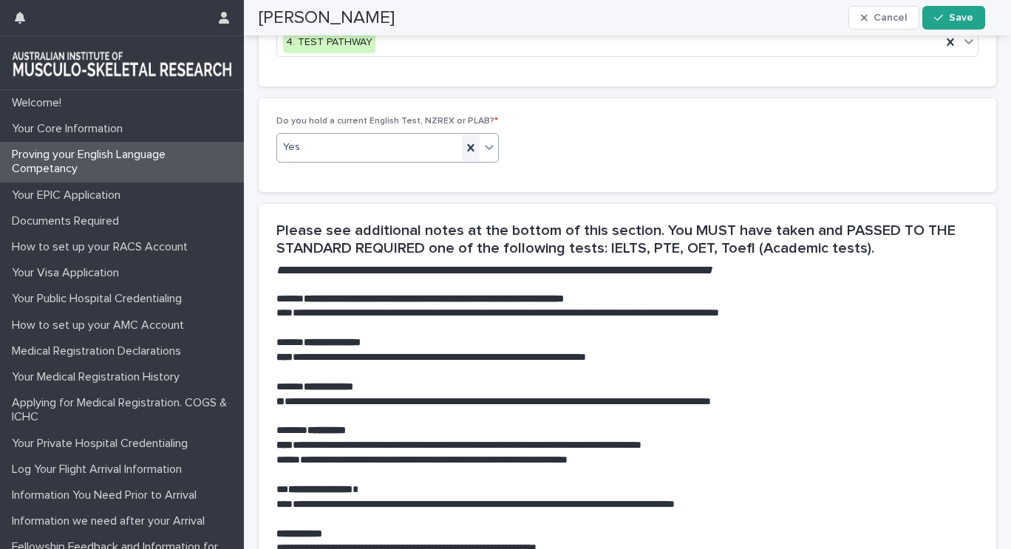
click at [464, 155] on icon at bounding box center [471, 147] width 15 height 15
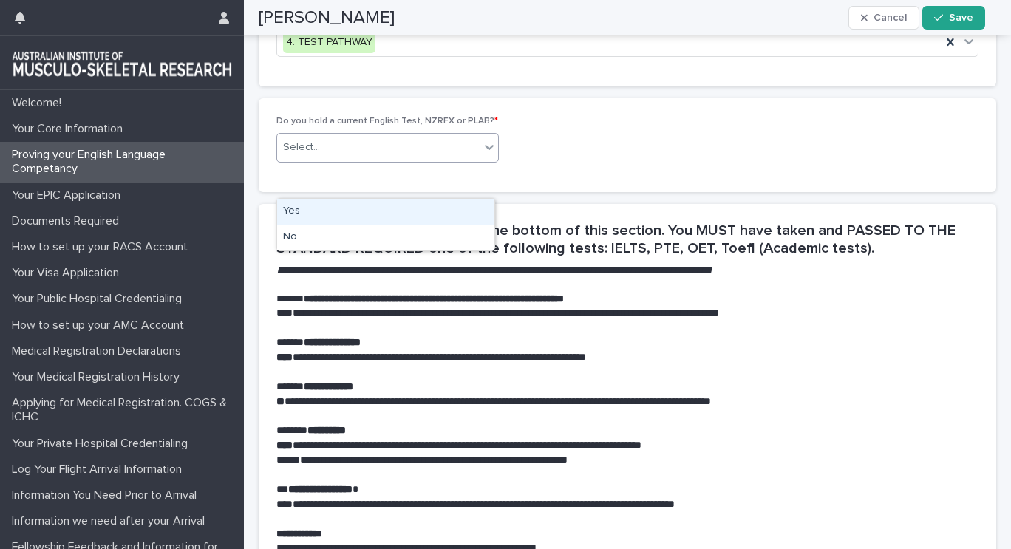
click at [484, 155] on icon at bounding box center [489, 147] width 15 height 15
click at [435, 222] on div "Yes" at bounding box center [385, 212] width 217 height 26
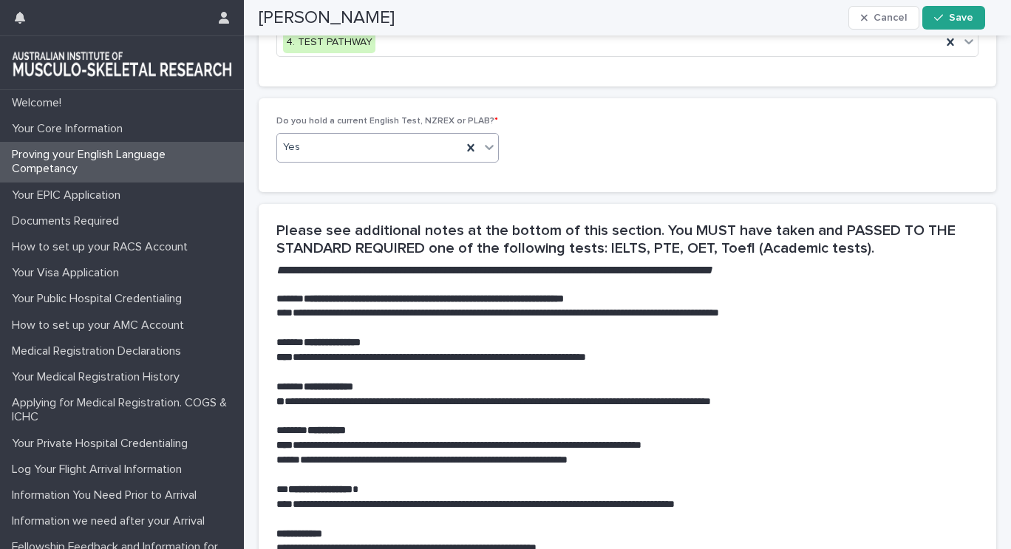
click at [546, 255] on section "**********" at bounding box center [628, 455] width 738 height 503
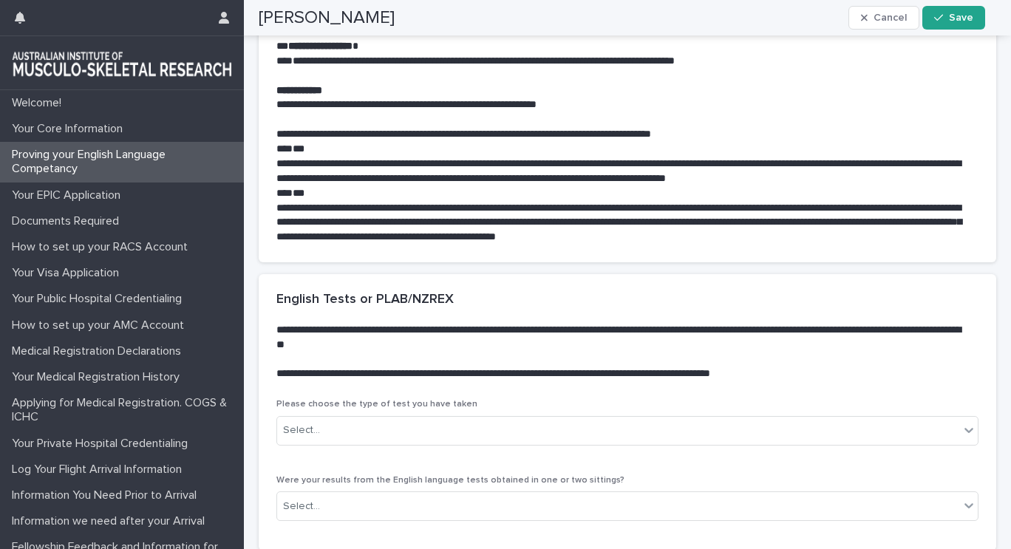
scroll to position [2292, 0]
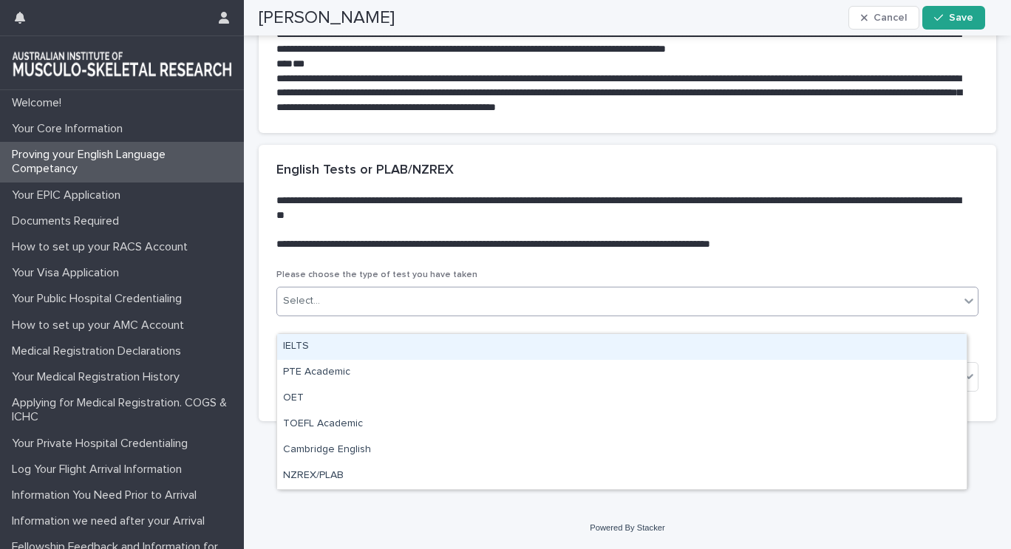
click at [362, 316] on div "Select..." at bounding box center [628, 302] width 702 height 30
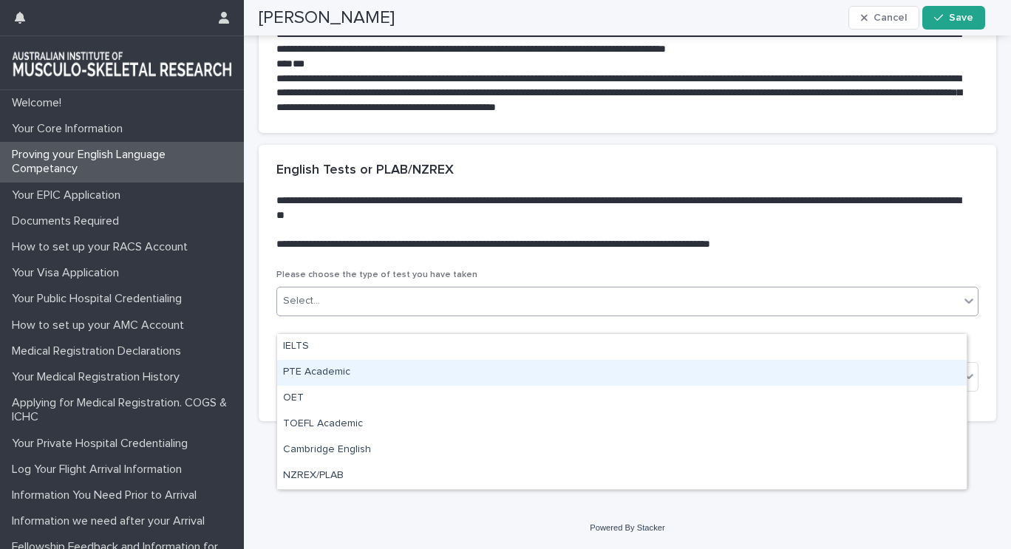
click at [356, 376] on div "PTE Academic" at bounding box center [622, 373] width 690 height 26
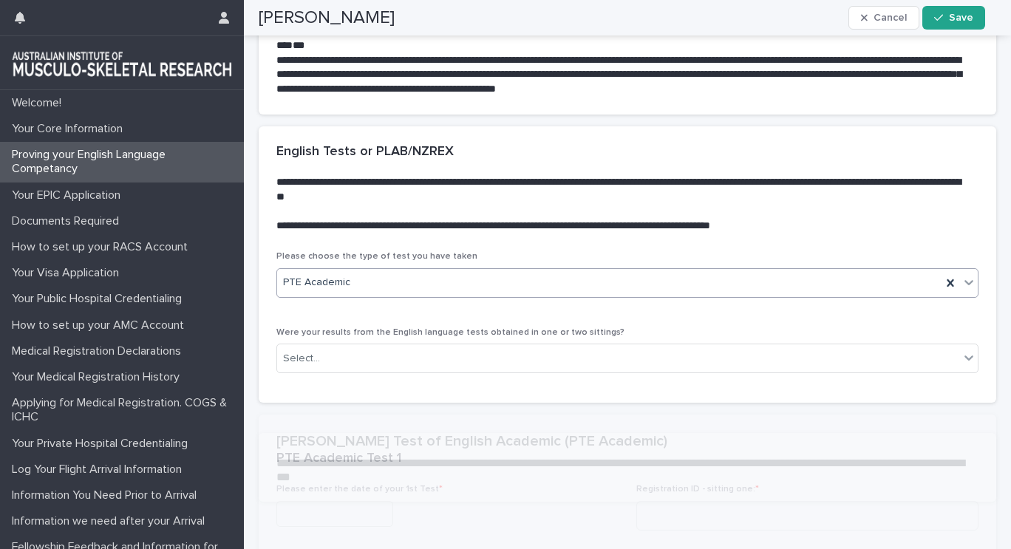
click at [350, 455] on section "**********" at bounding box center [628, 458] width 738 height 87
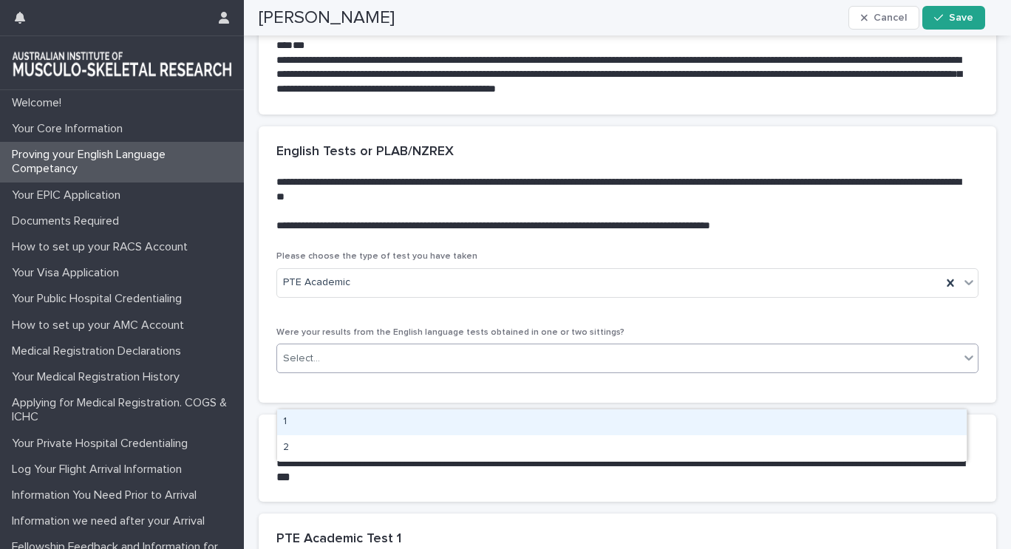
click at [343, 373] on div "Select..." at bounding box center [628, 359] width 702 height 30
click at [323, 423] on div "1" at bounding box center [622, 423] width 690 height 26
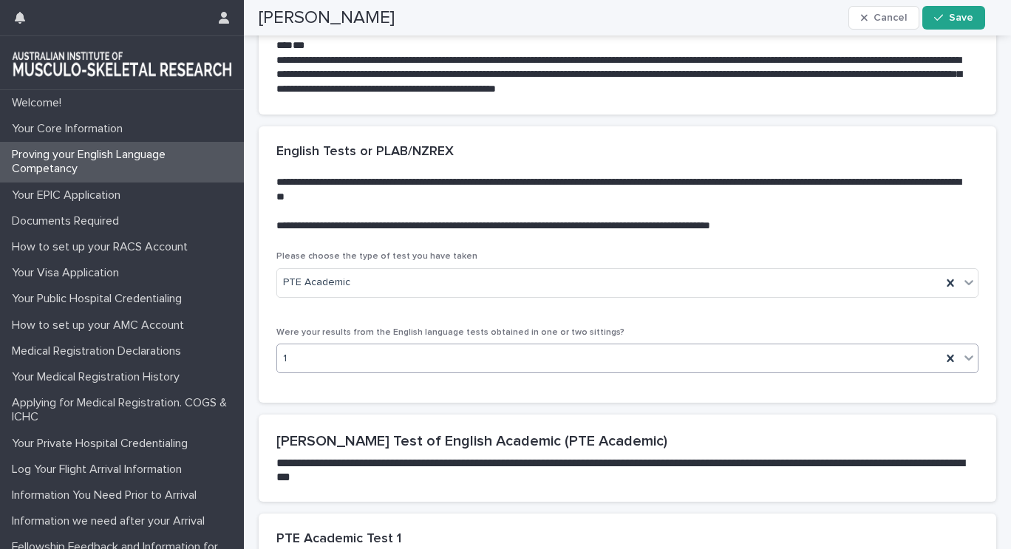
click at [548, 345] on div "Please choose the type of test you have taken PTE Academic Were your results fr…" at bounding box center [628, 318] width 702 height 134
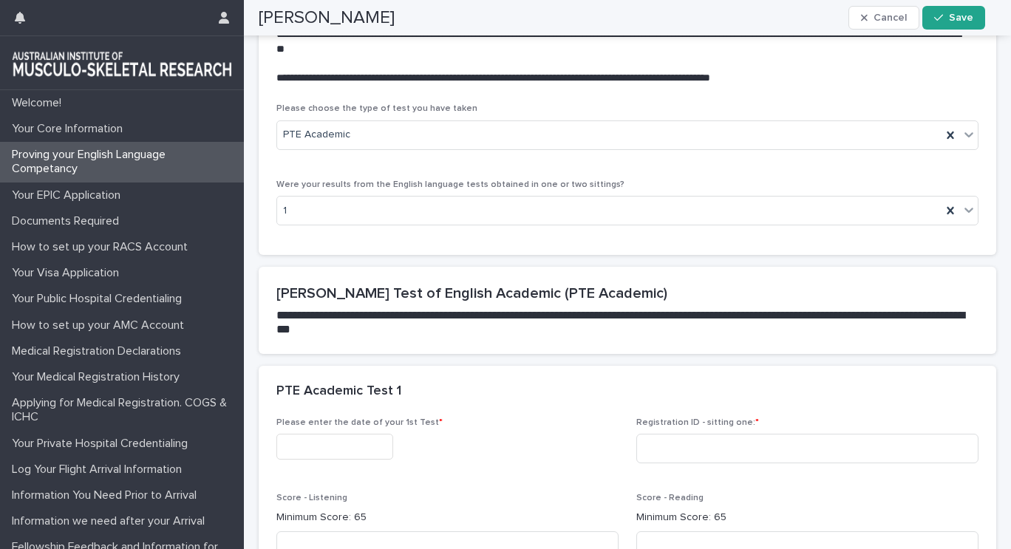
scroll to position [2514, 0]
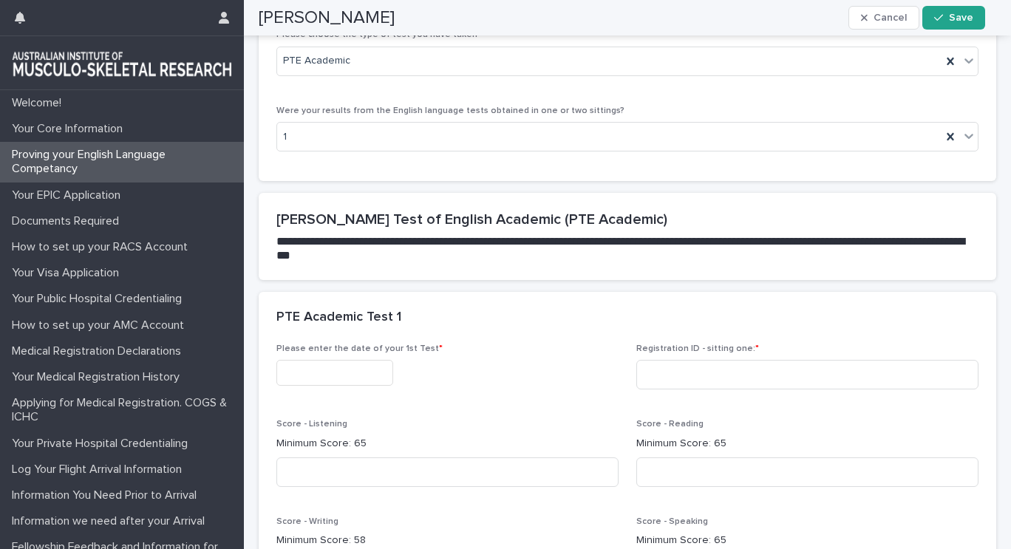
click at [377, 386] on input "text" at bounding box center [335, 373] width 117 height 26
click at [497, 448] on div "Please enter the date of your 1st Test * Registration ID - sitting one: * Score…" at bounding box center [628, 508] width 702 height 328
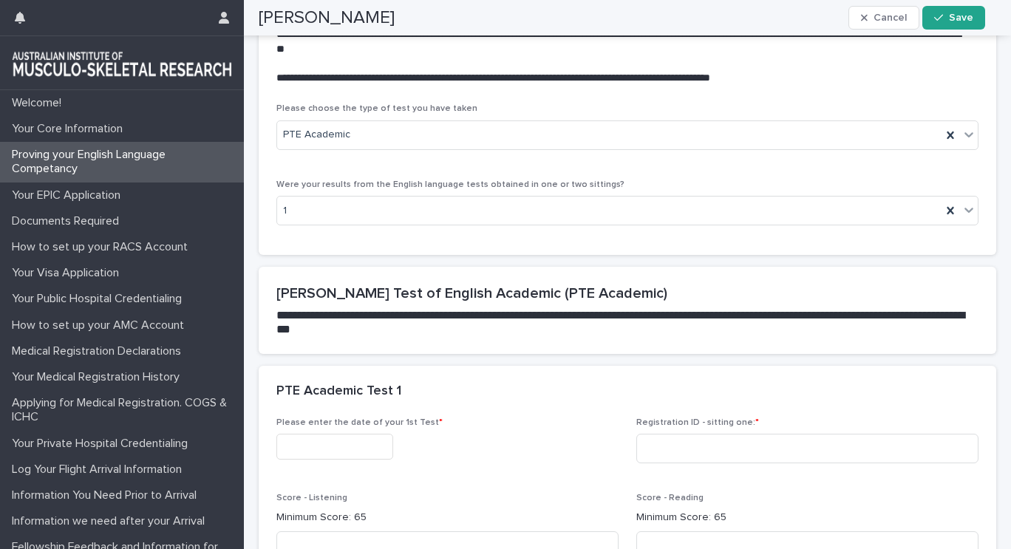
click at [905, 503] on p "Score - Reading" at bounding box center [808, 498] width 342 height 10
click at [790, 464] on input at bounding box center [808, 449] width 342 height 30
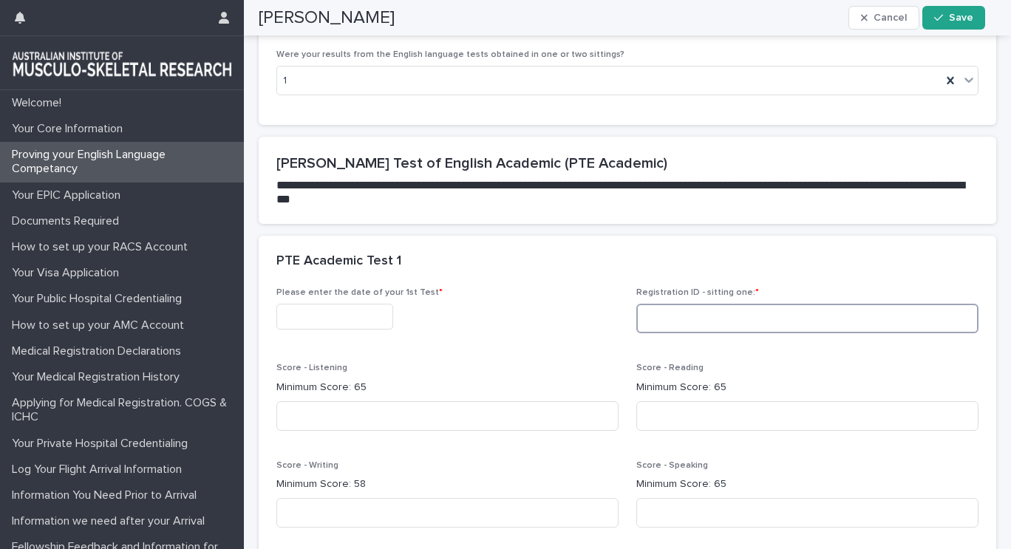
scroll to position [2588, 0]
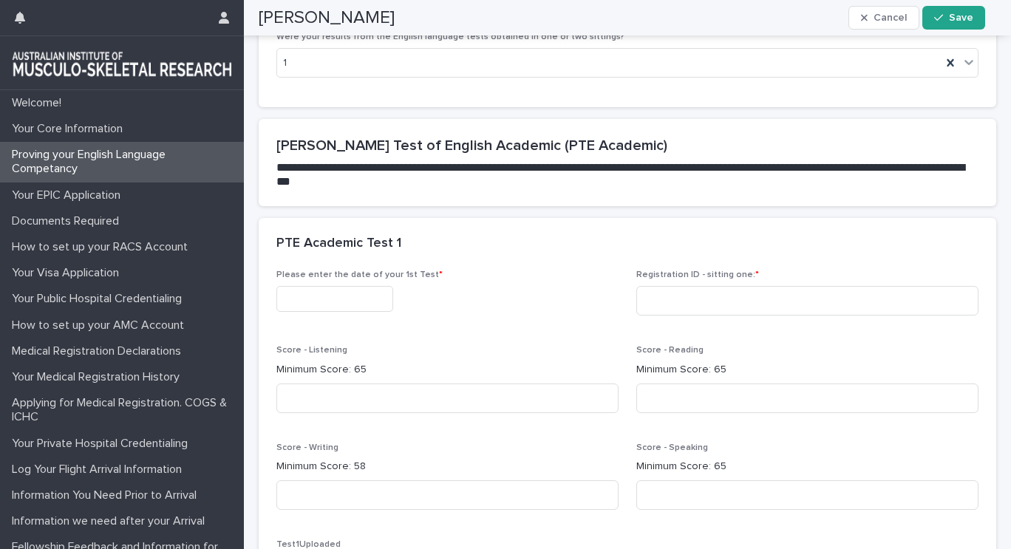
click at [314, 312] on input "text" at bounding box center [335, 299] width 117 height 26
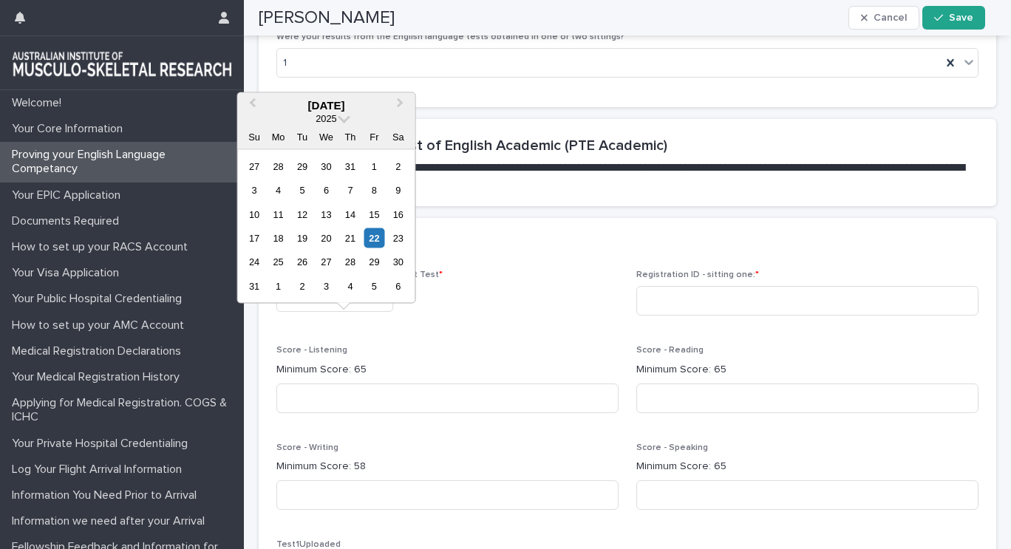
click at [925, 356] on p "Score - Reading" at bounding box center [808, 350] width 342 height 10
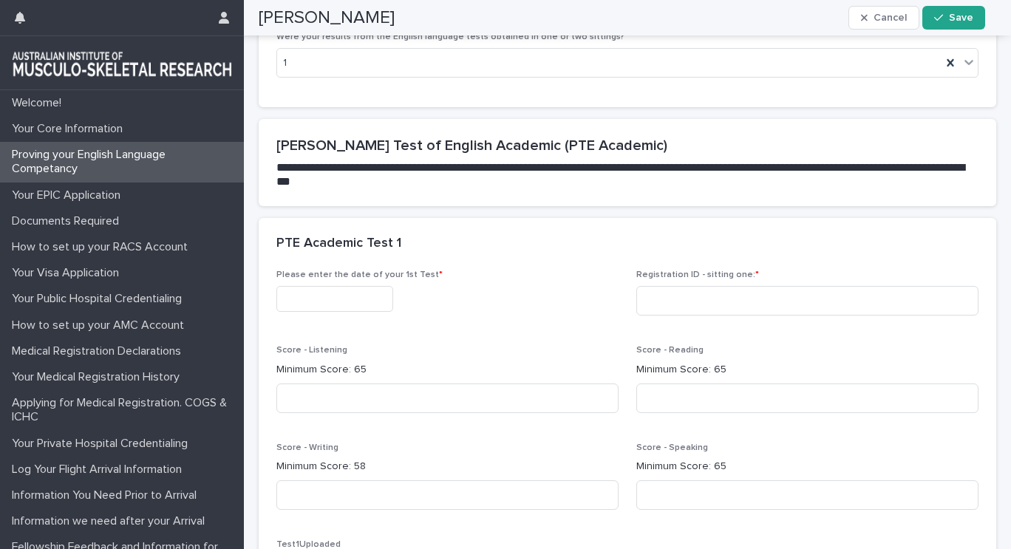
click at [378, 312] on input "text" at bounding box center [335, 299] width 117 height 26
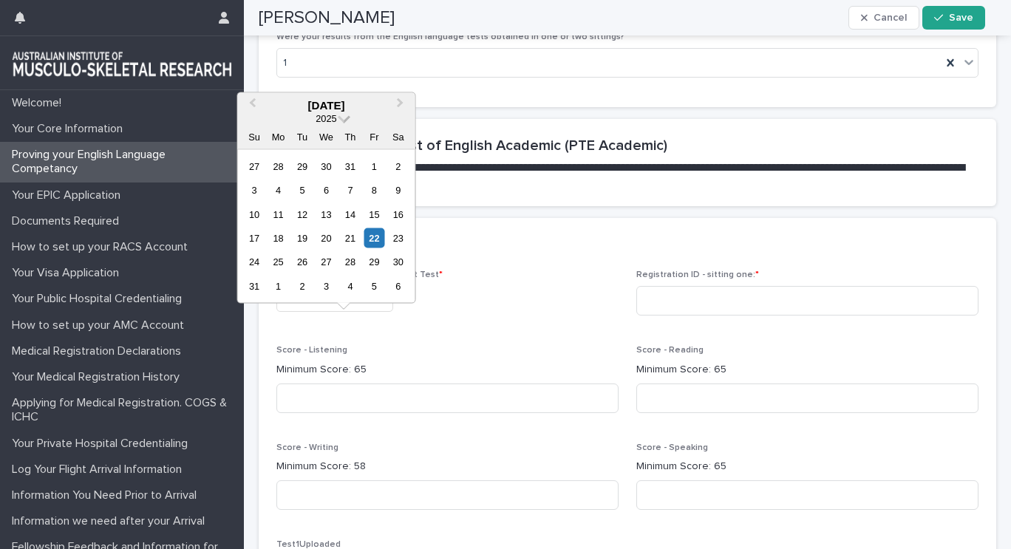
click at [335, 115] on span "2025" at bounding box center [326, 117] width 21 height 11
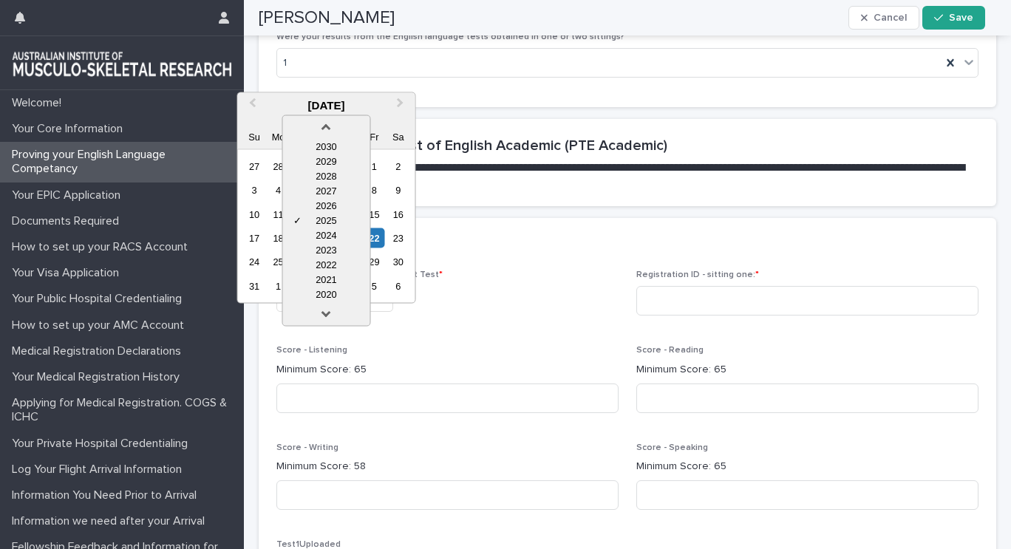
click at [388, 115] on div "2030 2029 2028 2027 2026 ✓ 2025 2024 2023 2022 2021 2020 2025" at bounding box center [325, 118] width 177 height 13
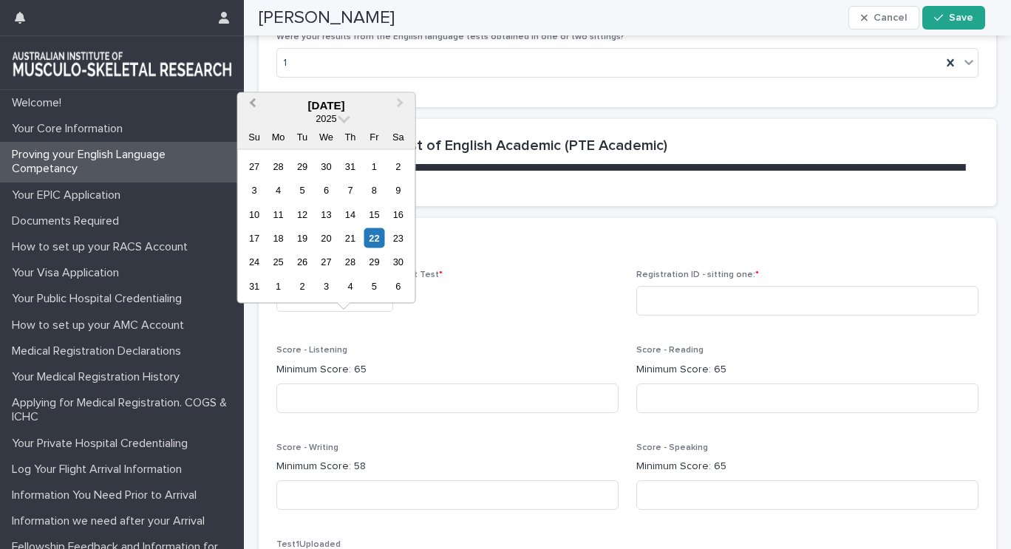
click at [257, 99] on button "Previous Month" at bounding box center [251, 106] width 24 height 24
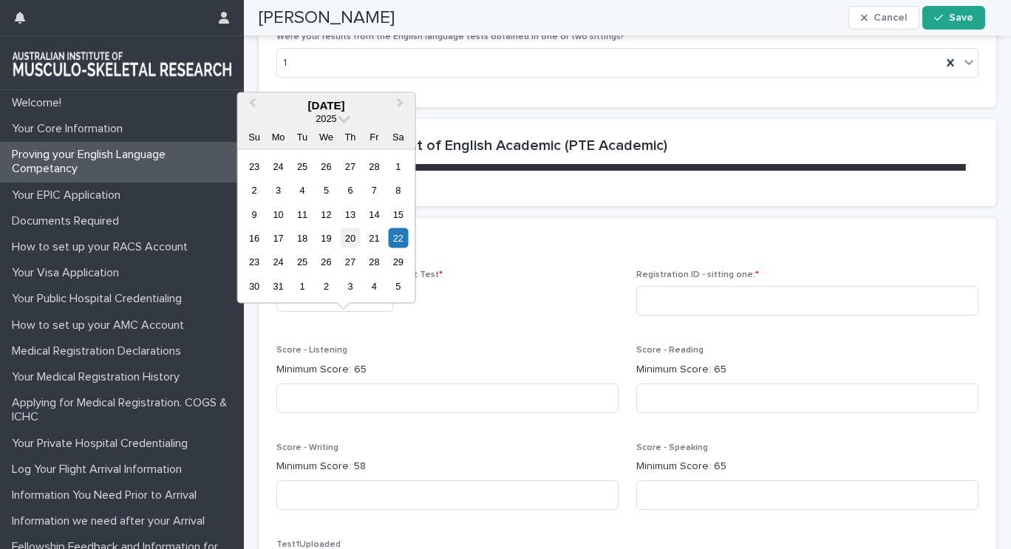
click at [349, 243] on div "20" at bounding box center [350, 238] width 20 height 20
type input "**********"
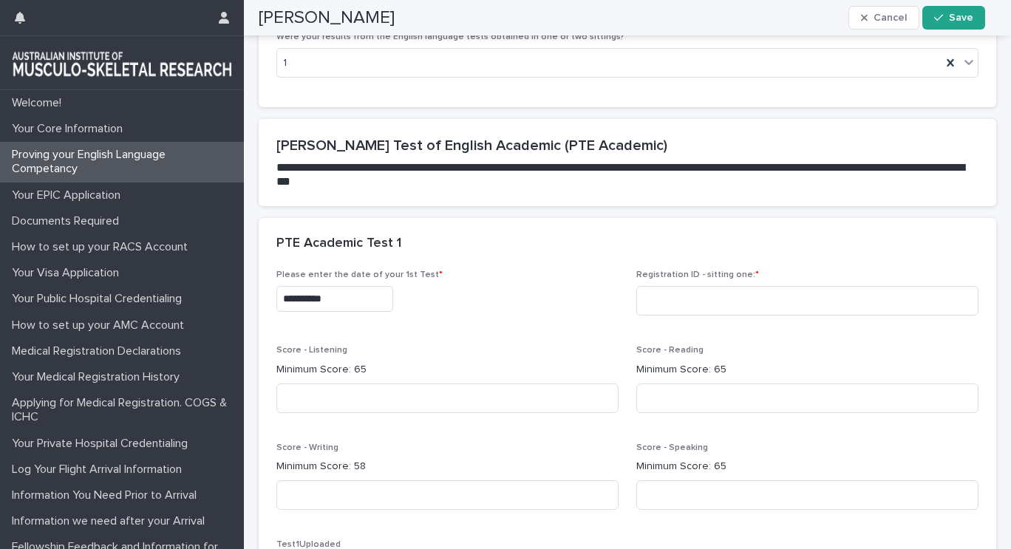
click at [500, 371] on div "**********" at bounding box center [628, 434] width 702 height 328
click at [668, 316] on input at bounding box center [808, 301] width 342 height 30
type input "*********"
click at [527, 413] on input at bounding box center [448, 399] width 342 height 30
click at [523, 413] on input at bounding box center [448, 399] width 342 height 30
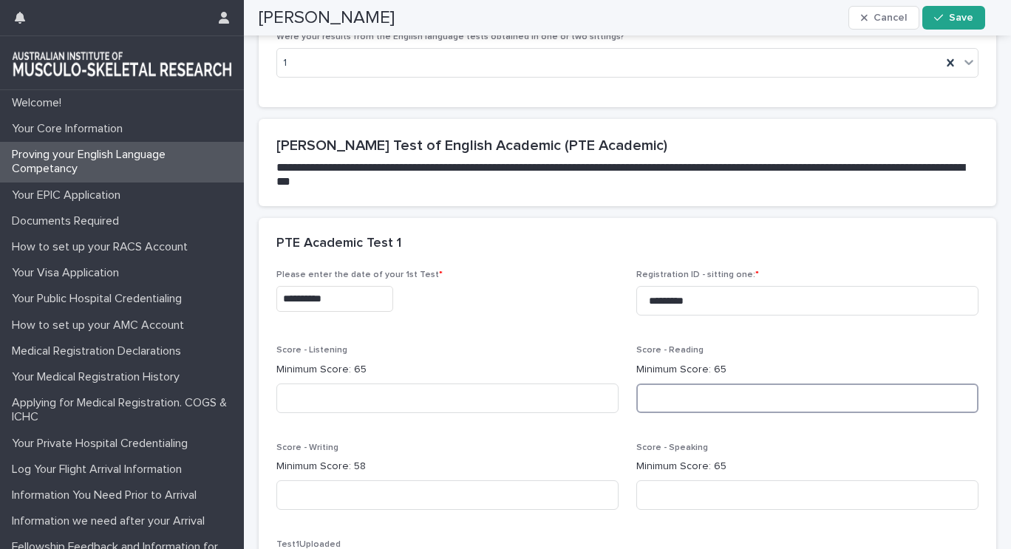
click at [727, 413] on input at bounding box center [808, 399] width 342 height 30
type input "**"
click at [338, 413] on input at bounding box center [448, 399] width 342 height 30
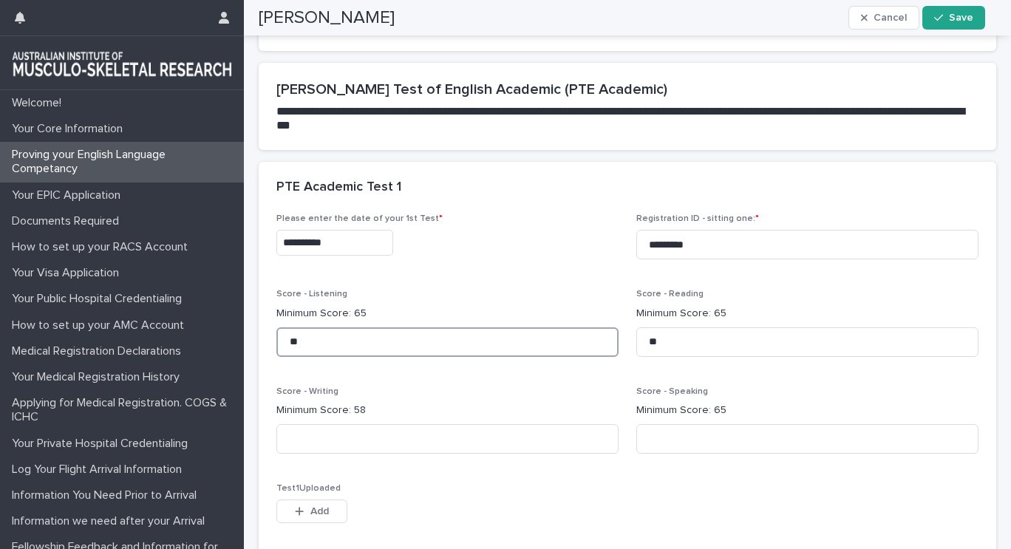
scroll to position [2662, 0]
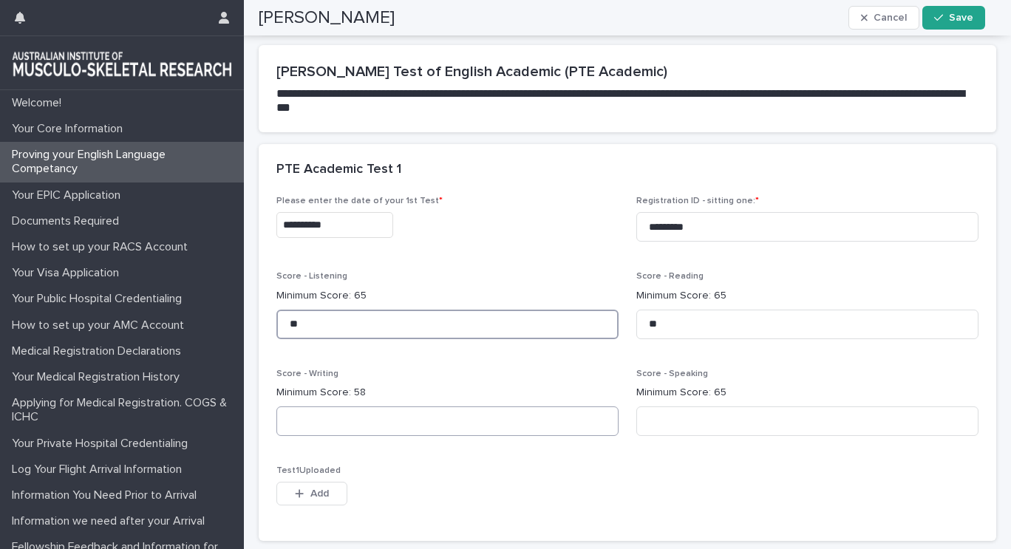
type input "**"
click at [328, 436] on input at bounding box center [448, 422] width 342 height 30
type input "**"
click at [767, 436] on input at bounding box center [808, 422] width 342 height 30
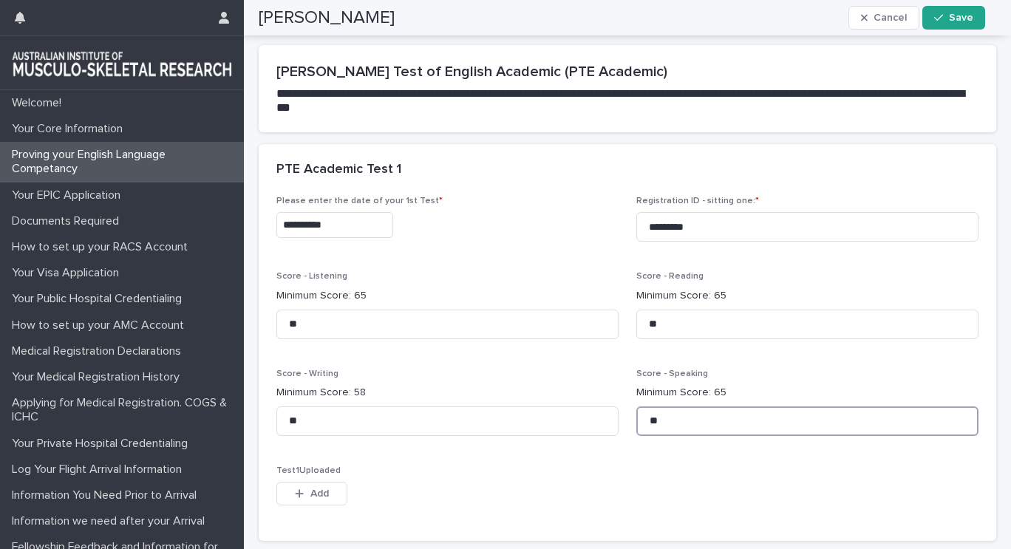
type input "**"
click at [608, 513] on div "Test1Uploaded This file cannot be opened Download File Add" at bounding box center [448, 495] width 342 height 58
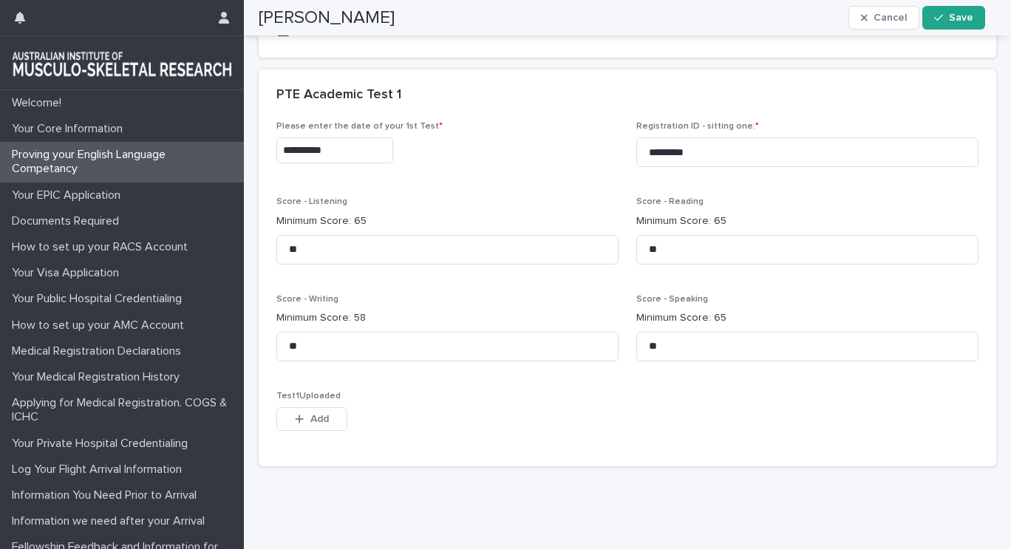
scroll to position [2754, 0]
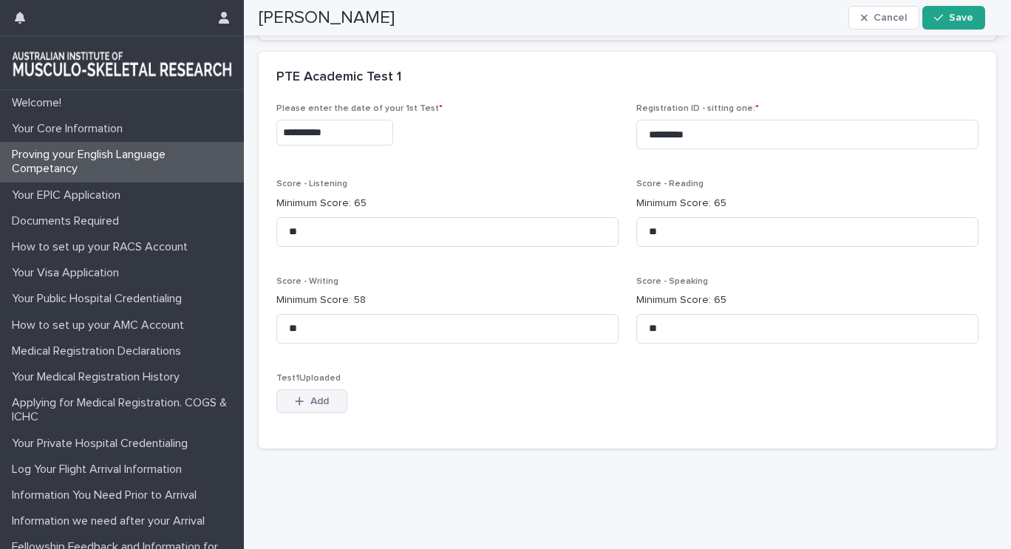
click at [333, 413] on button "Add" at bounding box center [312, 402] width 71 height 24
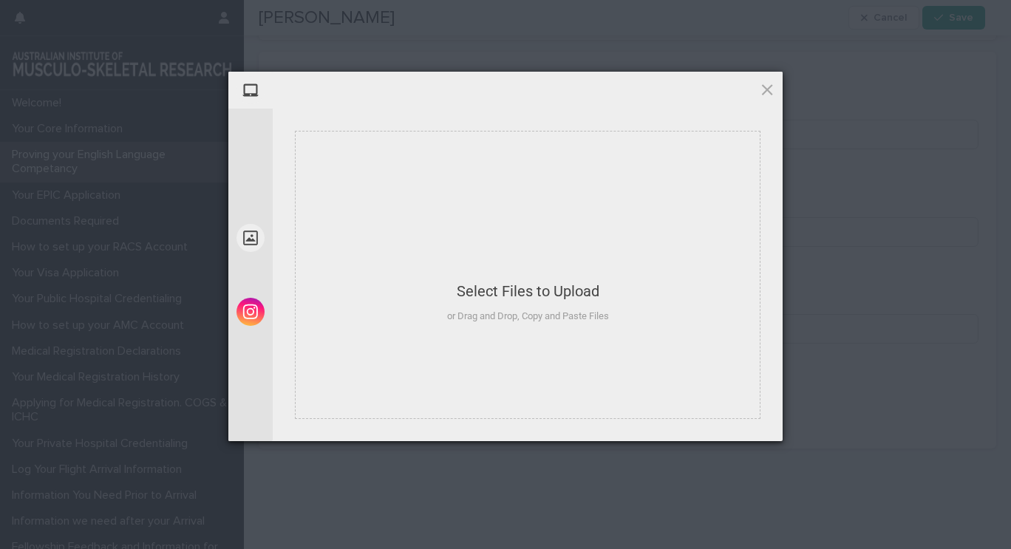
click at [529, 86] on span at bounding box center [528, 90] width 16 height 16
click at [538, 245] on div "Select Files to Upload or Drag and Drop, Copy and Paste Files" at bounding box center [528, 274] width 162 height 98
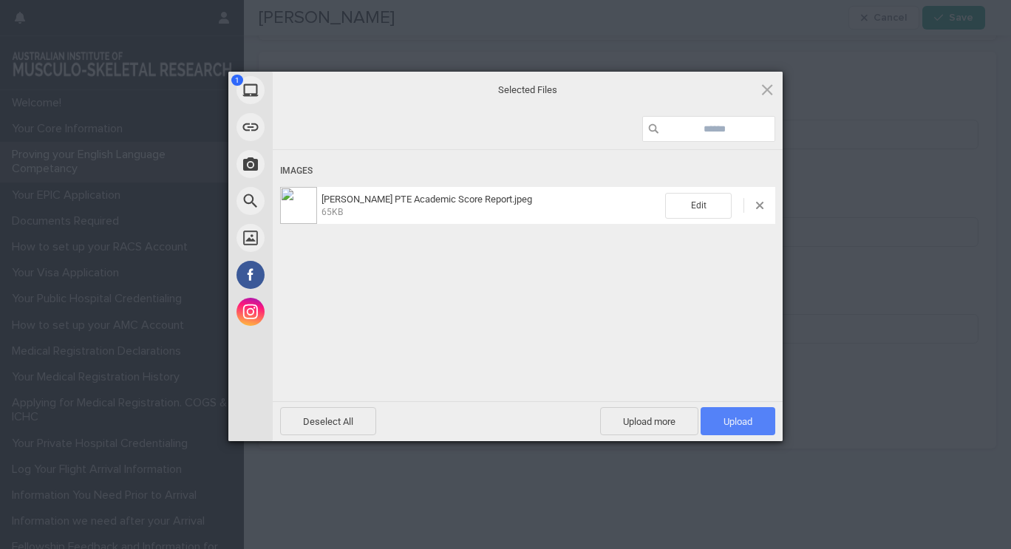
click at [753, 421] on span "Upload 1" at bounding box center [738, 421] width 75 height 28
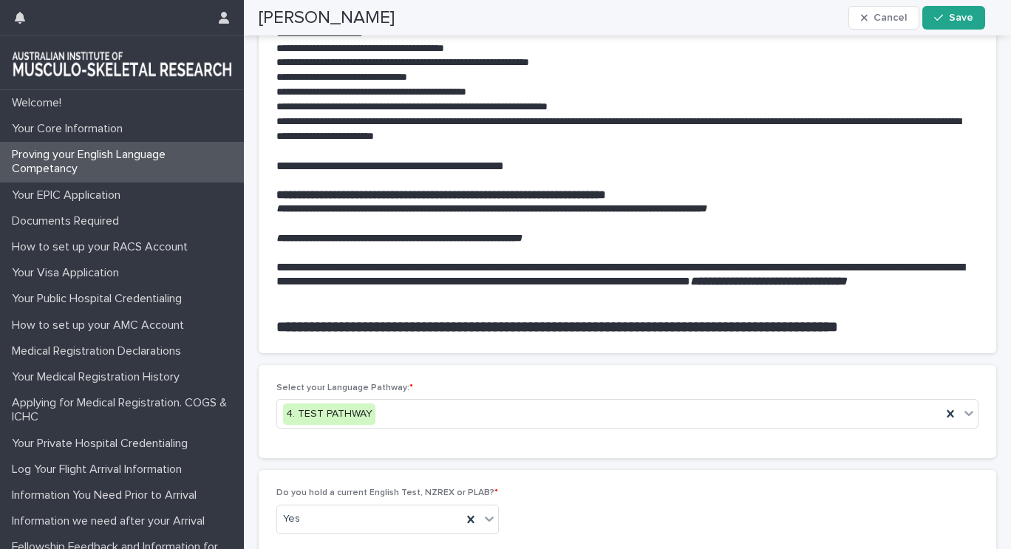
scroll to position [1181, 0]
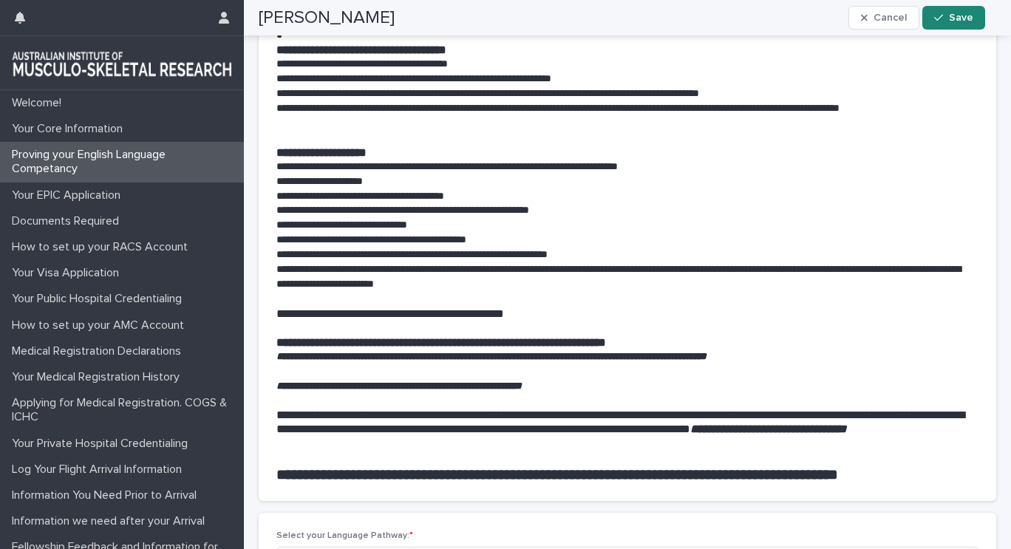
click at [968, 20] on span "Save" at bounding box center [961, 18] width 24 height 10
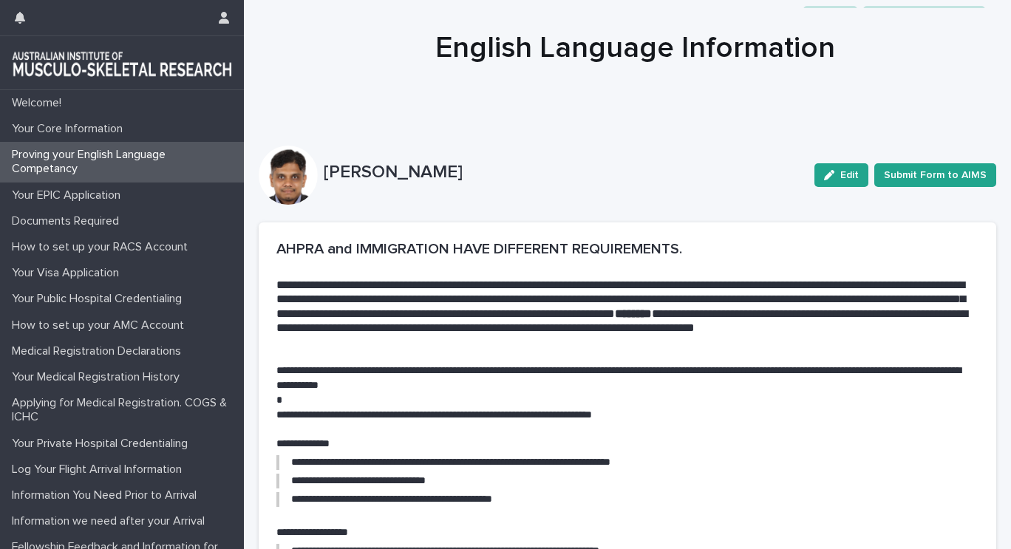
scroll to position [0, 0]
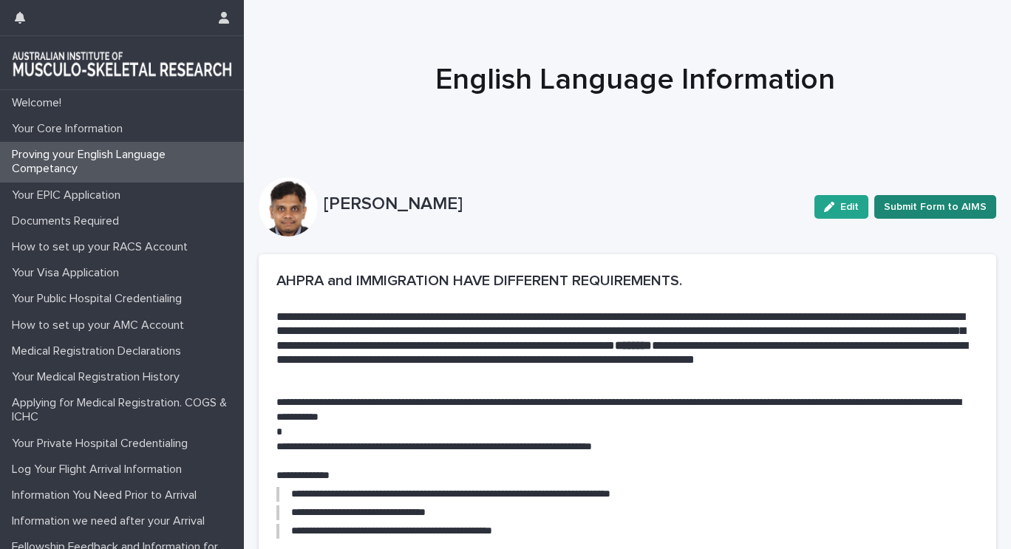
click at [929, 210] on span "Submit Form to AIMS" at bounding box center [935, 207] width 103 height 15
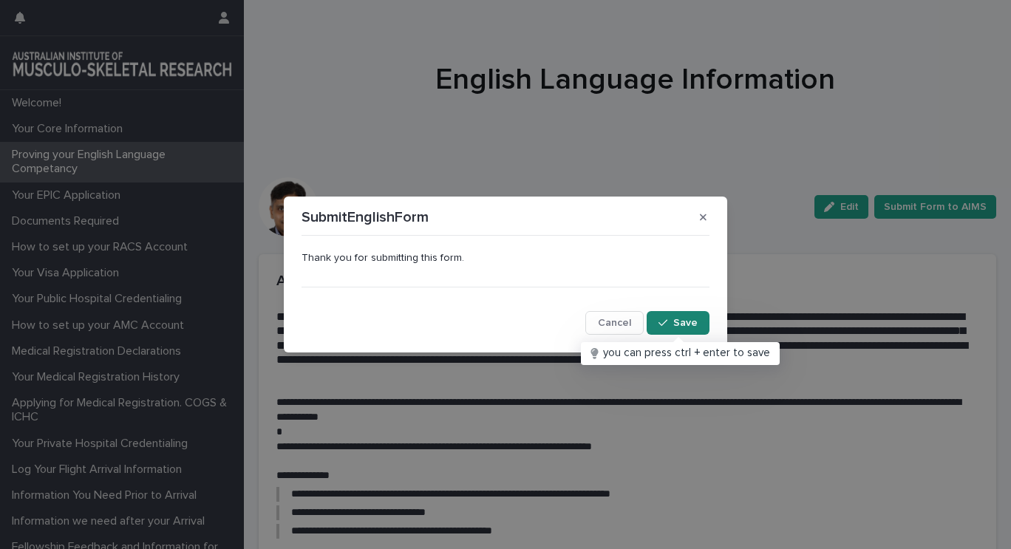
click at [695, 321] on span "Save" at bounding box center [686, 323] width 24 height 10
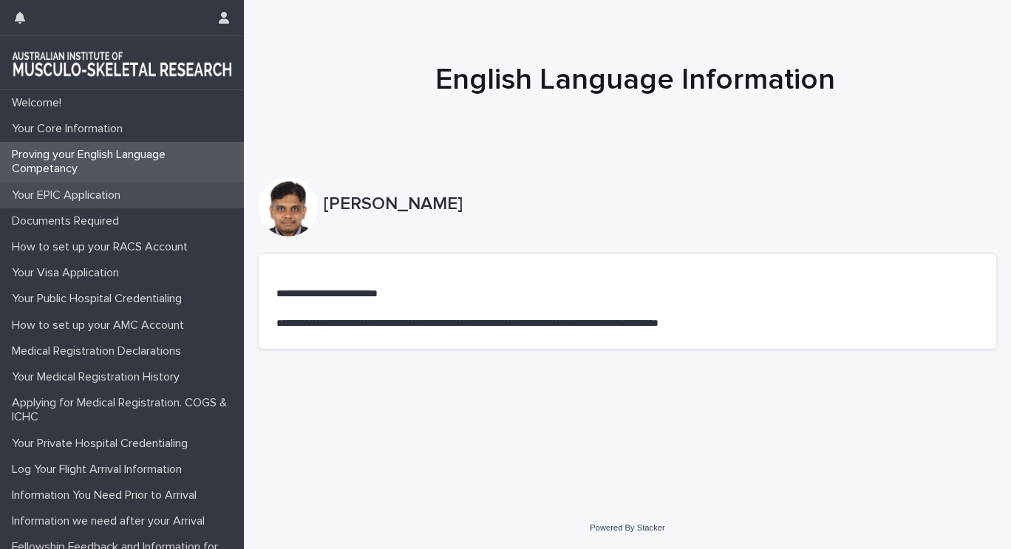
click at [140, 194] on div "Your EPIC Application" at bounding box center [122, 196] width 244 height 26
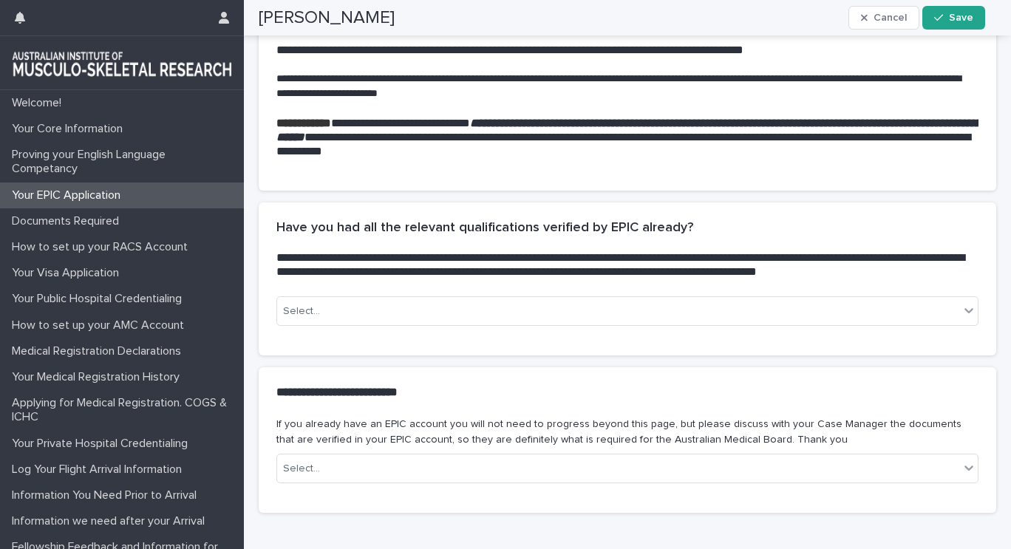
scroll to position [444, 0]
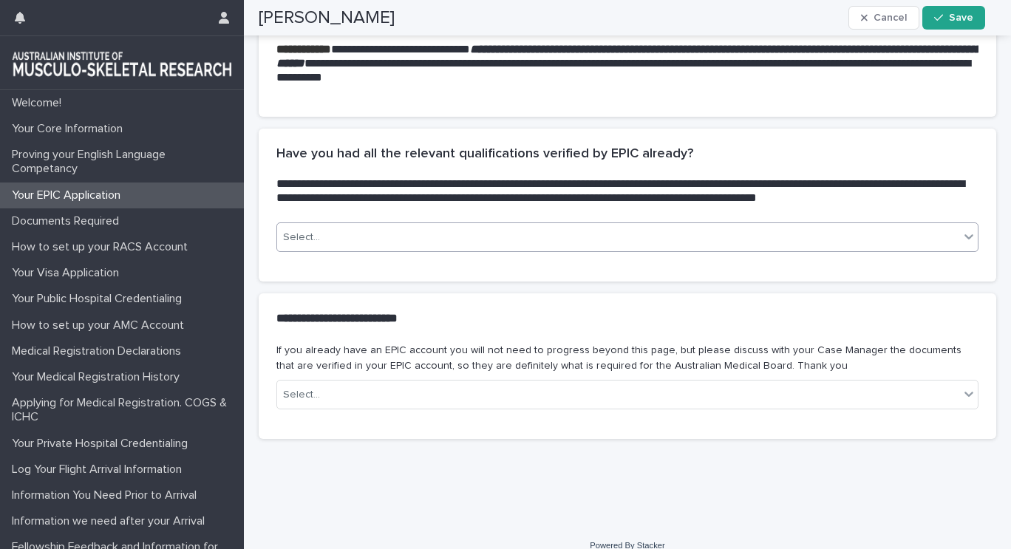
click at [582, 249] on div "Select..." at bounding box center [618, 237] width 682 height 24
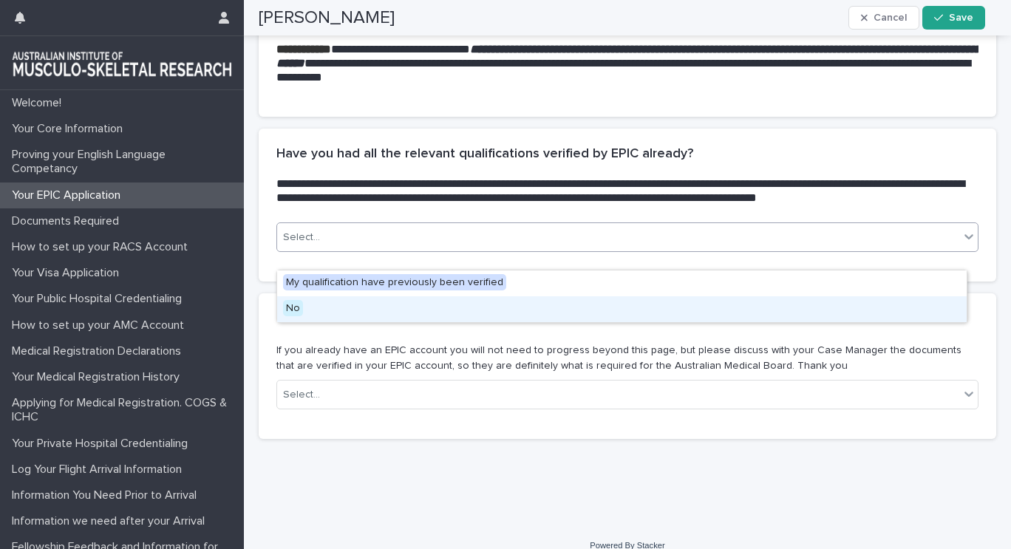
click at [513, 309] on div "No" at bounding box center [622, 309] width 690 height 26
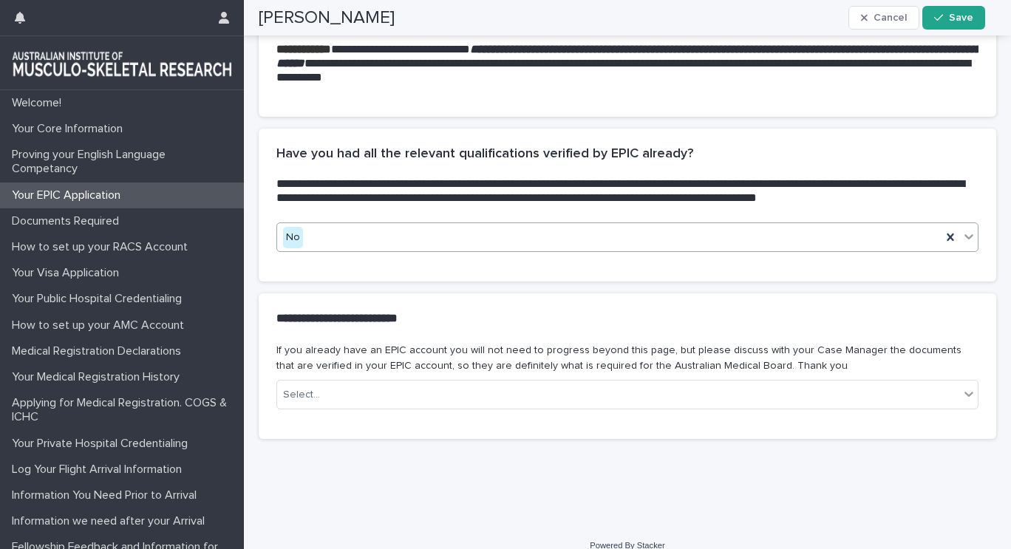
click at [467, 319] on div "**********" at bounding box center [628, 319] width 738 height 50
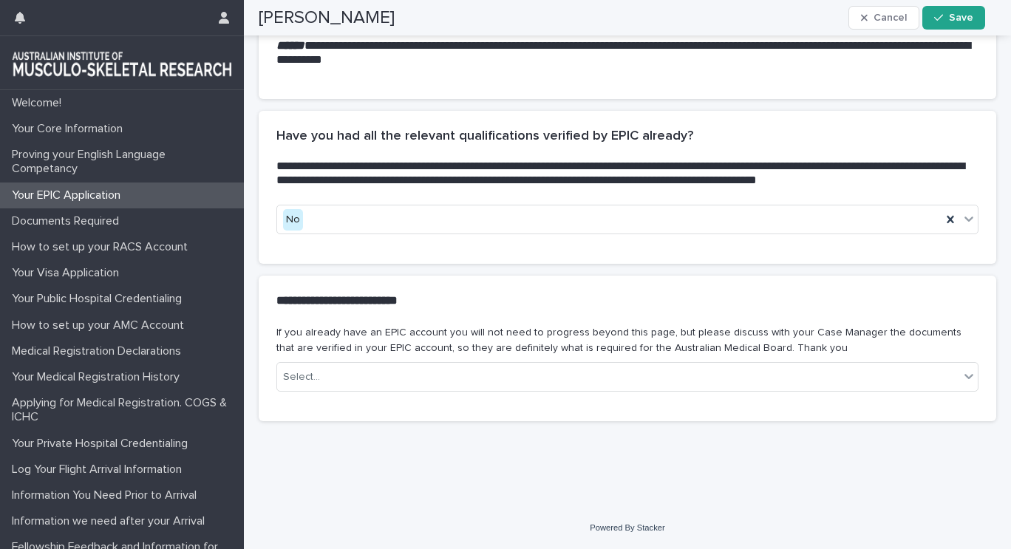
scroll to position [490, 0]
click at [391, 367] on div "Select..." at bounding box center [618, 377] width 682 height 24
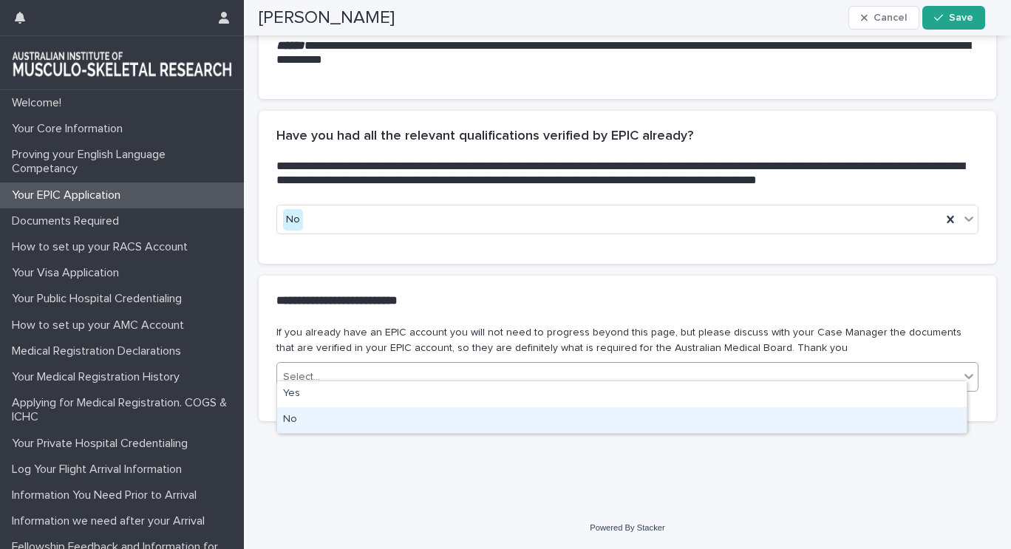
click at [354, 421] on div "No" at bounding box center [622, 420] width 690 height 26
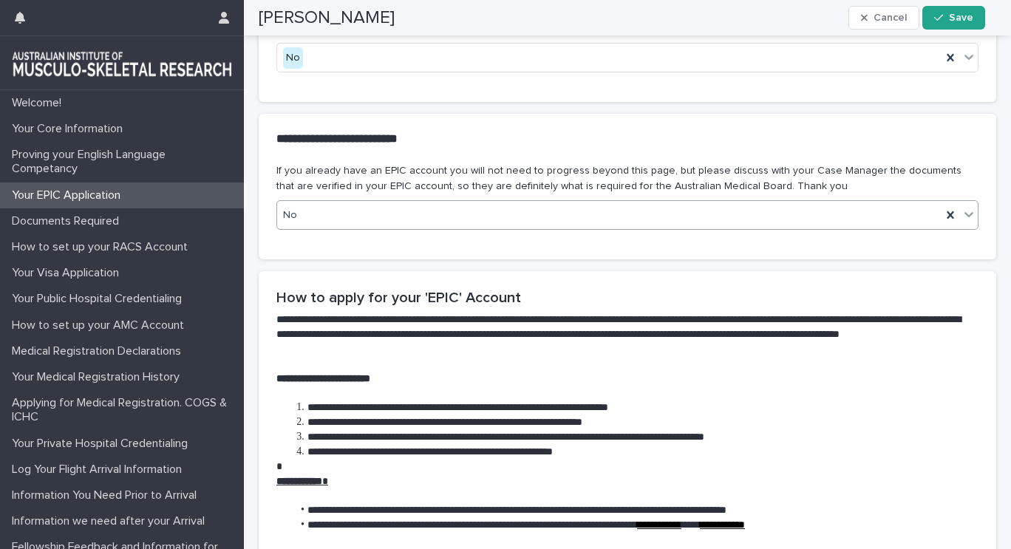
scroll to position [872, 0]
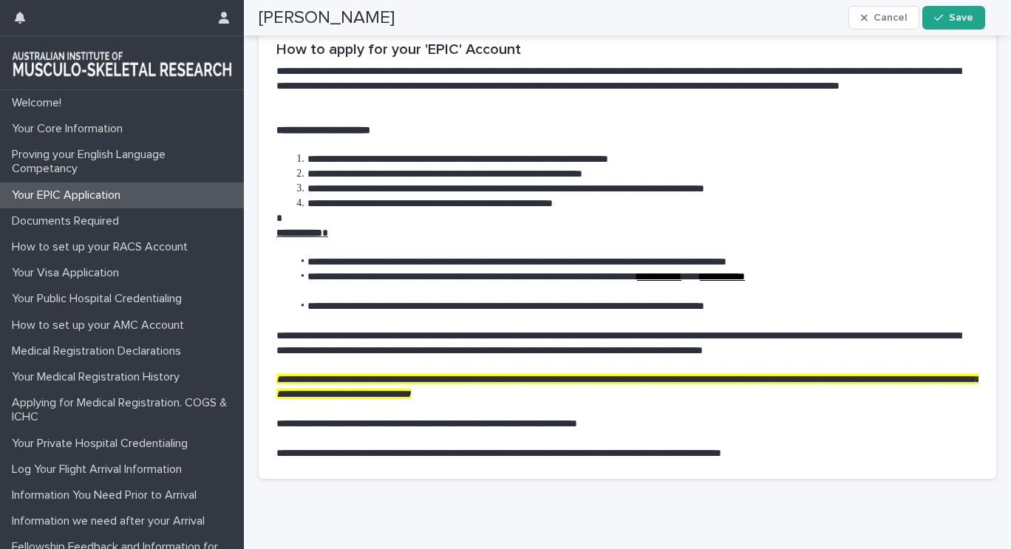
click at [745, 282] on link "**********" at bounding box center [722, 276] width 45 height 10
click at [682, 282] on link "**********" at bounding box center [659, 276] width 44 height 10
click at [143, 221] on div "Documents Required" at bounding box center [122, 221] width 244 height 26
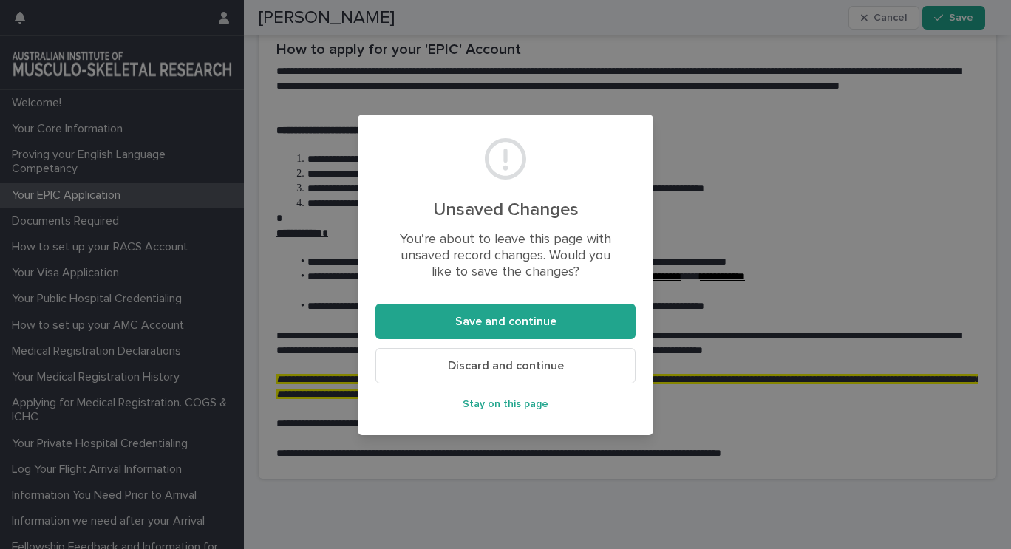
click at [566, 365] on button "Discard and continue" at bounding box center [506, 365] width 260 height 35
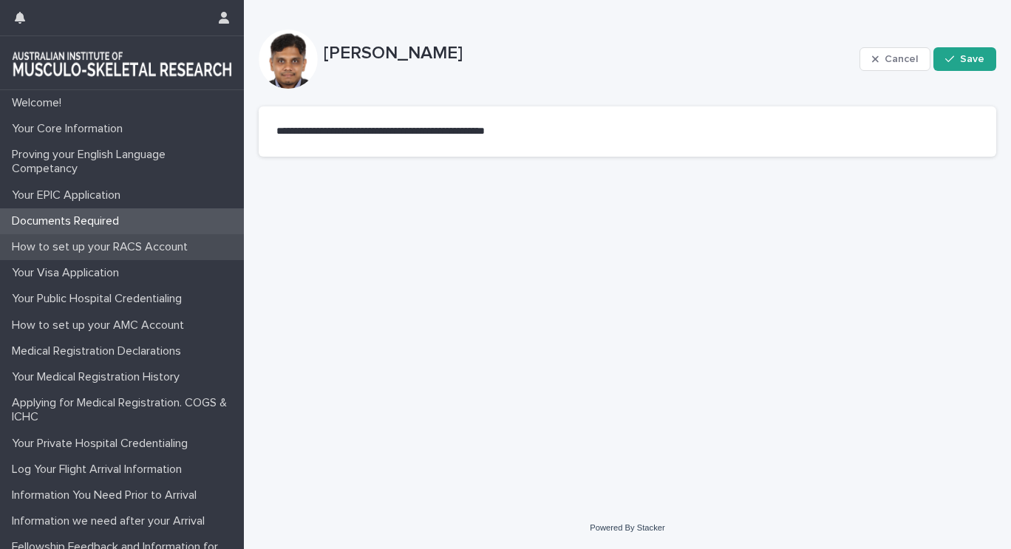
click at [143, 254] on p "How to set up your RACS Account" at bounding box center [103, 247] width 194 height 14
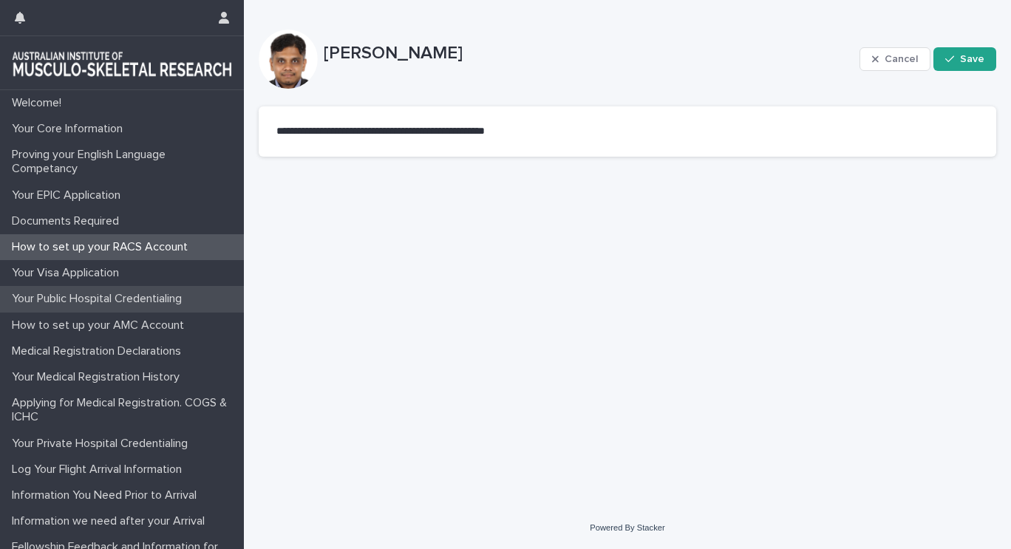
click at [123, 289] on div "Your Public Hospital Credentialing" at bounding box center [122, 299] width 244 height 26
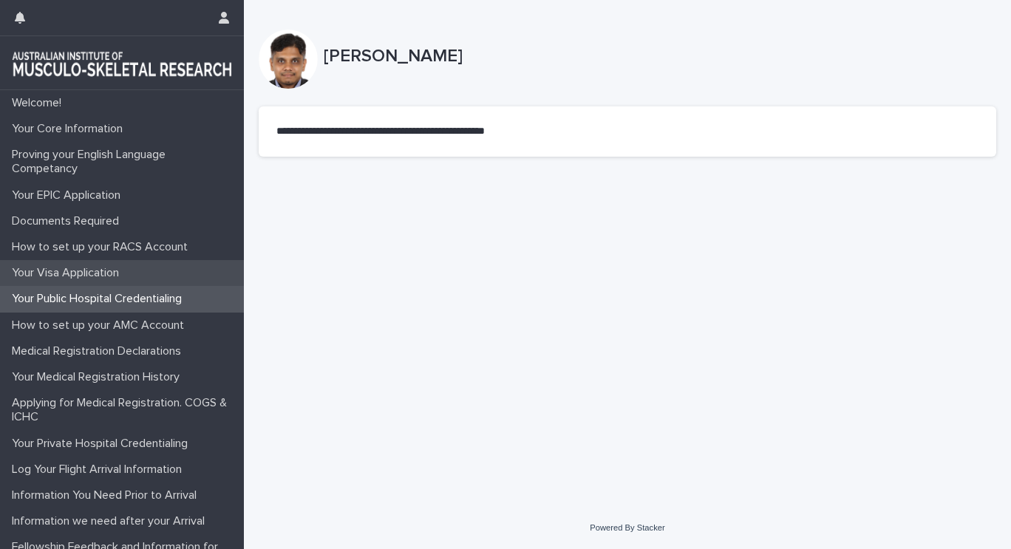
click at [130, 274] on p "Your Visa Application" at bounding box center [68, 273] width 125 height 14
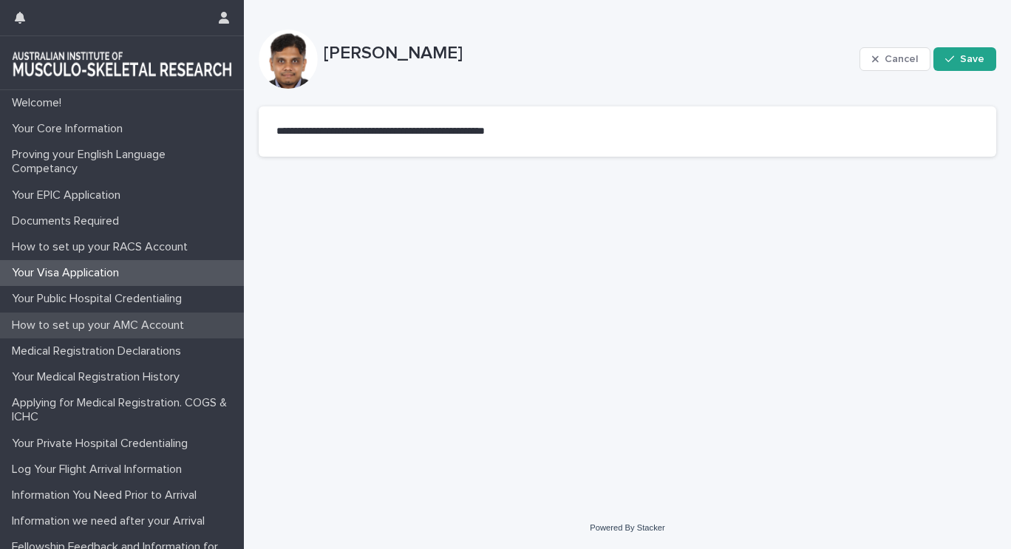
click at [147, 328] on p "How to set up your AMC Account" at bounding box center [101, 326] width 190 height 14
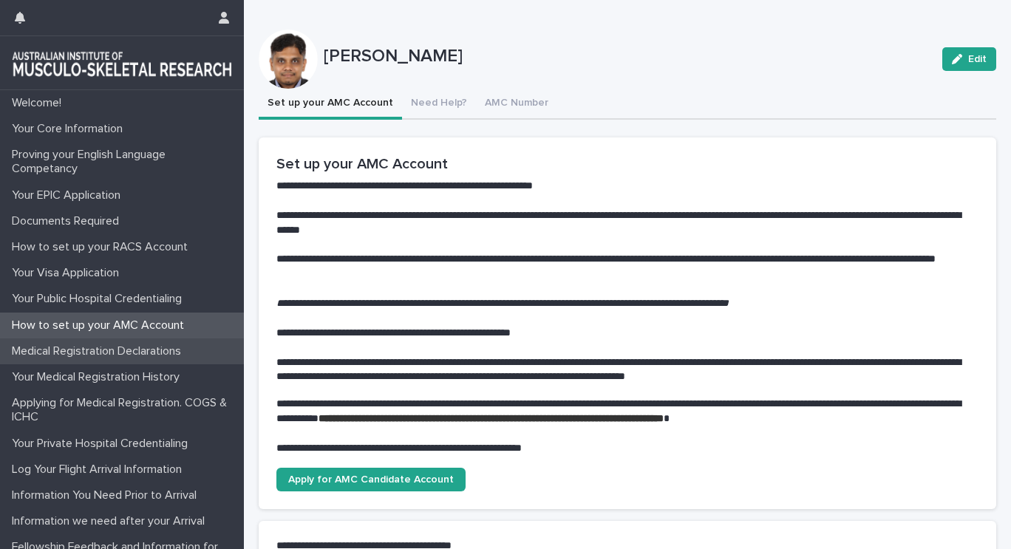
click at [91, 351] on p "Medical Registration Declarations" at bounding box center [99, 352] width 187 height 14
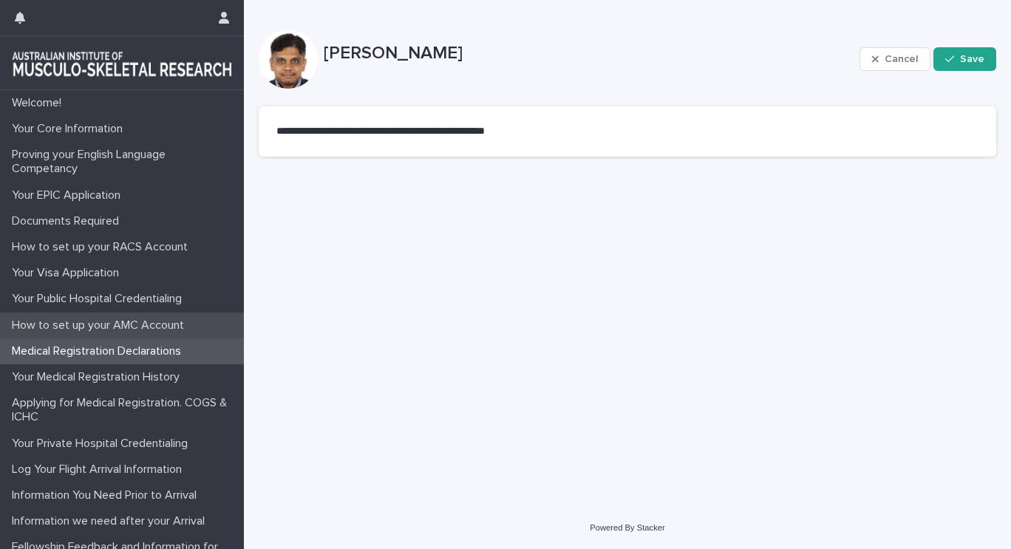
scroll to position [26, 0]
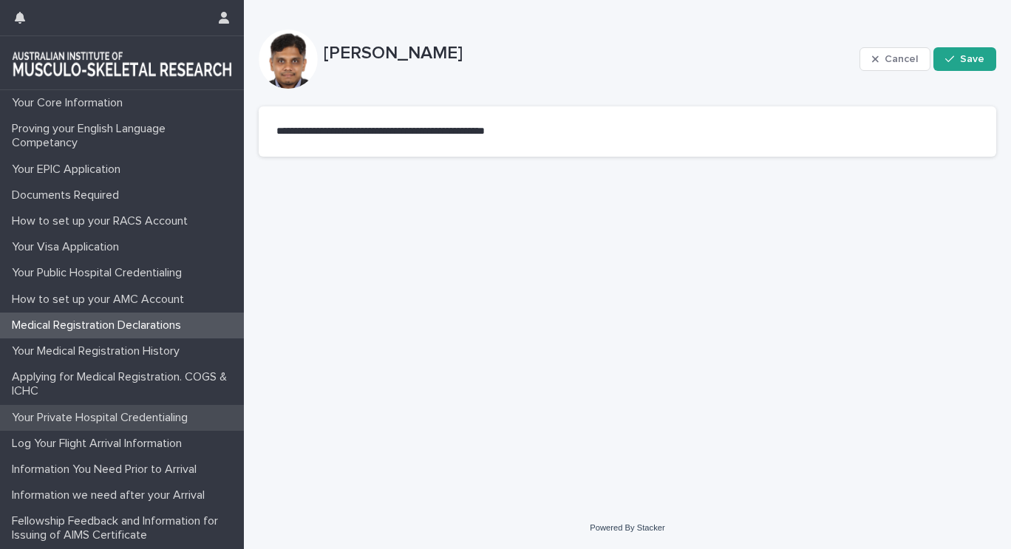
click at [107, 414] on p "Your Private Hospital Credentialing" at bounding box center [103, 418] width 194 height 14
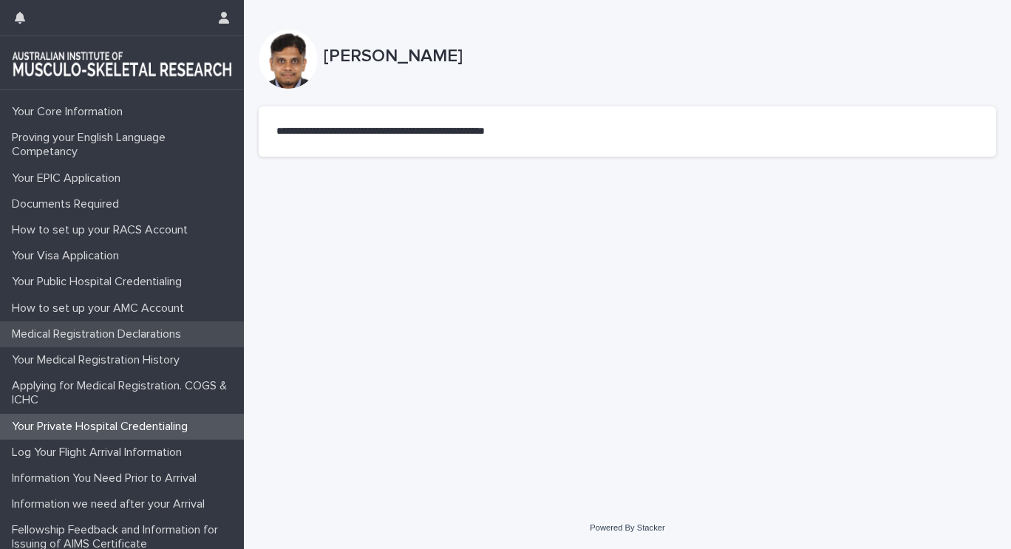
scroll to position [26, 0]
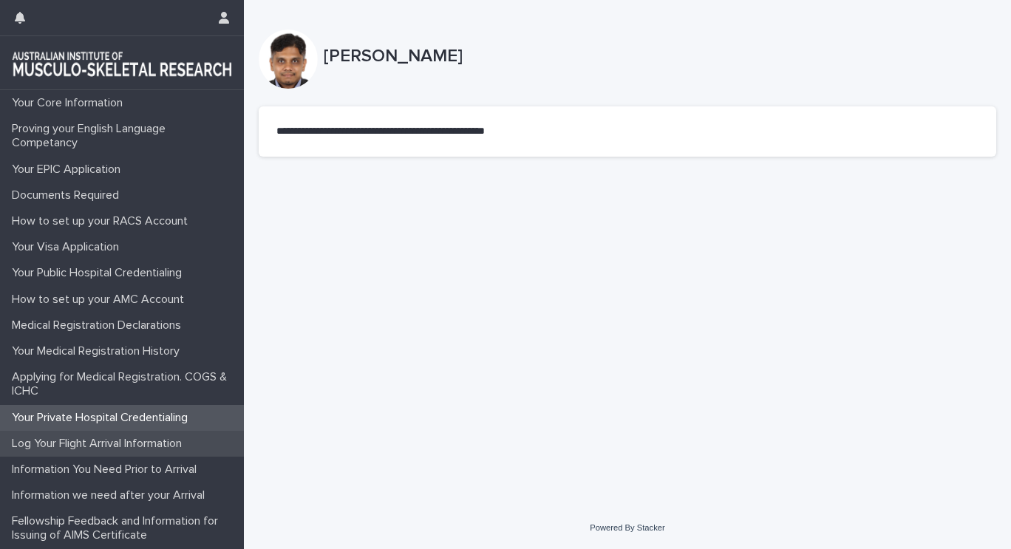
click at [121, 444] on p "Log Your Flight Arrival Information" at bounding box center [100, 444] width 188 height 14
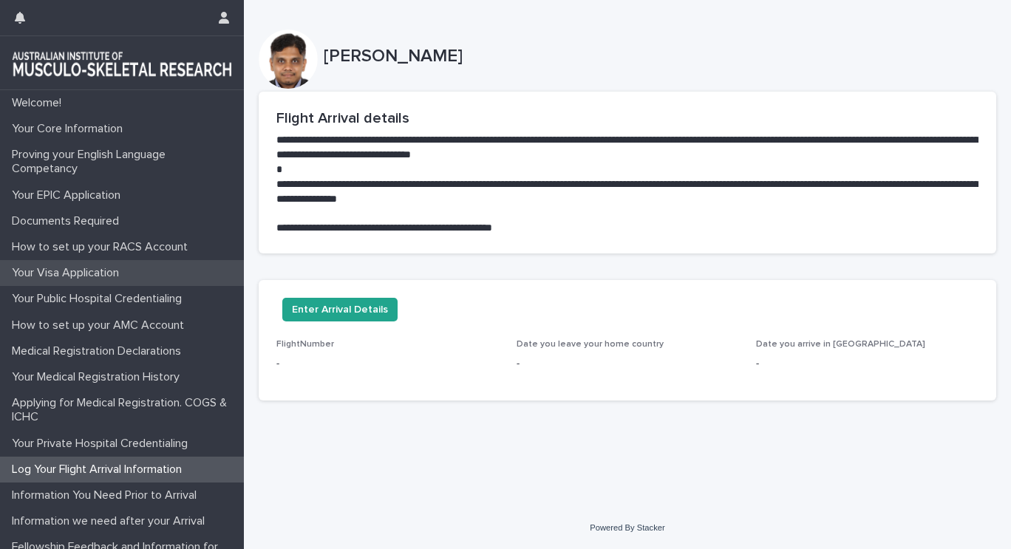
scroll to position [26, 0]
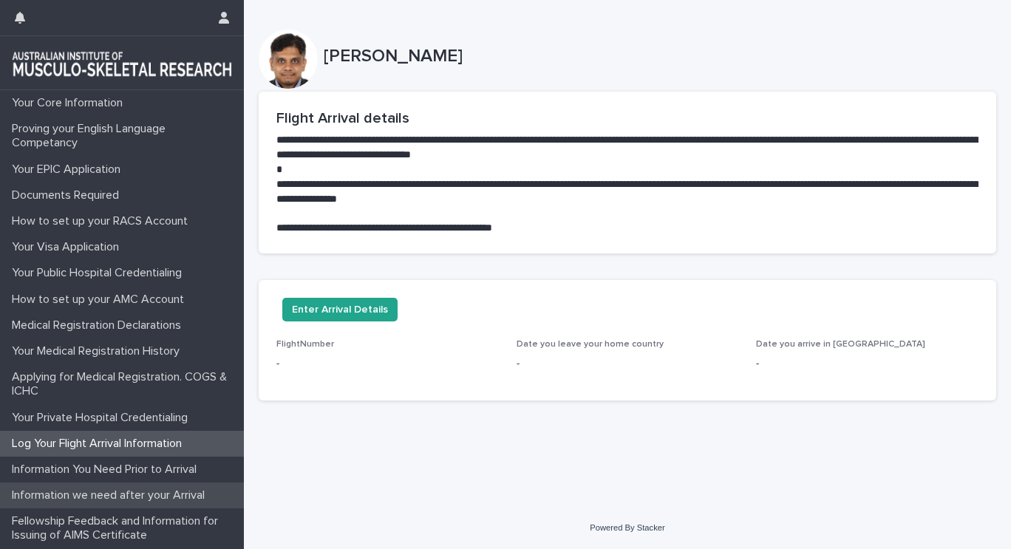
click at [127, 498] on p "Information we need after your Arrival" at bounding box center [111, 496] width 211 height 14
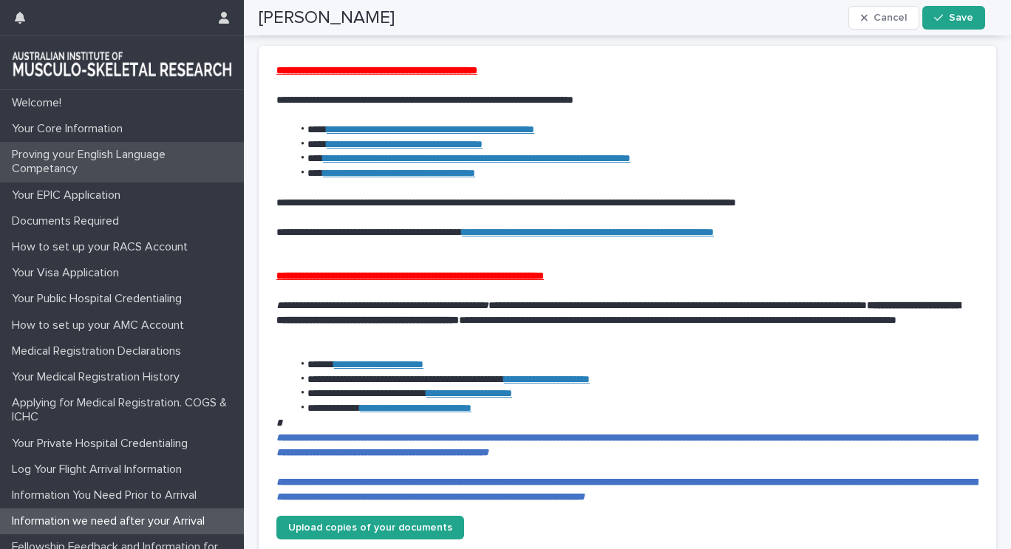
click at [108, 162] on p "Proving your English Language Competancy" at bounding box center [125, 162] width 238 height 28
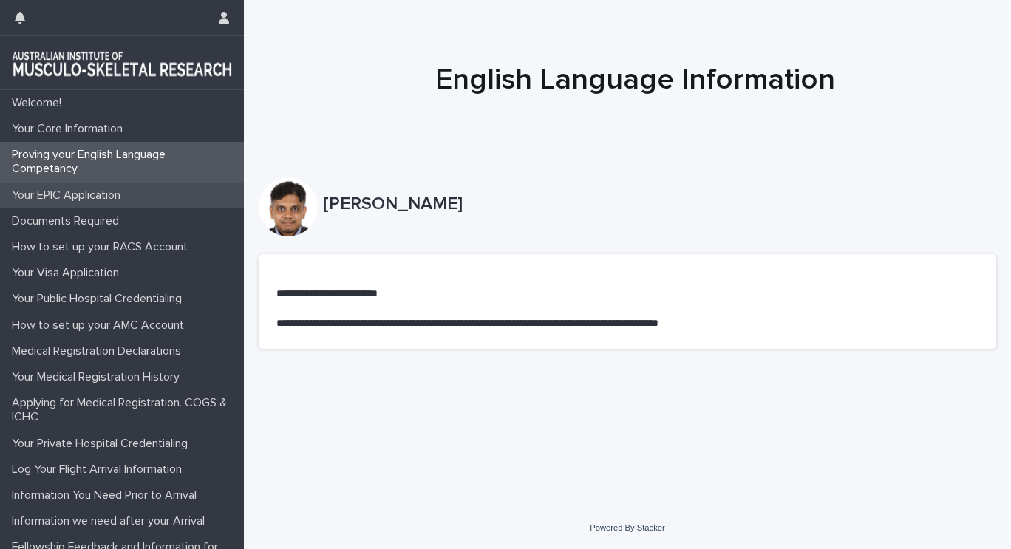
click at [106, 197] on p "Your EPIC Application" at bounding box center [69, 196] width 126 height 14
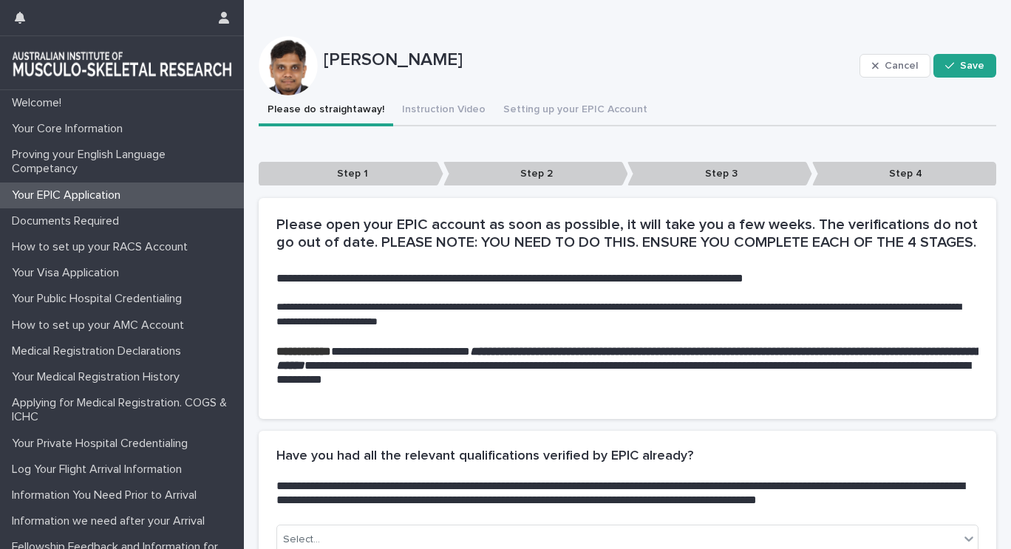
scroll to position [370, 0]
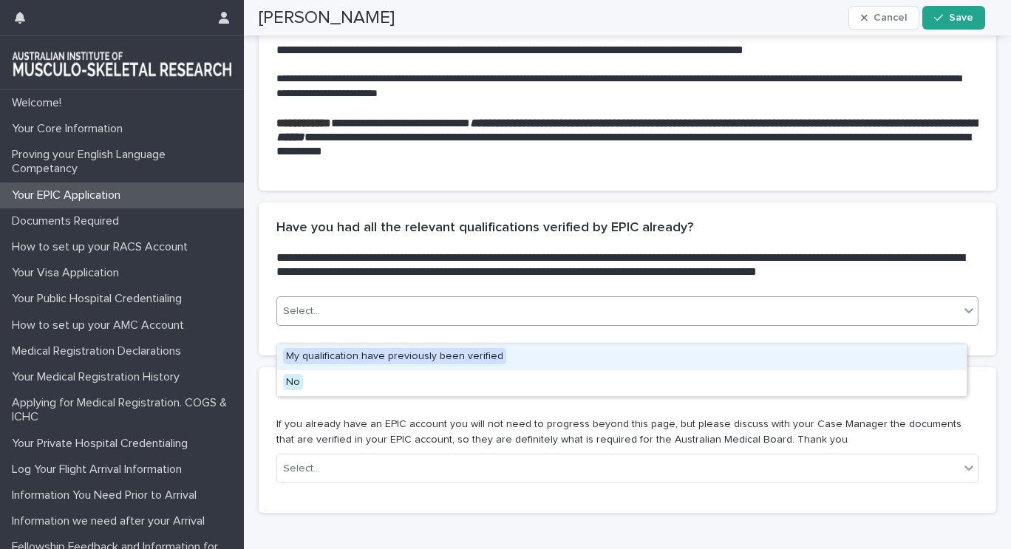
click at [423, 324] on div "Select..." at bounding box center [618, 311] width 682 height 24
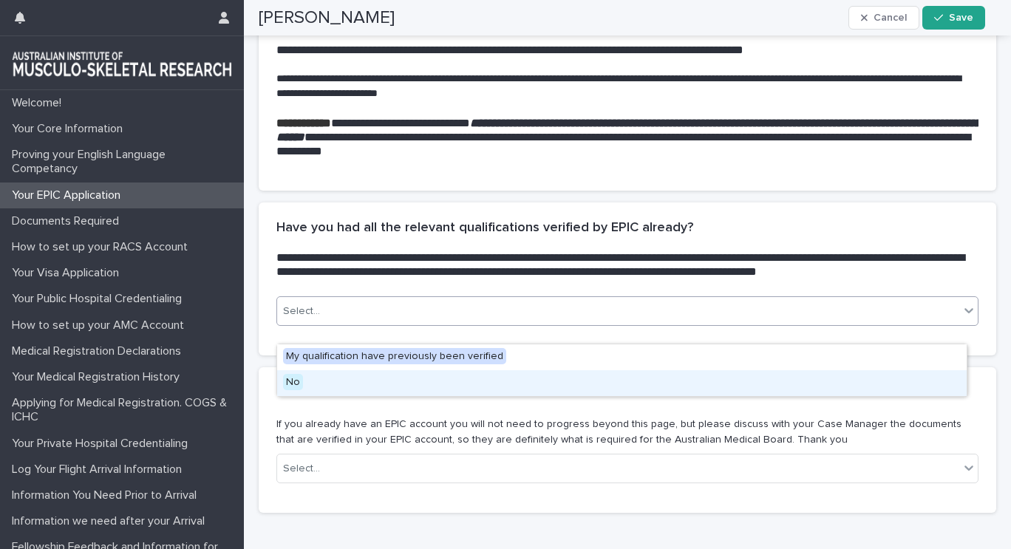
click at [319, 380] on div "No" at bounding box center [622, 383] width 690 height 26
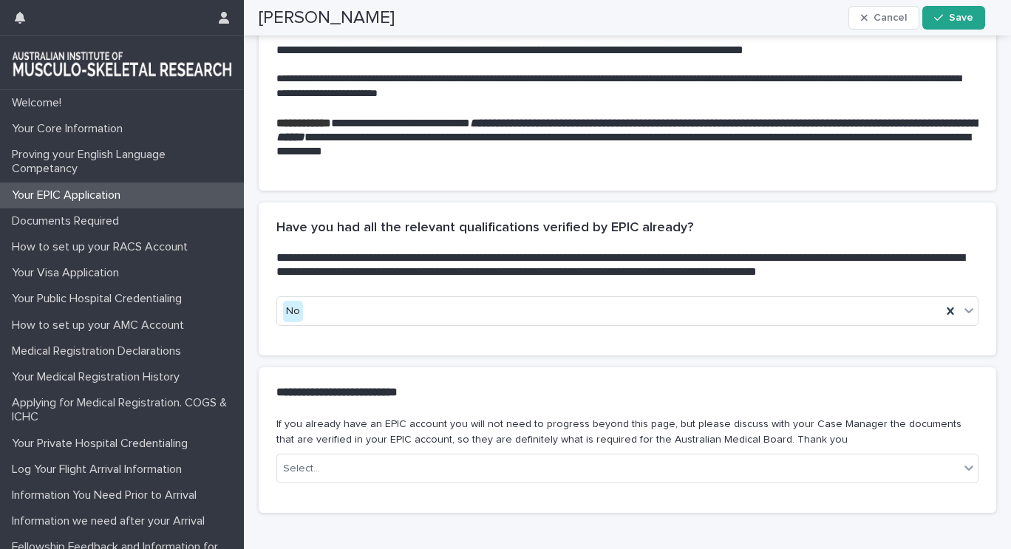
click at [440, 367] on div "**********" at bounding box center [628, 285] width 738 height 165
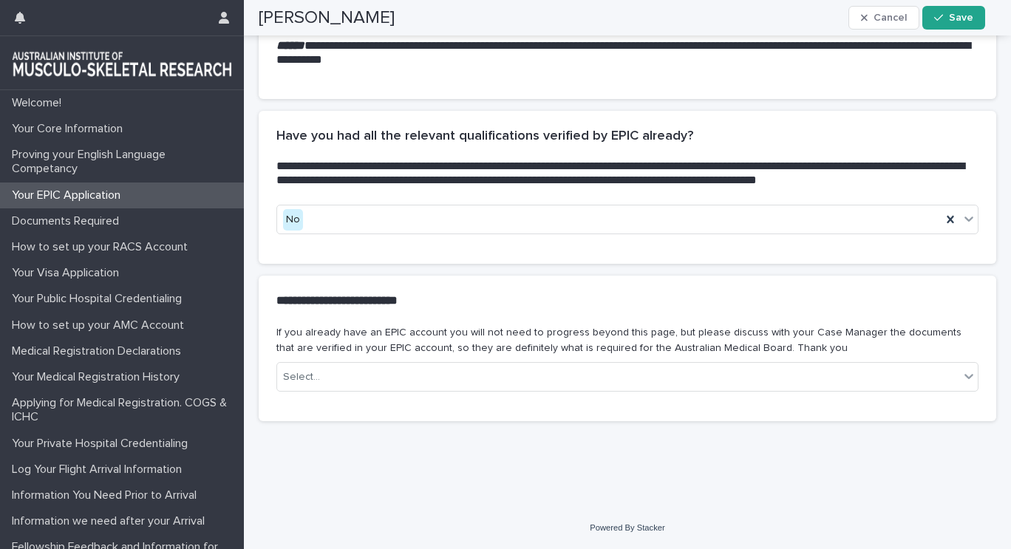
scroll to position [490, 0]
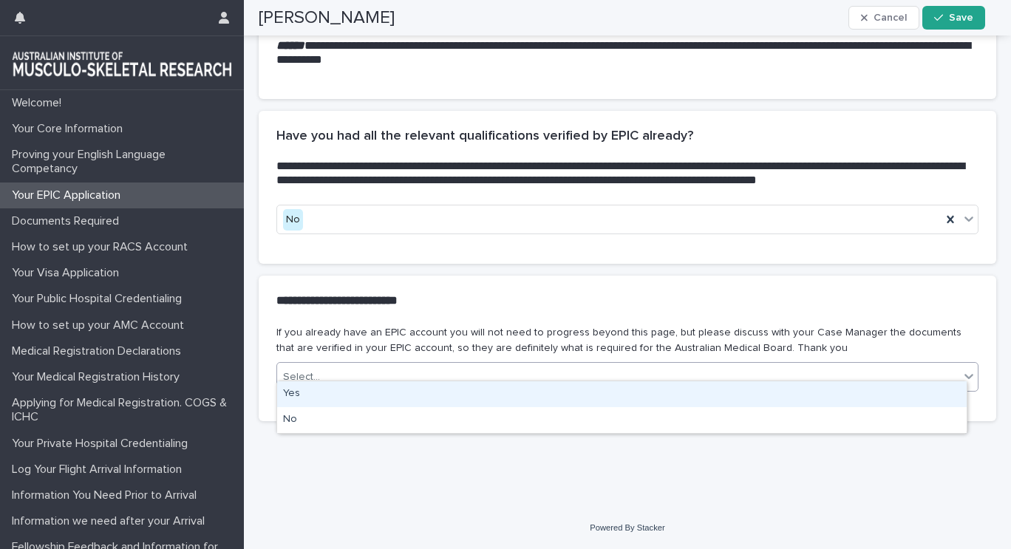
click at [413, 365] on div "Select..." at bounding box center [618, 377] width 682 height 24
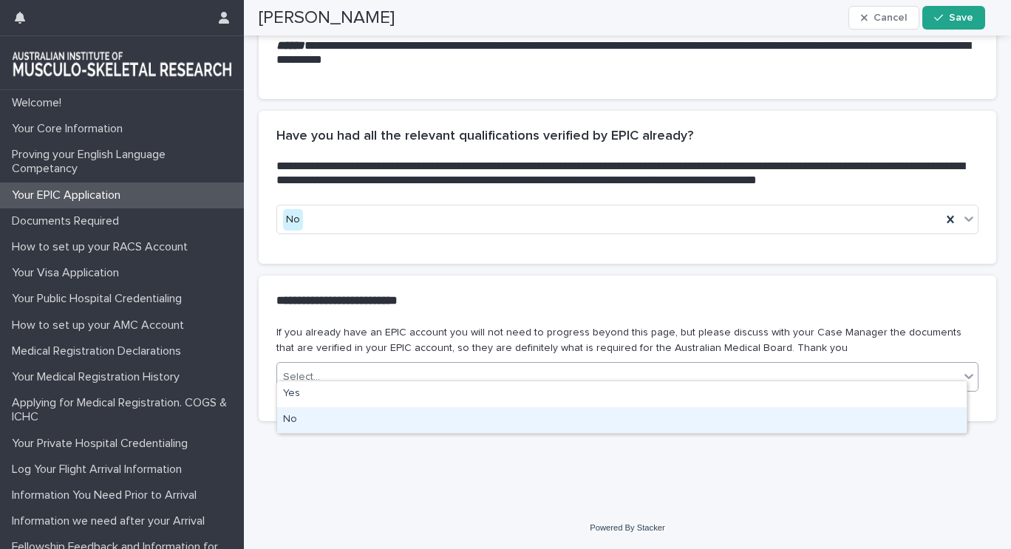
click at [346, 415] on div "No" at bounding box center [622, 420] width 690 height 26
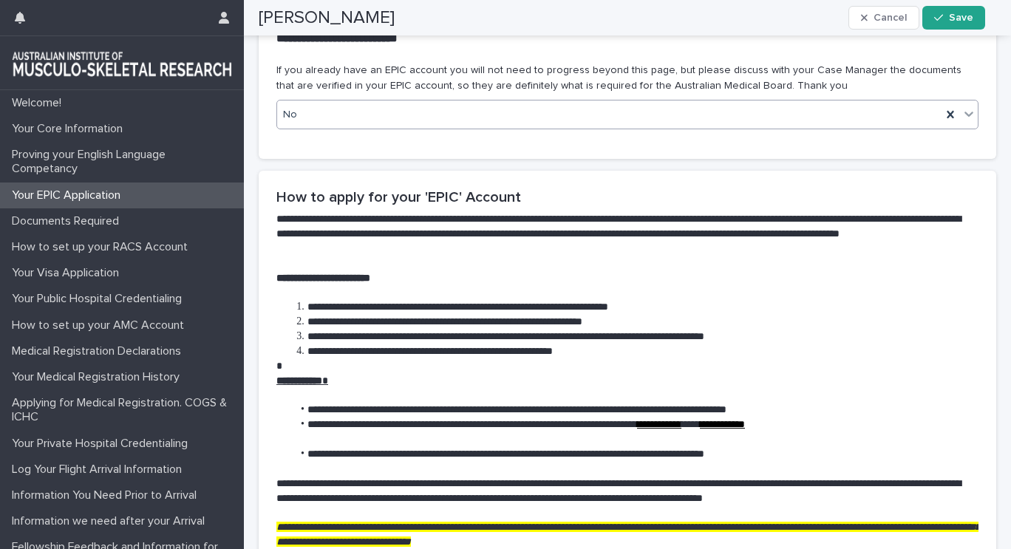
scroll to position [872, 0]
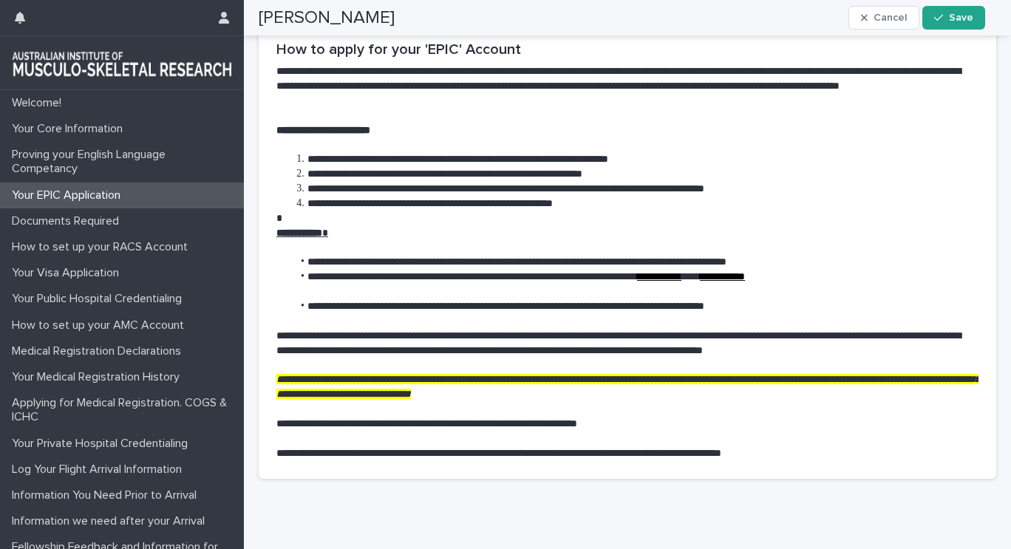
click at [682, 282] on link "**********" at bounding box center [659, 276] width 44 height 10
click at [745, 282] on link "**********" at bounding box center [722, 276] width 45 height 10
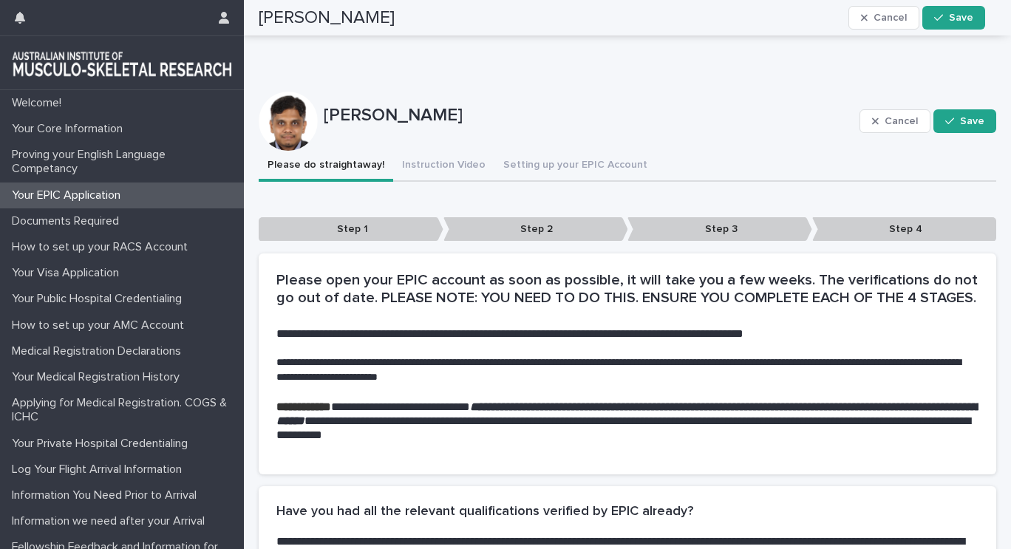
scroll to position [0, 0]
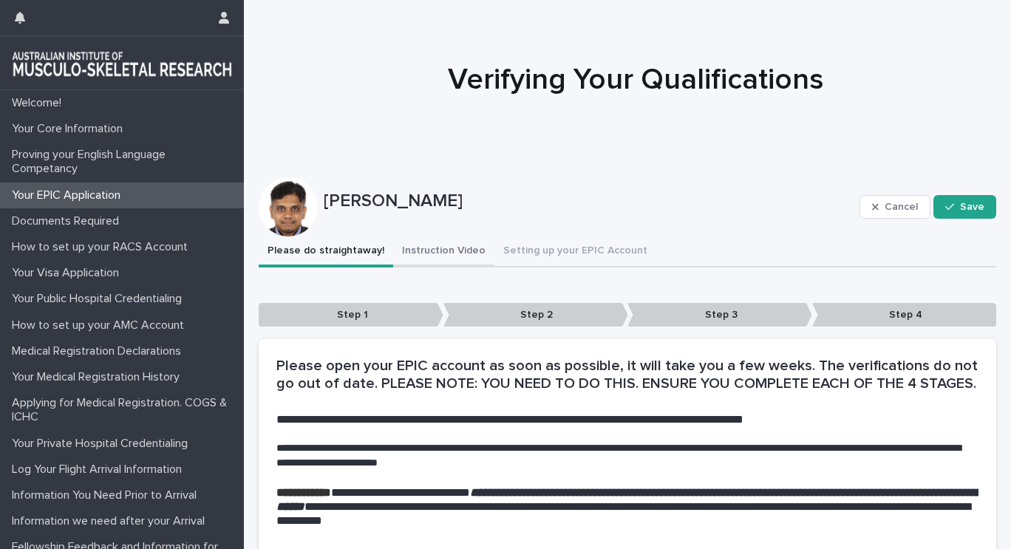
click at [417, 257] on button "Instruction Video" at bounding box center [443, 252] width 101 height 31
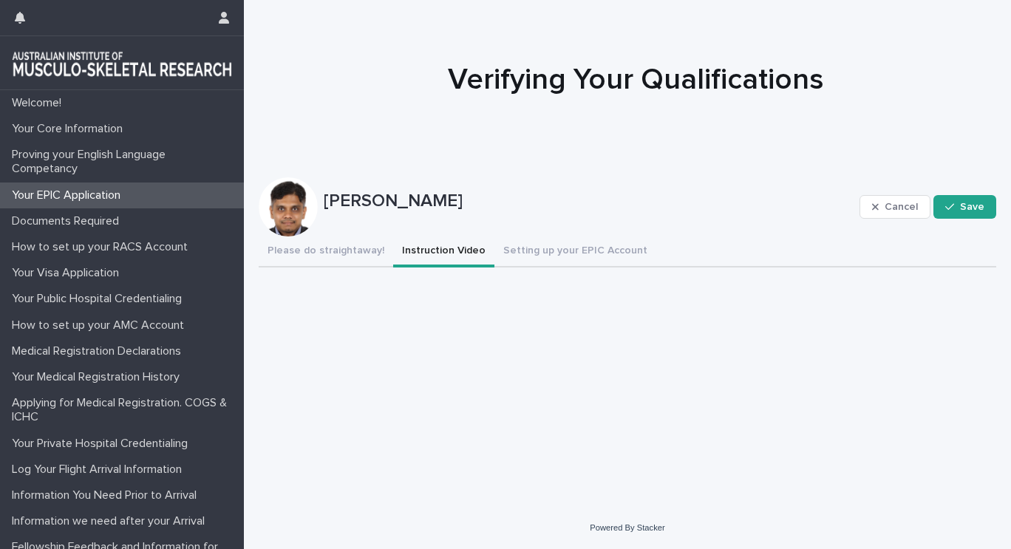
scroll to position [11, 0]
click at [442, 242] on button "Instruction Video" at bounding box center [443, 252] width 101 height 31
click at [522, 239] on button "Setting up your EPIC Account" at bounding box center [576, 252] width 162 height 31
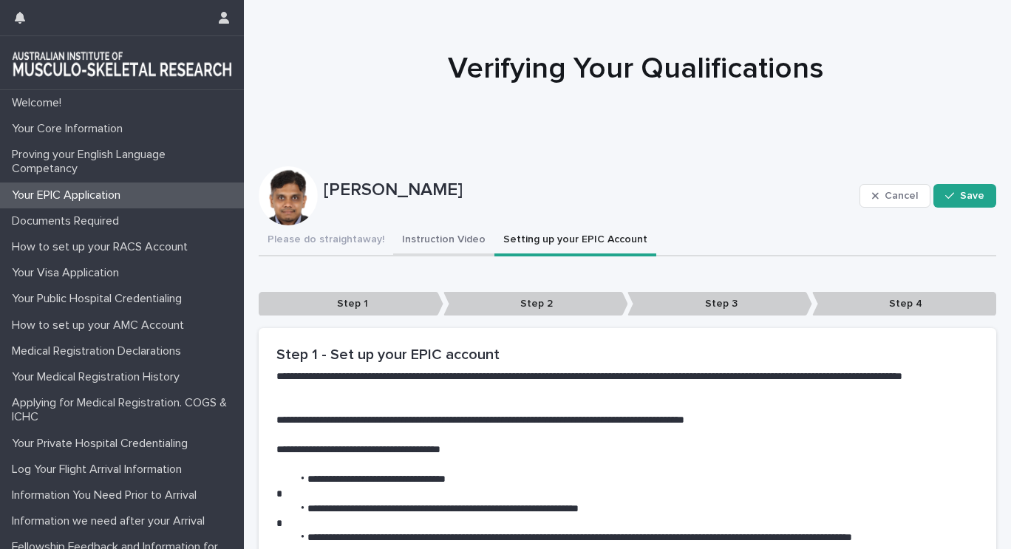
click at [416, 237] on button "Instruction Video" at bounding box center [443, 240] width 101 height 31
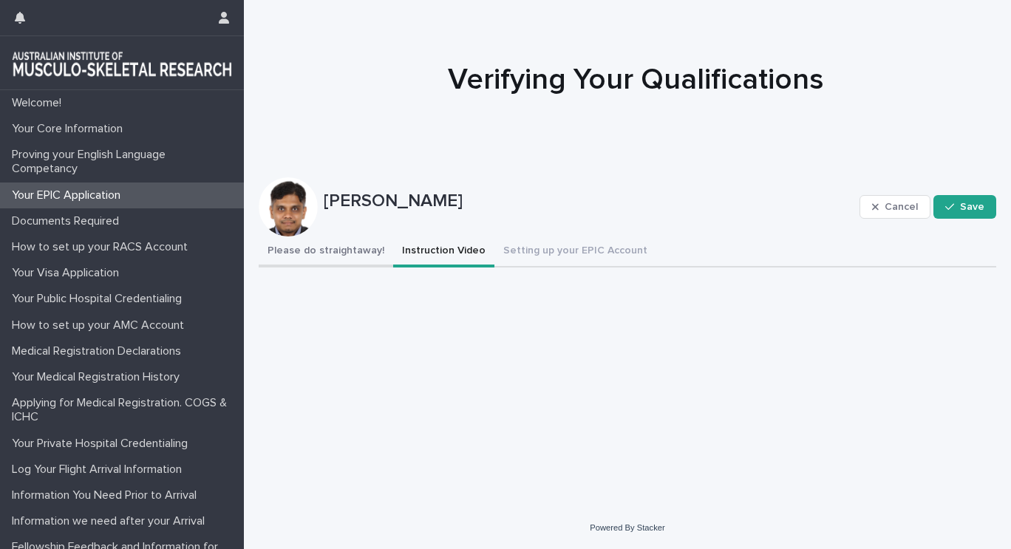
click at [323, 237] on button "Please do straightaway!" at bounding box center [326, 252] width 135 height 31
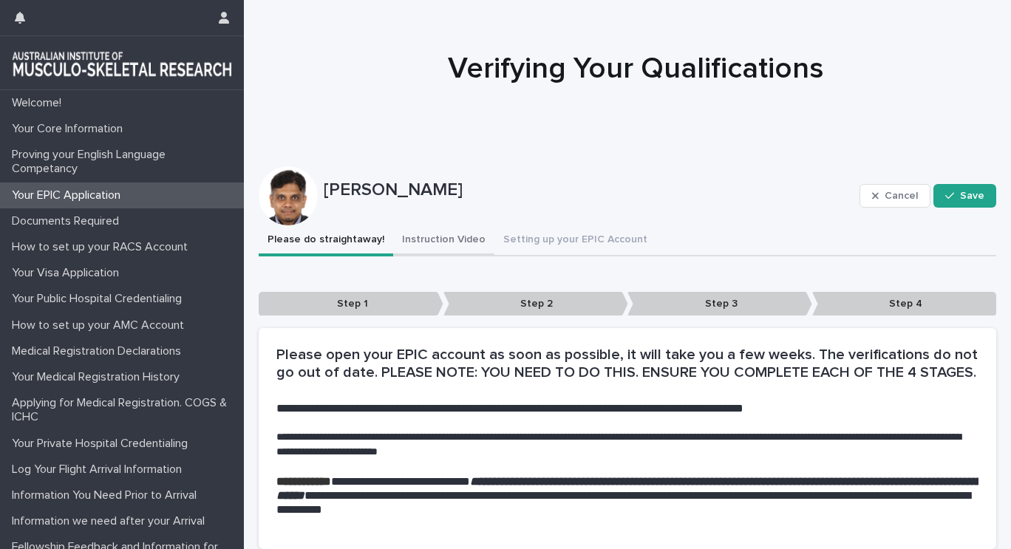
click at [445, 237] on button "Instruction Video" at bounding box center [443, 240] width 101 height 31
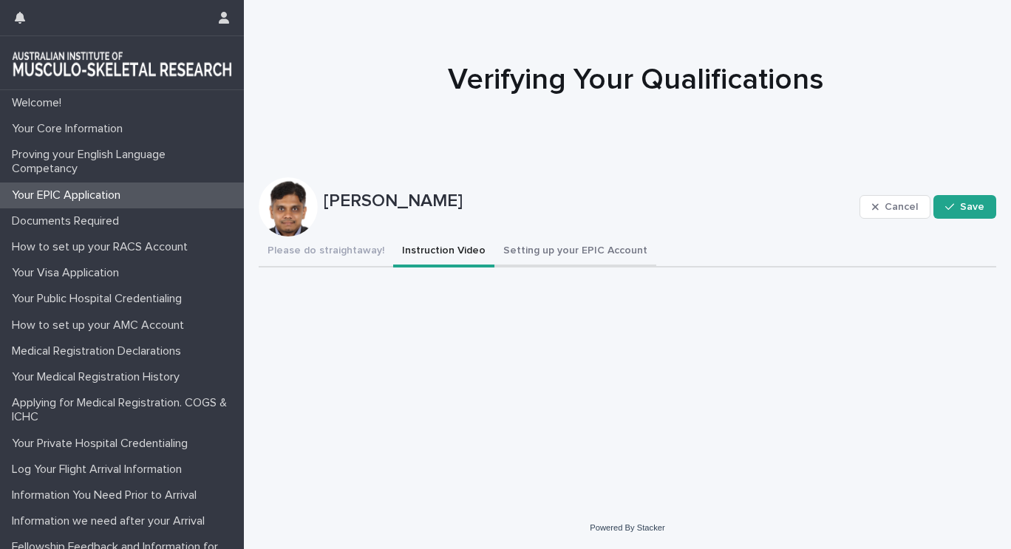
click at [546, 245] on button "Setting up your EPIC Account" at bounding box center [576, 252] width 162 height 31
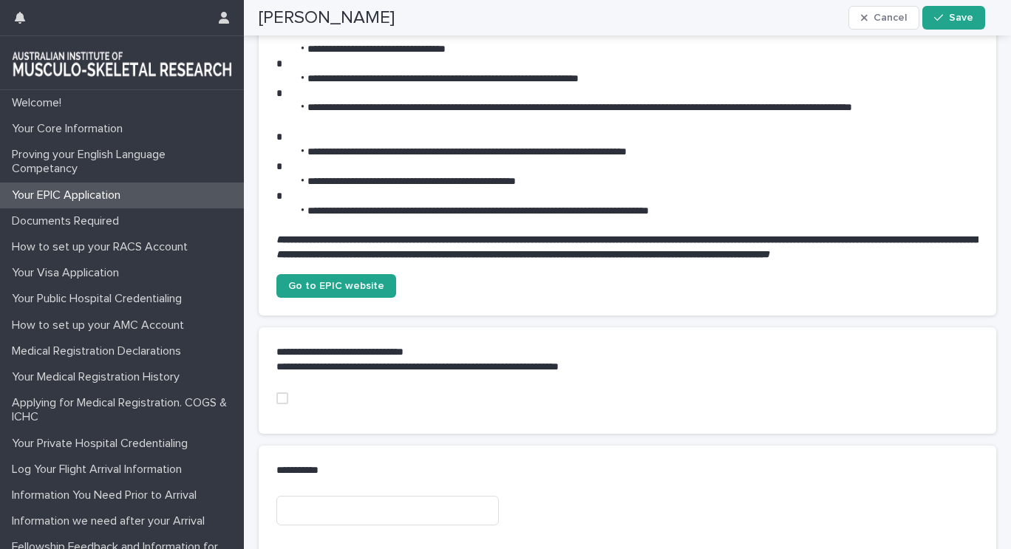
scroll to position [526, 0]
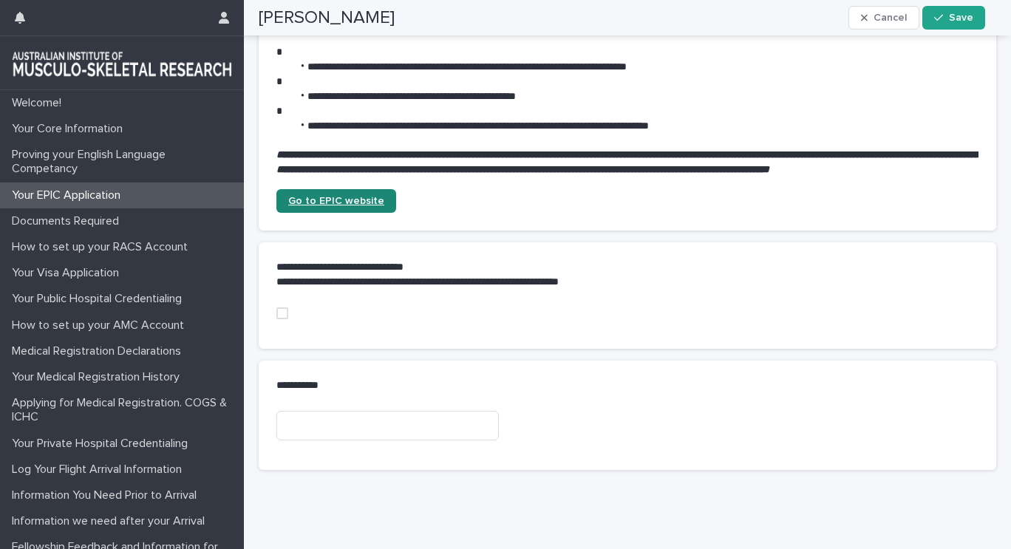
click at [352, 206] on span "Go to EPIC website" at bounding box center [336, 201] width 96 height 10
click at [353, 206] on span "Go to EPIC website" at bounding box center [336, 201] width 96 height 10
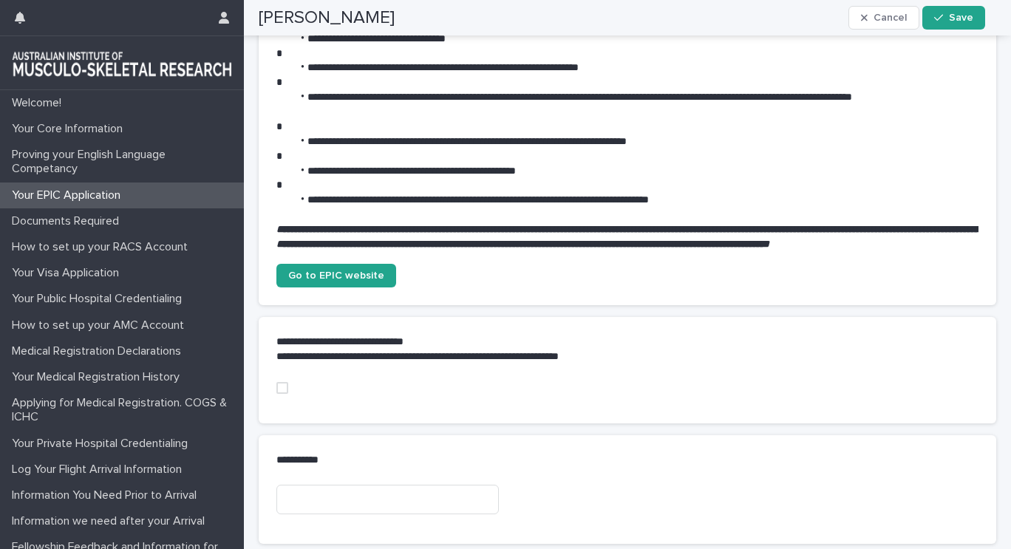
scroll to position [564, 0]
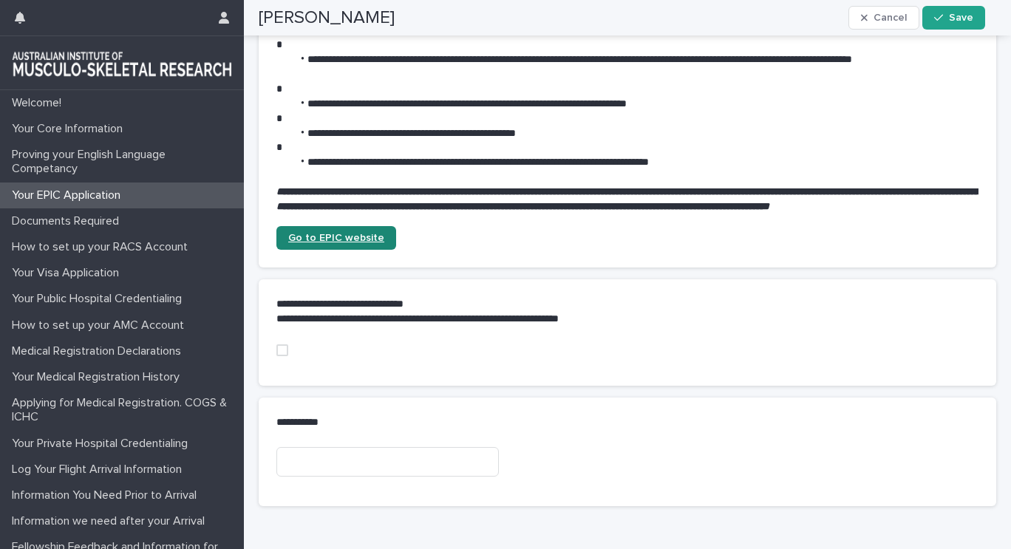
click at [384, 245] on link "Go to EPIC website" at bounding box center [337, 238] width 120 height 24
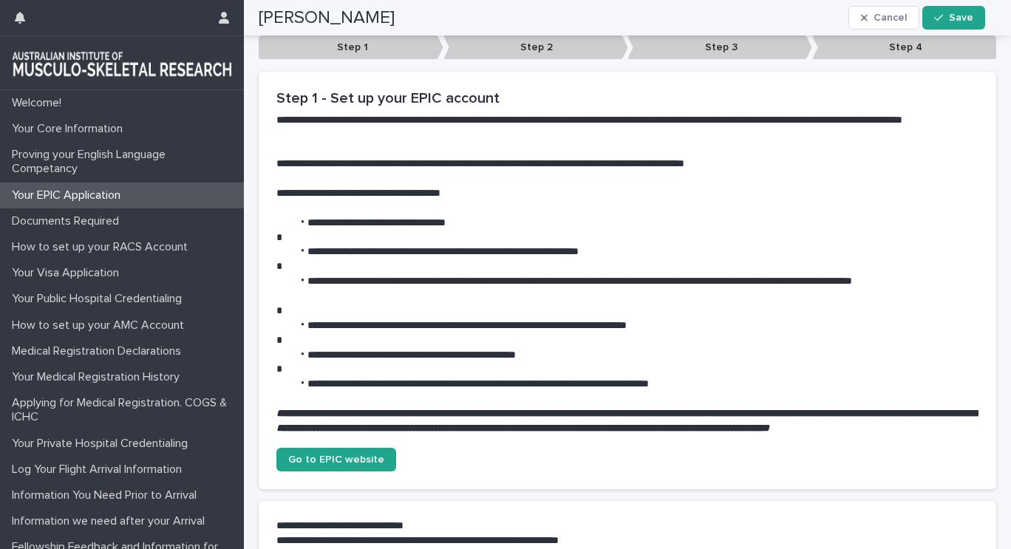
scroll to position [490, 0]
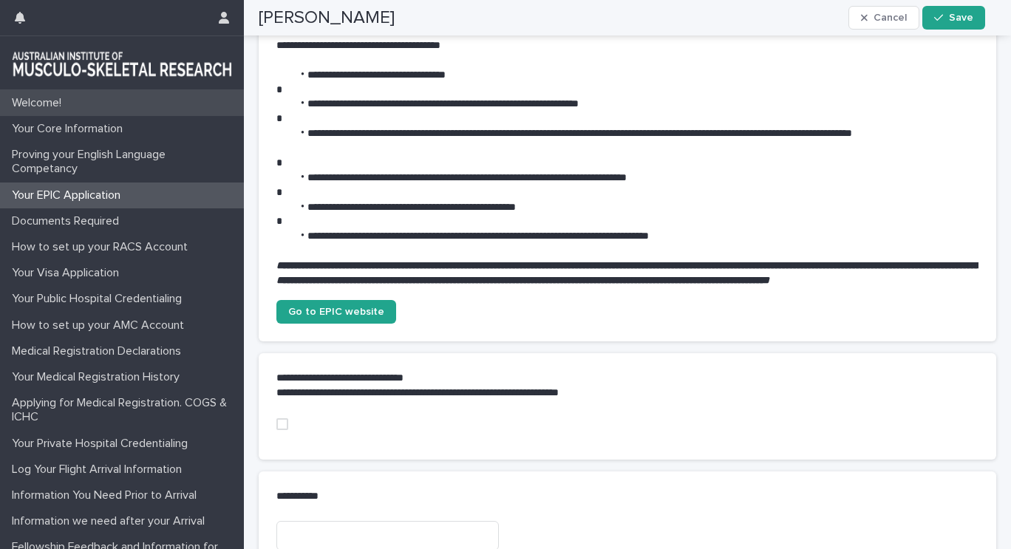
click at [110, 107] on div "Welcome!" at bounding box center [122, 103] width 244 height 26
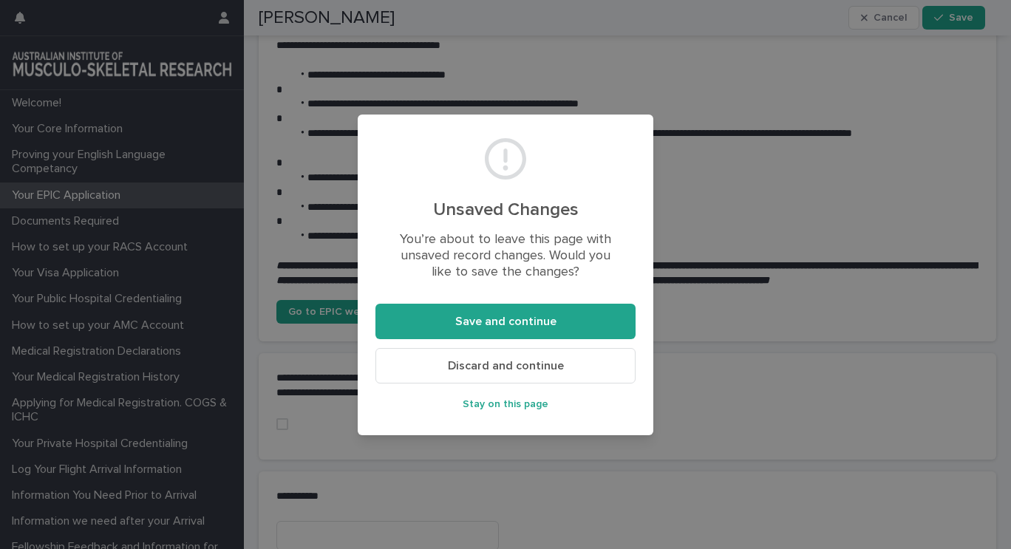
click at [518, 378] on button "Discard and continue" at bounding box center [506, 365] width 260 height 35
